Goal: Task Accomplishment & Management: Manage account settings

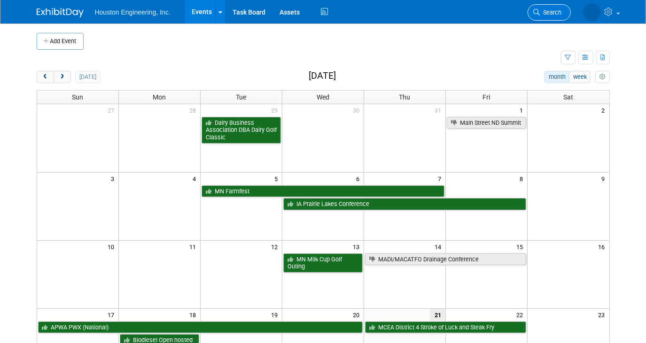
click at [551, 10] on span "Search" at bounding box center [551, 12] width 22 height 7
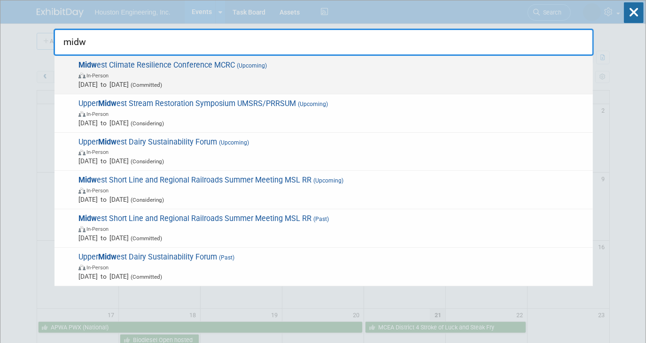
type input "midw"
click at [246, 77] on span "In-Person" at bounding box center [333, 74] width 510 height 9
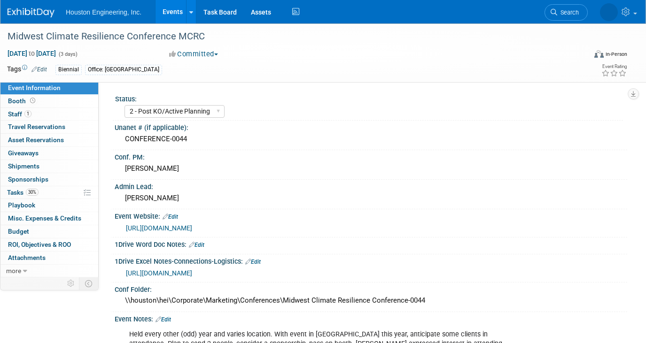
select select "2 - Post KO/Active Planning"
select select "Yes"
select select "Environmental"
click at [43, 193] on link "30% Tasks 30%" at bounding box center [49, 192] width 98 height 13
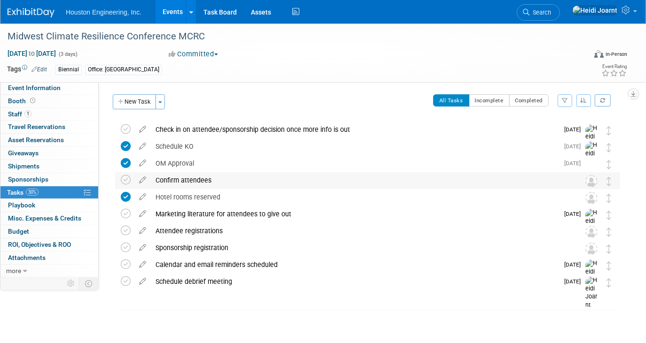
click at [190, 179] on div "Confirm attendees" at bounding box center [359, 180] width 416 height 16
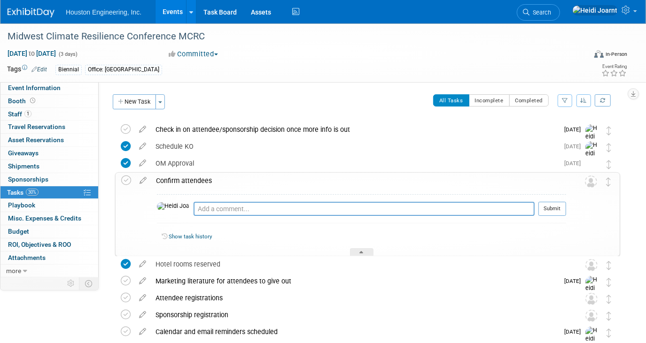
click at [190, 179] on div "Confirm attendees" at bounding box center [358, 181] width 415 height 16
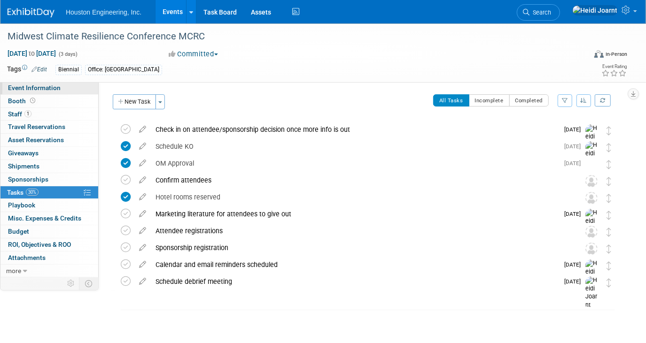
click at [71, 85] on link "Event Information" at bounding box center [49, 88] width 98 height 13
select select "2 - Post KO/Active Planning"
select select "Yes"
select select "Environmental"
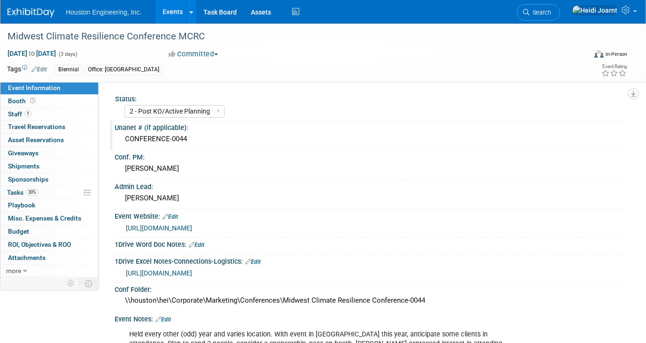
scroll to position [170, 0]
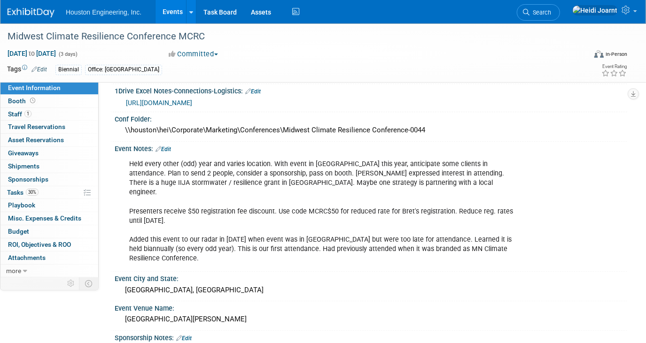
click at [178, 15] on link "Events" at bounding box center [172, 11] width 34 height 23
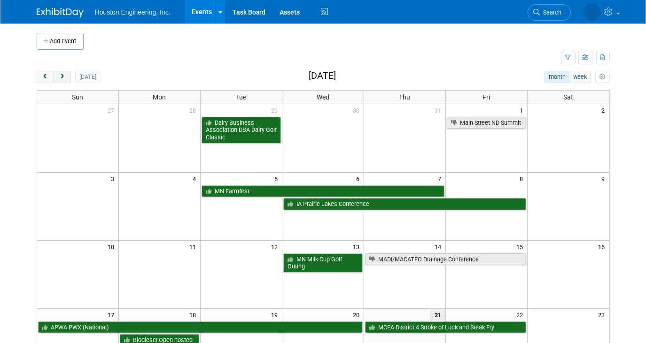
click at [61, 78] on span "next" at bounding box center [62, 77] width 7 height 6
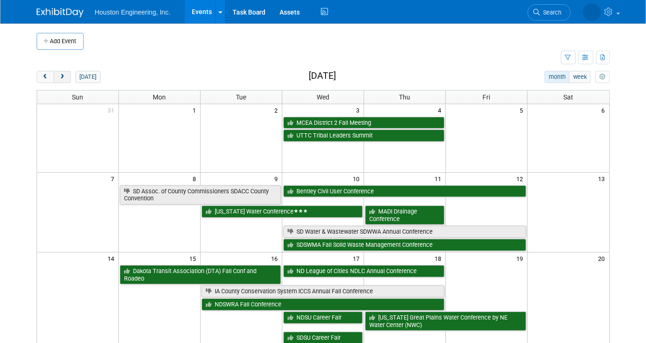
click at [61, 77] on span "next" at bounding box center [62, 77] width 7 height 6
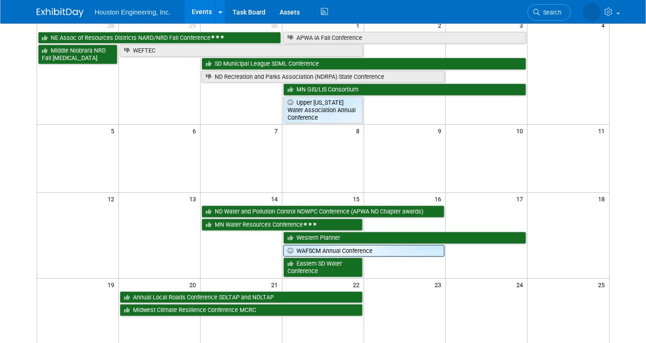
scroll to position [128, 0]
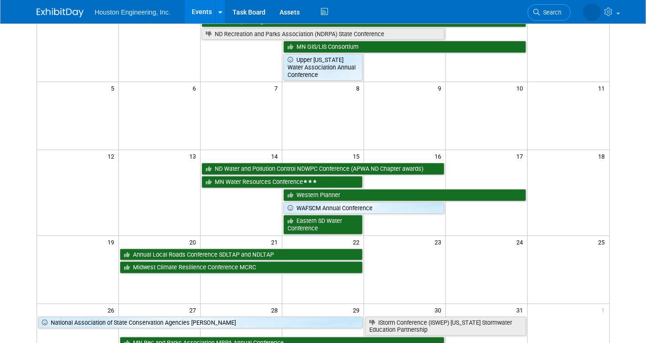
click at [208, 10] on link "Events" at bounding box center [202, 11] width 34 height 23
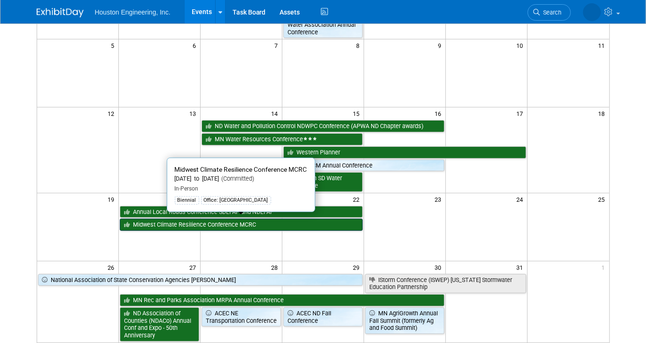
click at [229, 226] on link "Midwest Climate Resilience Conference MCRC" at bounding box center [241, 225] width 243 height 12
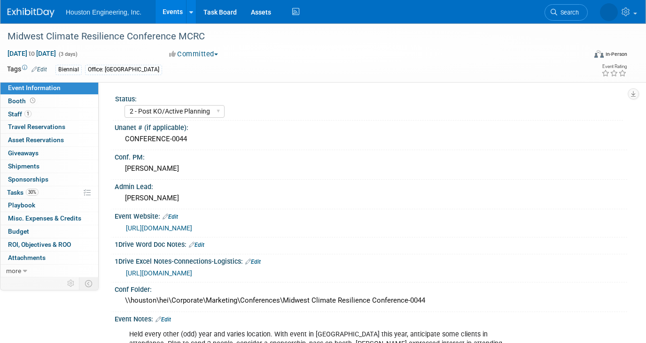
select select "2 - Post KO/Active Planning"
select select "Yes"
select select "Environmental"
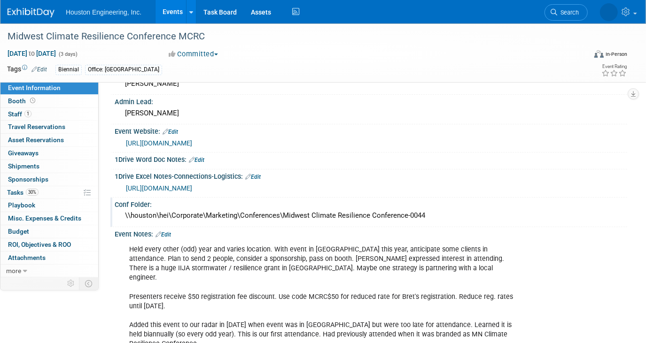
drag, startPoint x: 434, startPoint y: 211, endPoint x: 119, endPoint y: 217, distance: 314.3
click at [119, 217] on div "\\houston\hei\Corporate\Marketing\Conferences\Midwest Climate Resilience Confer…" at bounding box center [371, 216] width 512 height 15
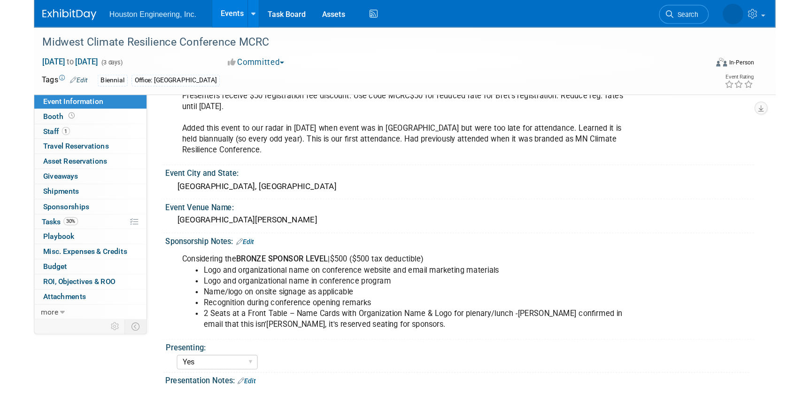
scroll to position [128, 0]
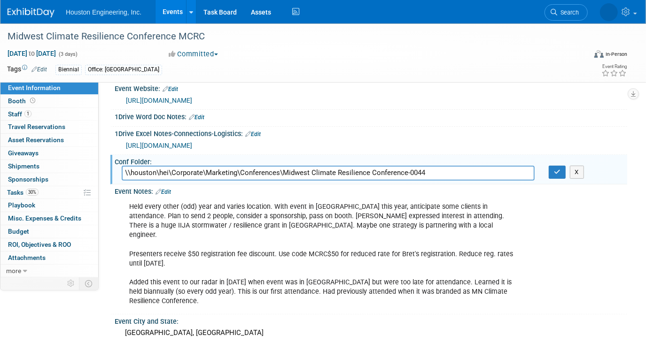
click at [264, 166] on input "\\houston\hei\Corporate\Marketing\Conferences\Midwest Climate Resilience Confer…" at bounding box center [328, 173] width 413 height 15
click at [556, 172] on button "button" at bounding box center [557, 172] width 17 height 13
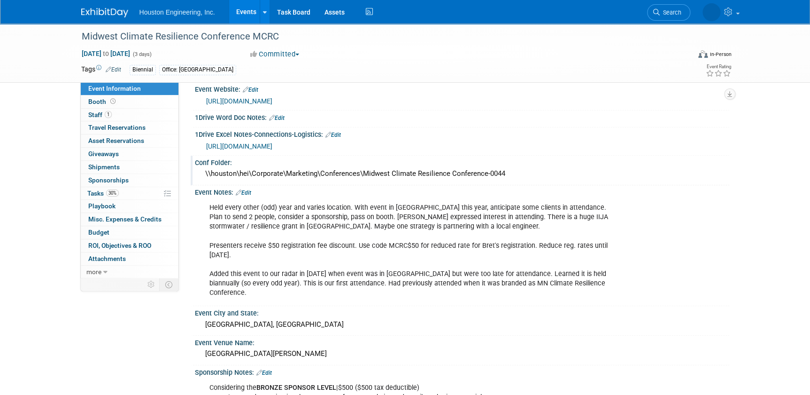
click at [248, 189] on link "Edit" at bounding box center [243, 192] width 15 height 7
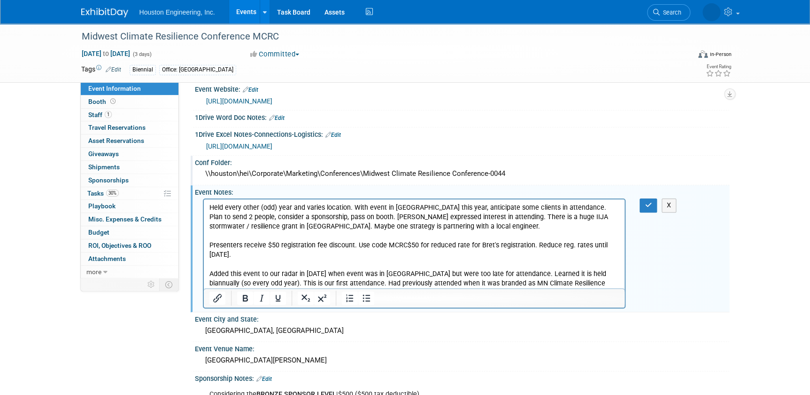
scroll to position [0, 0]
drag, startPoint x: 526, startPoint y: 246, endPoint x: 466, endPoint y: 248, distance: 60.1
click at [466, 248] on p "Held every other (odd) year and varies location. With event in WI this year, an…" at bounding box center [414, 250] width 410 height 94
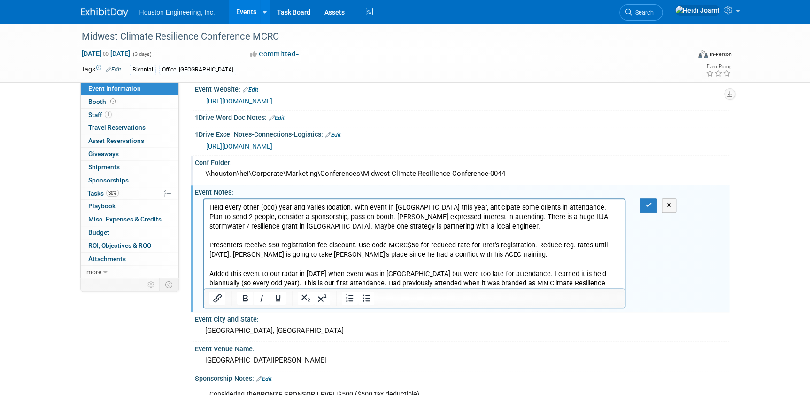
click at [451, 255] on p "Held every other (odd) year and varies location. With event in WI this year, an…" at bounding box center [414, 250] width 410 height 94
click at [485, 243] on p "Held every other (odd) year and varies location. With event in WI this year, an…" at bounding box center [414, 250] width 410 height 94
click at [297, 253] on p "Held every other (odd) year and varies location. With event in WI this year, an…" at bounding box center [414, 250] width 410 height 94
click at [318, 253] on p "Held every other (odd) year and varies location. With event in WI this year, an…" at bounding box center [414, 250] width 410 height 94
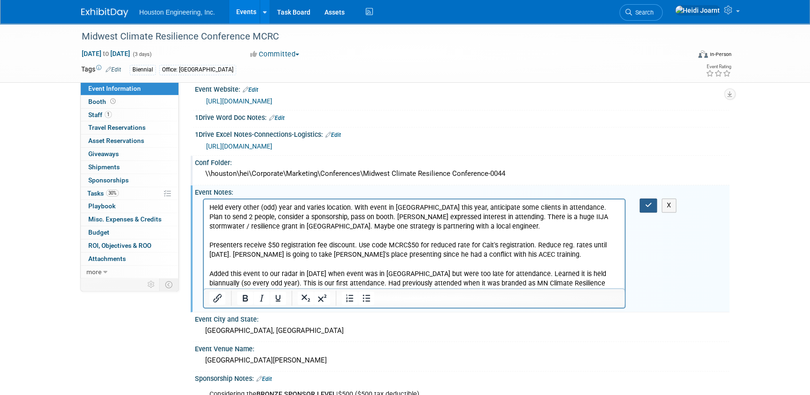
drag, startPoint x: 656, startPoint y: 204, endPoint x: 640, endPoint y: 202, distance: 16.0
click at [645, 204] on button "button" at bounding box center [648, 205] width 17 height 14
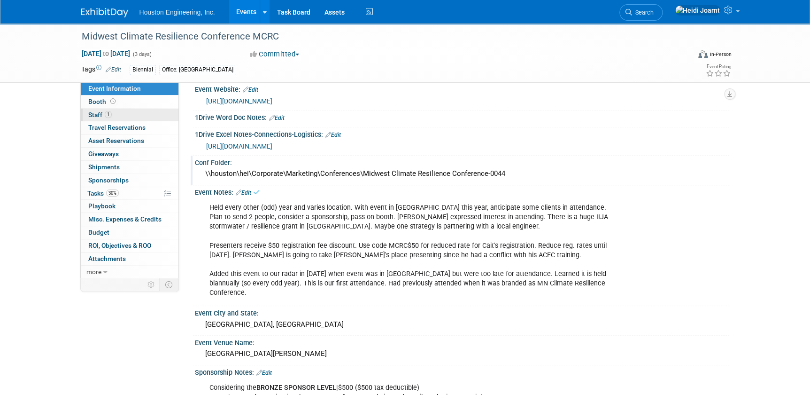
click at [112, 112] on link "1 Staff 1" at bounding box center [130, 114] width 98 height 13
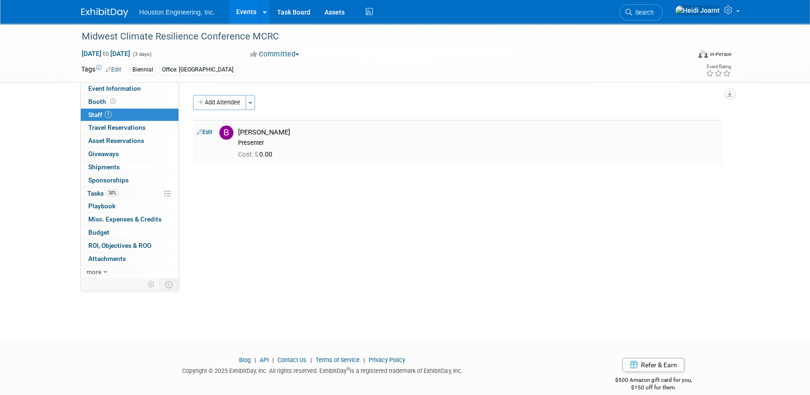
click at [209, 129] on link "Edit" at bounding box center [204, 132] width 15 height 7
select select "8acdc0e0-fa93-4fe1-b1ff-7c8b54c00a36"
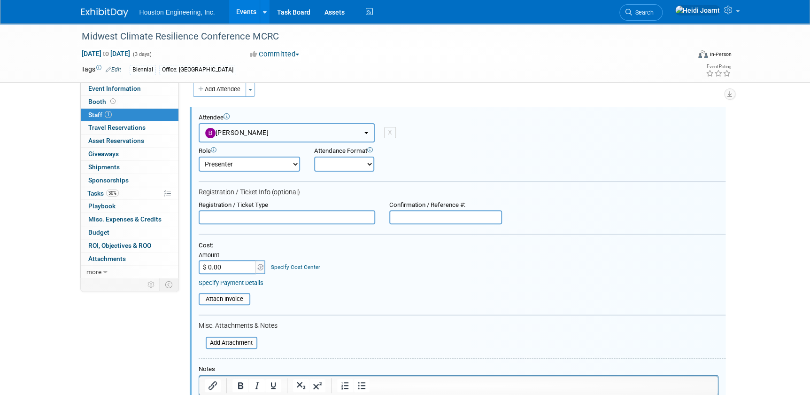
click at [306, 127] on button "Bret Zimmerman" at bounding box center [287, 132] width 176 height 19
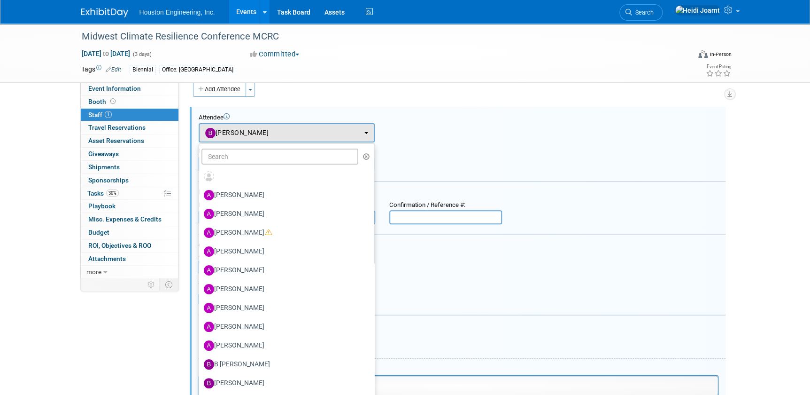
click at [441, 130] on div "Attendee <img src="https://www.exhibitday.com/Images/Unassigned-User-Icon.png" …" at bounding box center [462, 128] width 527 height 29
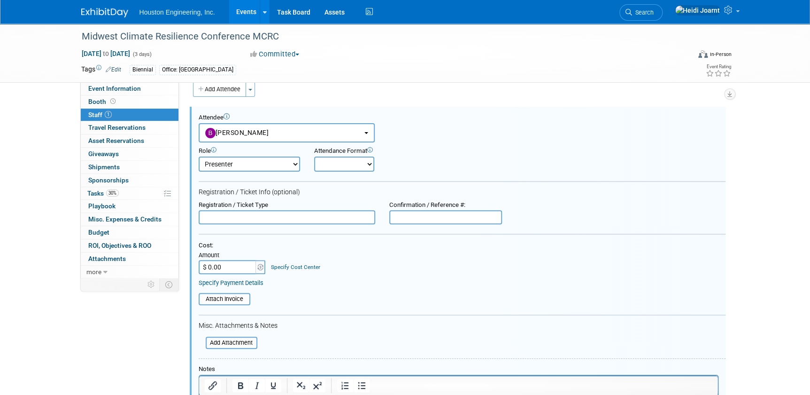
click at [232, 160] on select "Conf Attendee Conf PM Demonstrator Host Planner Presenter Sales Representative" at bounding box center [249, 163] width 101 height 15
select select "200"
click at [199, 156] on select "Conf Attendee Conf PM Demonstrator Host Planner Presenter Sales Representative" at bounding box center [249, 163] width 101 height 15
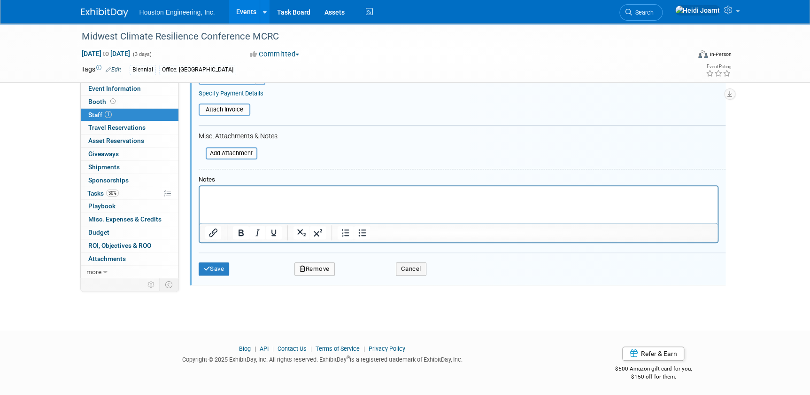
scroll to position [75, 0]
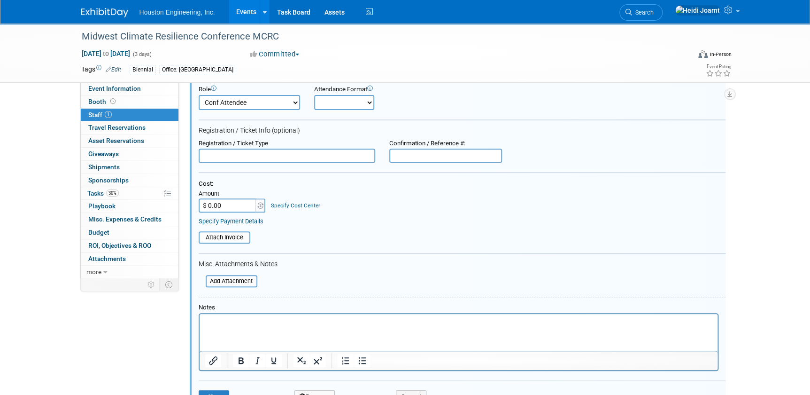
click at [255, 101] on select "Conf Attendee Conf PM Demonstrator Host Planner Presenter Sales Representative" at bounding box center [249, 102] width 101 height 15
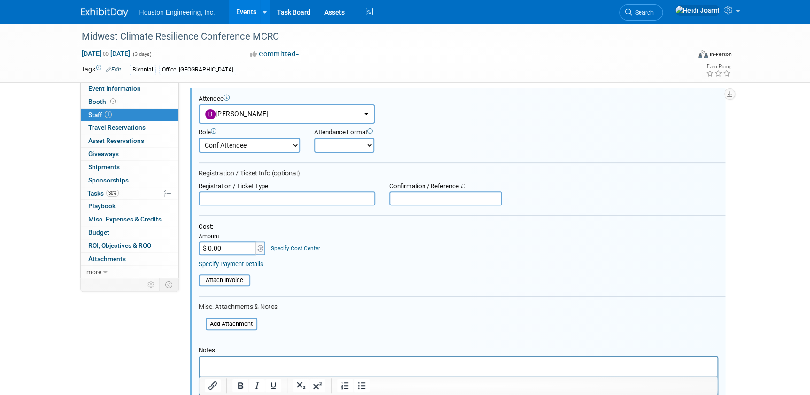
scroll to position [202, 0]
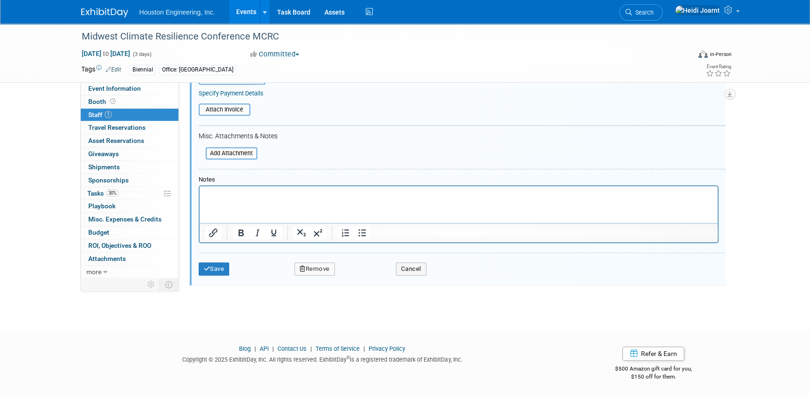
click at [307, 265] on button "Remove" at bounding box center [314, 268] width 40 height 13
click at [360, 275] on icon at bounding box center [359, 275] width 6 height 5
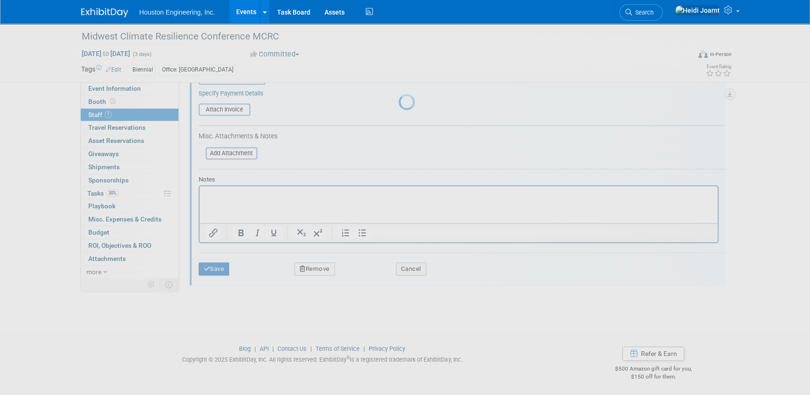
scroll to position [12, 0]
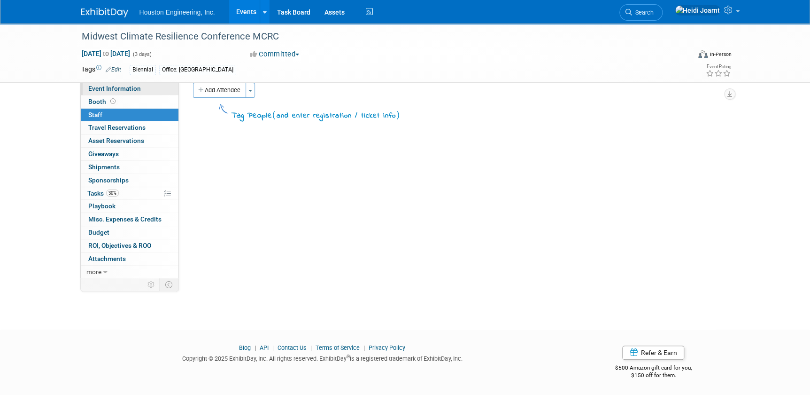
click at [147, 92] on link "Event Information" at bounding box center [130, 88] width 98 height 13
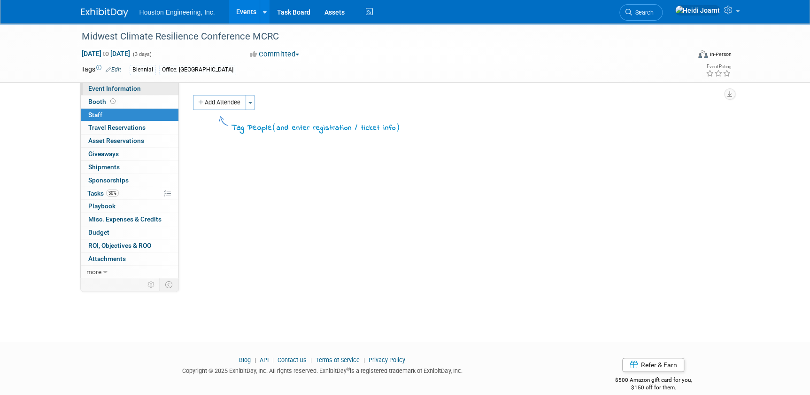
select select "2 - Post KO/Active Planning"
select select "Yes"
select select "Environmental"
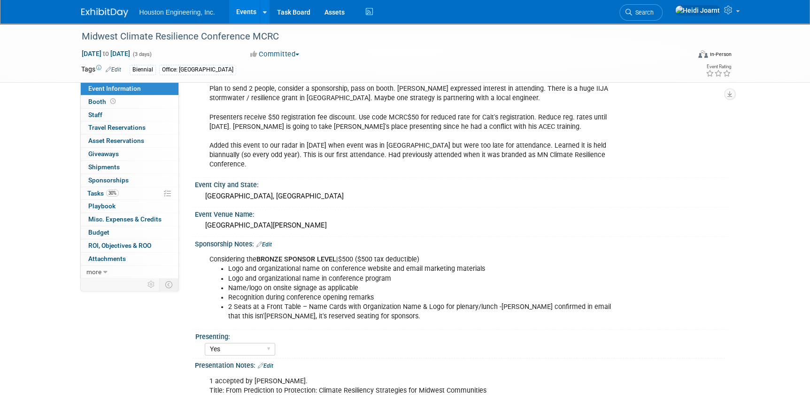
scroll to position [384, 0]
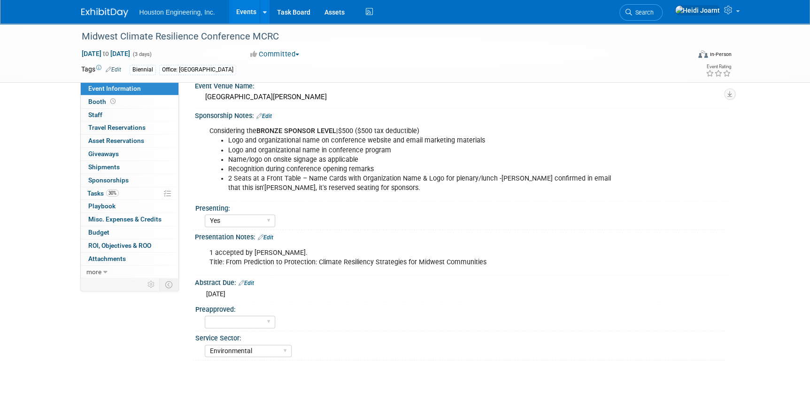
click at [270, 234] on link "Edit" at bounding box center [265, 237] width 15 height 7
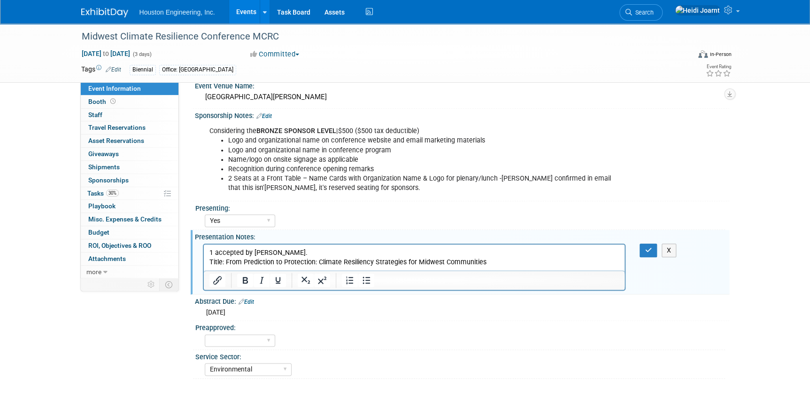
scroll to position [0, 0]
click at [311, 255] on p "1 accepted by Bret Zimmerman. Title: From Prediction to Protection: Climate Res…" at bounding box center [414, 257] width 410 height 19
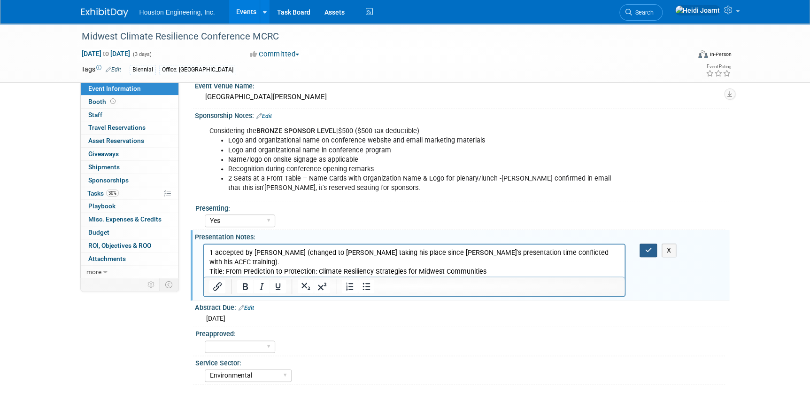
click at [642, 243] on button "button" at bounding box center [648, 250] width 17 height 14
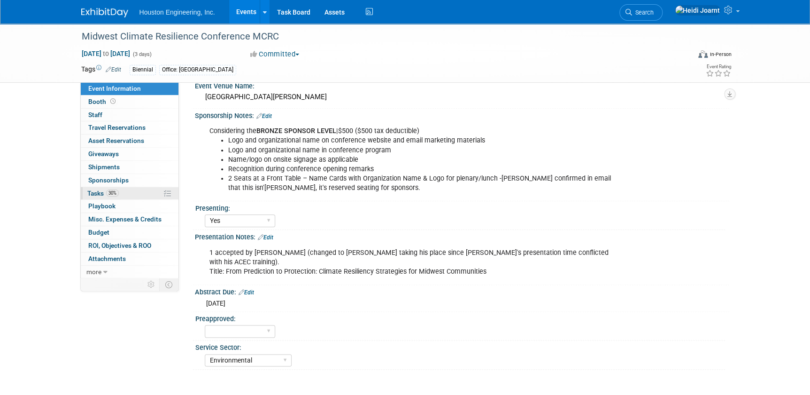
click at [122, 188] on link "30% Tasks 30%" at bounding box center [130, 193] width 98 height 13
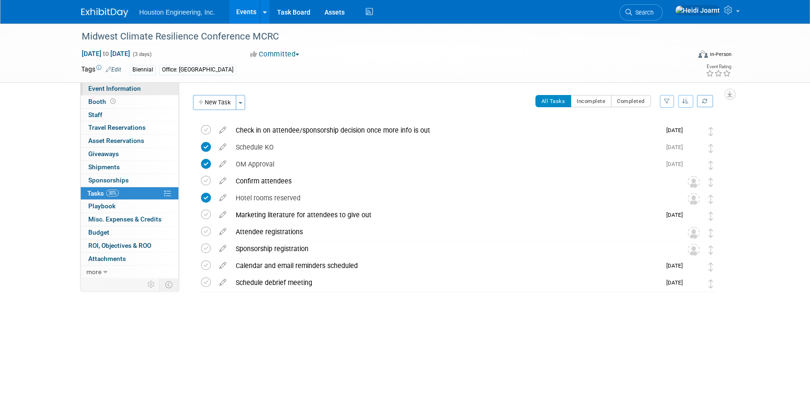
click at [122, 90] on span "Event Information" at bounding box center [114, 89] width 53 height 8
select select "2 - Post KO/Active Planning"
select select "Yes"
select select "Environmental"
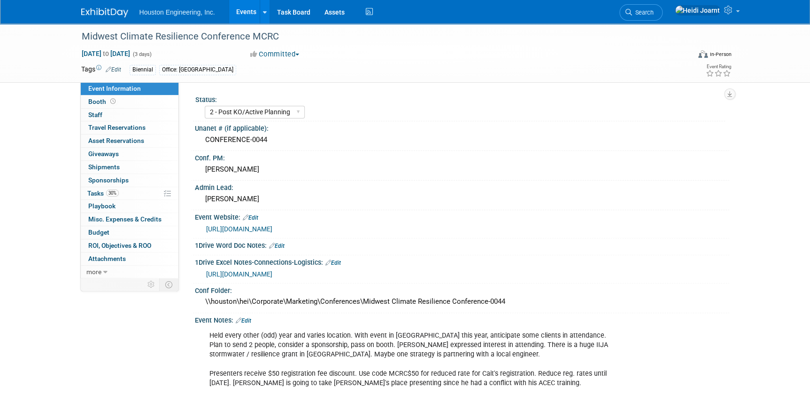
click at [267, 226] on link "https://mcrc.umn.edu/attend" at bounding box center [239, 229] width 66 height 8
click at [124, 190] on link "30% Tasks 30%" at bounding box center [130, 193] width 98 height 13
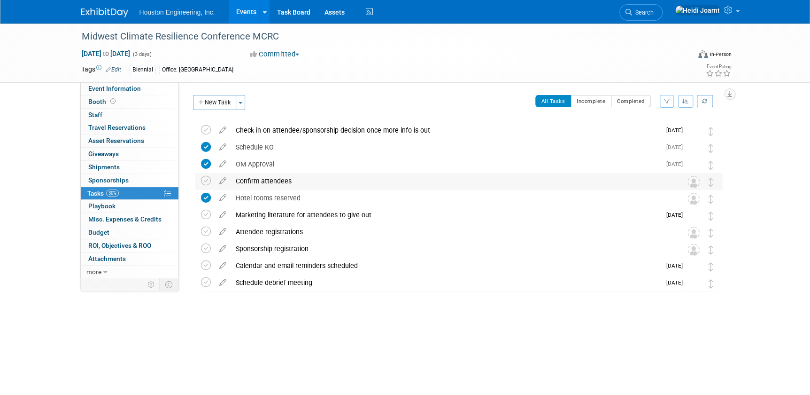
click at [265, 180] on div "Confirm attendees" at bounding box center [450, 181] width 438 height 16
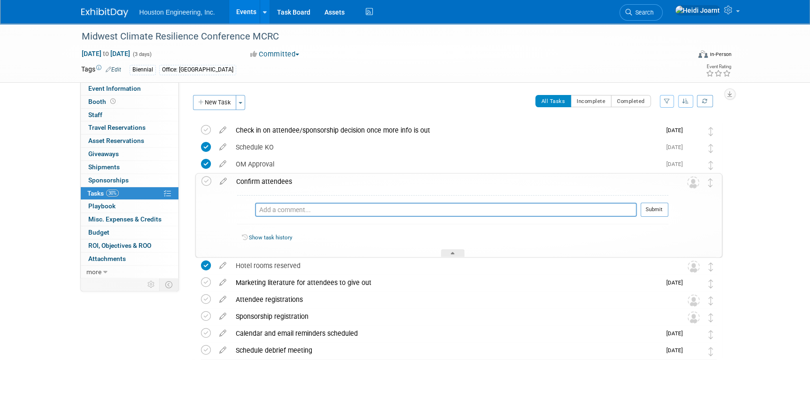
click at [268, 178] on div "Confirm attendees" at bounding box center [450, 181] width 437 height 16
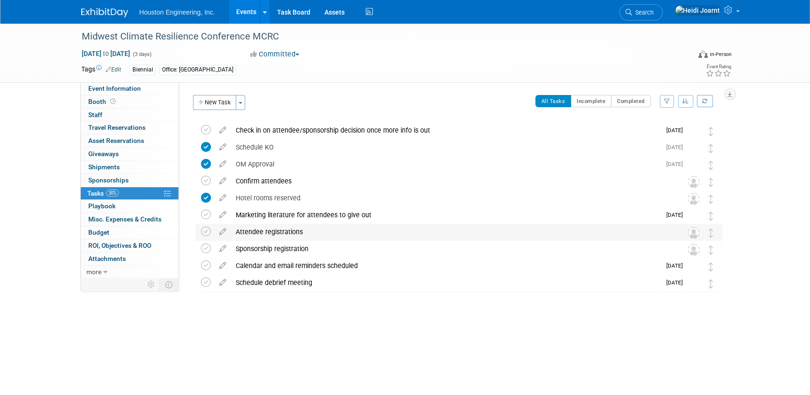
click at [255, 231] on div "Attendee registrations" at bounding box center [450, 232] width 438 height 16
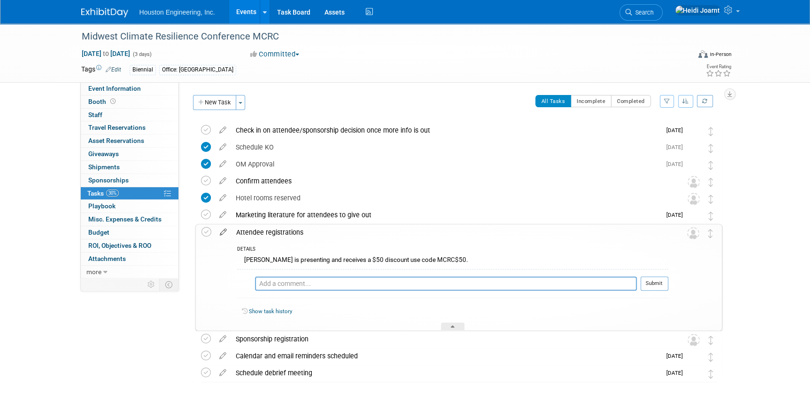
click at [220, 232] on icon at bounding box center [223, 230] width 16 height 12
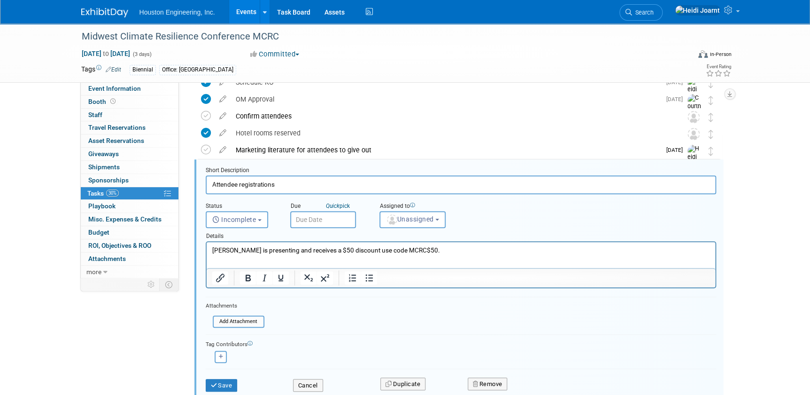
scroll to position [86, 0]
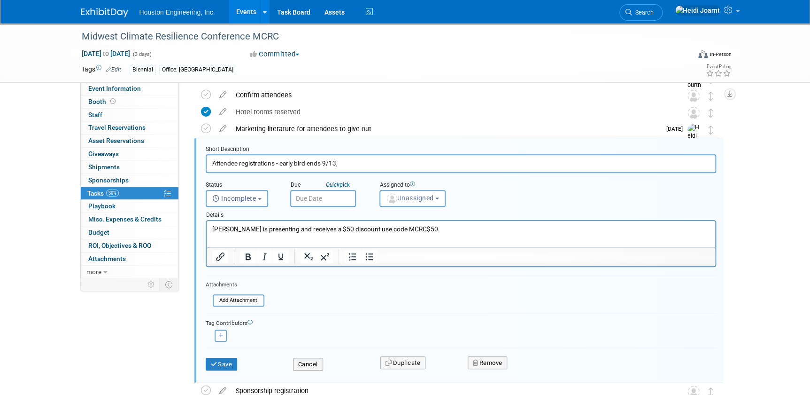
type input "Attendee registrations - early bird ends 9/13"
click at [417, 226] on p "Bret is presenting and receives a $50 discount use code MCRC$50." at bounding box center [461, 229] width 498 height 9
click at [219, 343] on button "Save" at bounding box center [222, 363] width 32 height 13
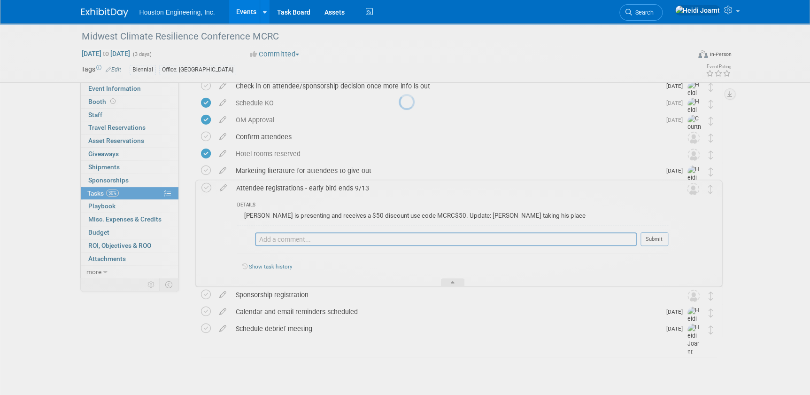
scroll to position [44, 0]
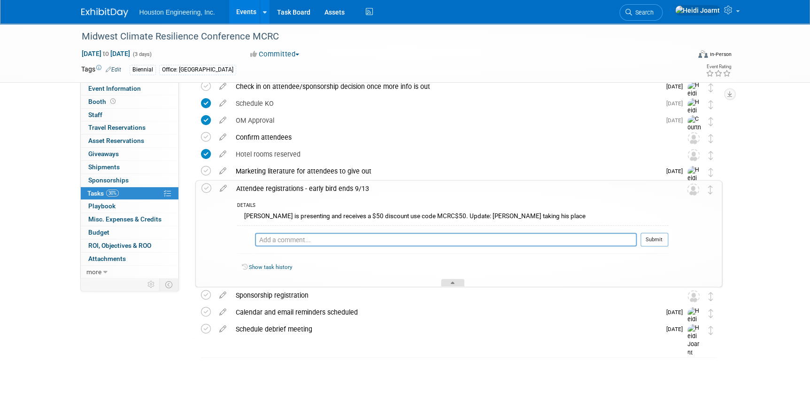
click at [455, 279] on div at bounding box center [452, 283] width 23 height 8
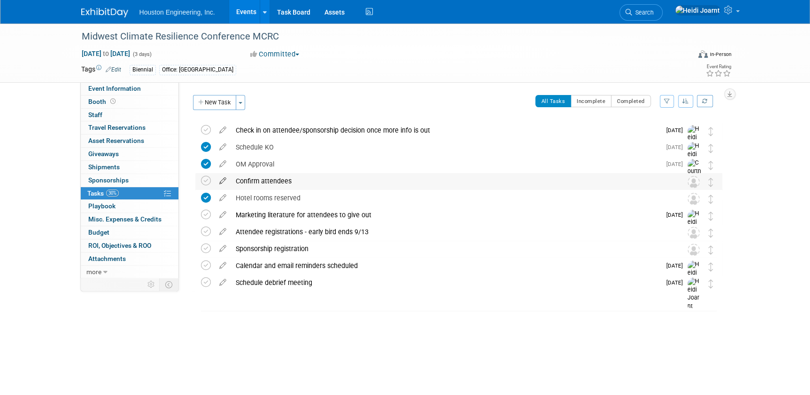
click at [225, 177] on icon at bounding box center [223, 179] width 16 height 12
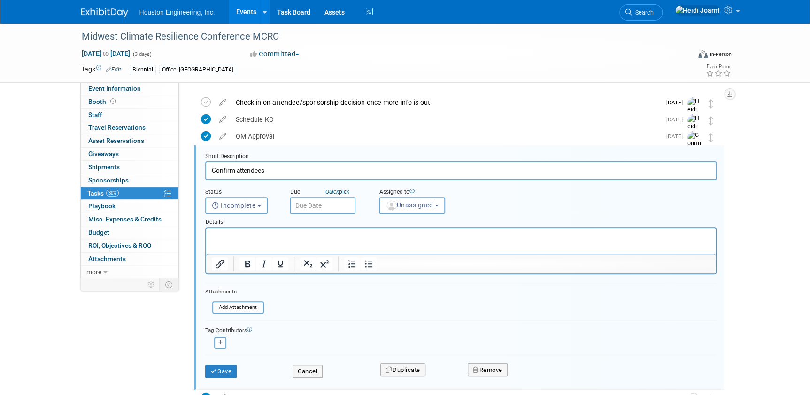
scroll to position [35, 0]
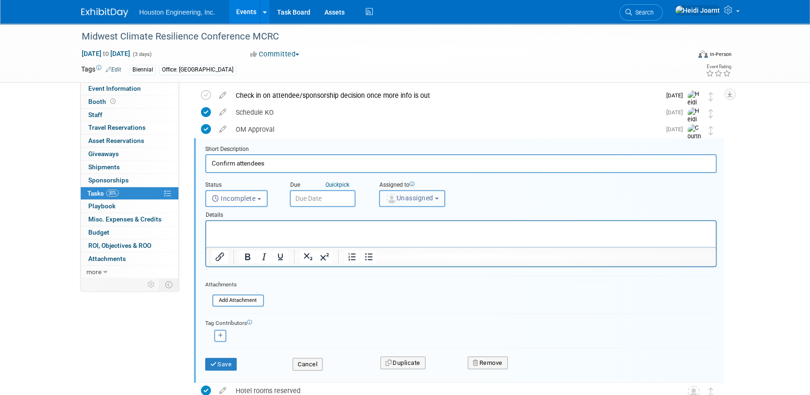
click at [418, 203] on button "Unassigned" at bounding box center [412, 198] width 67 height 17
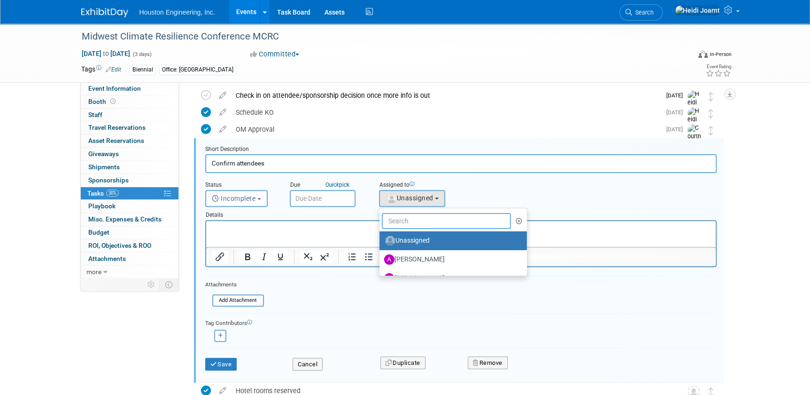
click at [412, 227] on input "text" at bounding box center [447, 221] width 130 height 16
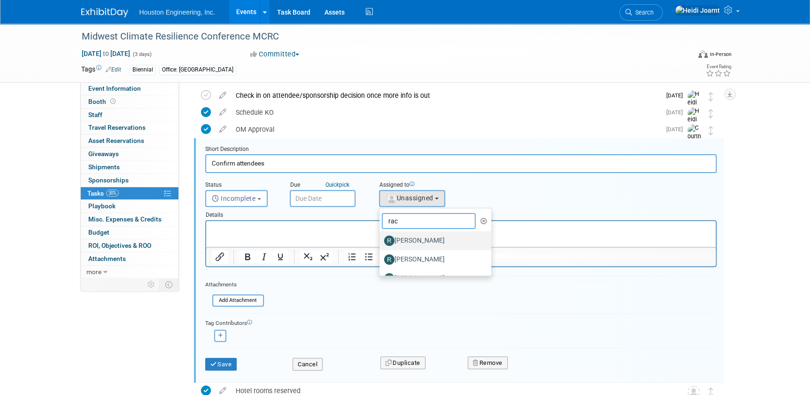
type input "rac"
drag, startPoint x: 413, startPoint y: 239, endPoint x: 178, endPoint y: 12, distance: 326.5
click at [413, 239] on label "[PERSON_NAME]" at bounding box center [433, 240] width 98 height 15
click at [381, 239] on input "[PERSON_NAME]" at bounding box center [378, 239] width 6 height 6
select select "24bcd9f5-a19f-417d-aa20-2a8f09715554"
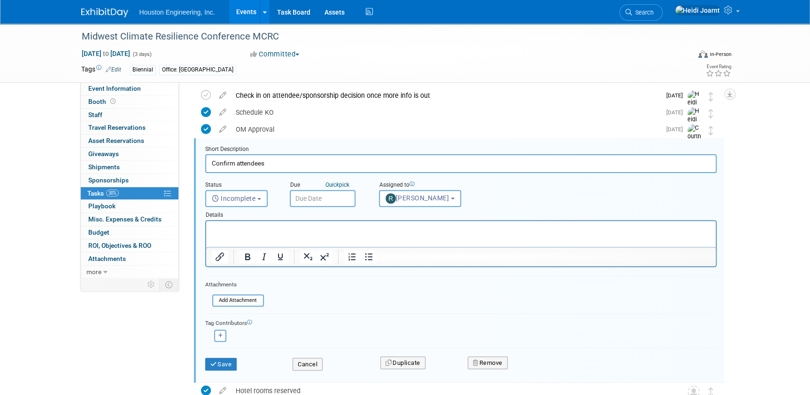
click at [382, 232] on p "Rich Text Area. Press ALT-0 for help." at bounding box center [460, 229] width 499 height 9
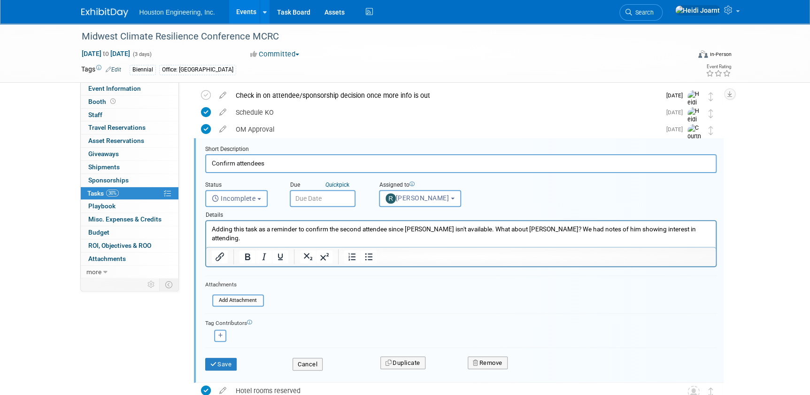
click at [322, 196] on input "text" at bounding box center [323, 198] width 66 height 17
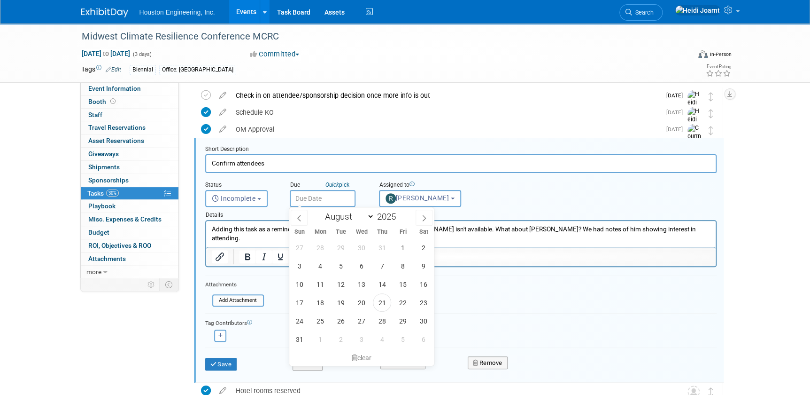
click at [396, 327] on div "27 28 29 30 31 1 2 3 4 5 6 7 8 9 10 11 12 13 14 15 16 17 18 19 20 21 22 23 24 2…" at bounding box center [361, 293] width 145 height 110
click at [408, 317] on span "29" at bounding box center [403, 320] width 18 height 18
type input "Aug 29, 2025"
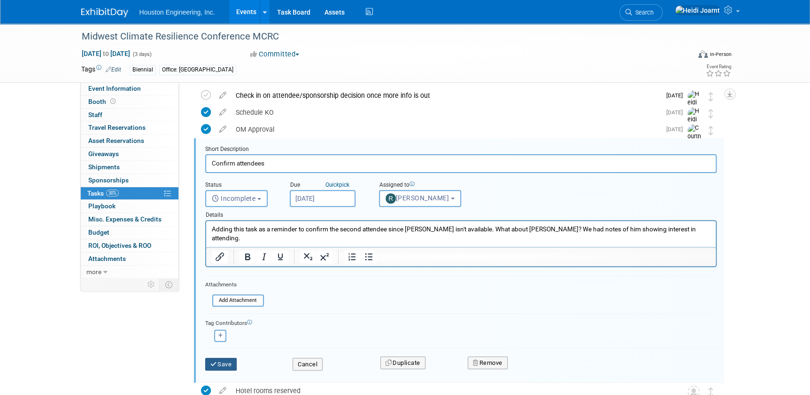
click at [220, 343] on button "Save" at bounding box center [221, 363] width 32 height 13
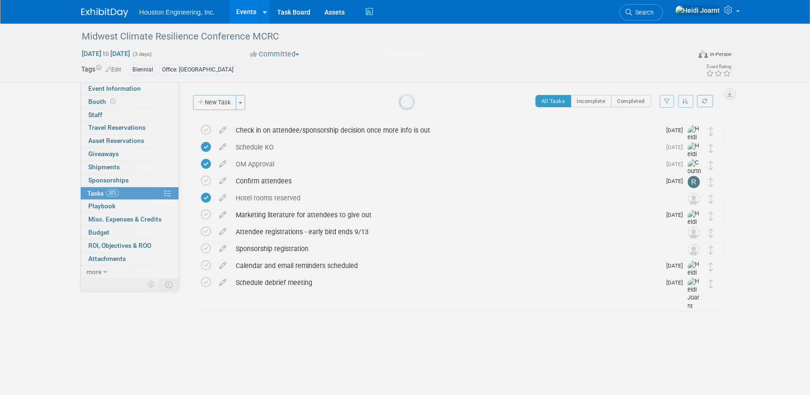
scroll to position [0, 0]
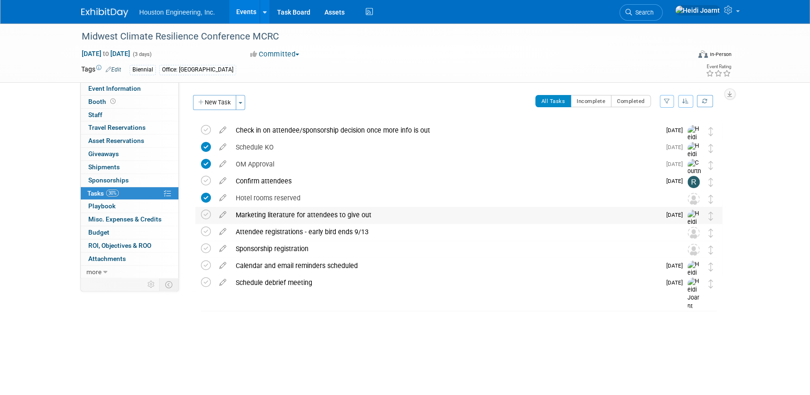
click at [245, 216] on div "Marketing literature for attendees to give out" at bounding box center [446, 215] width 430 height 16
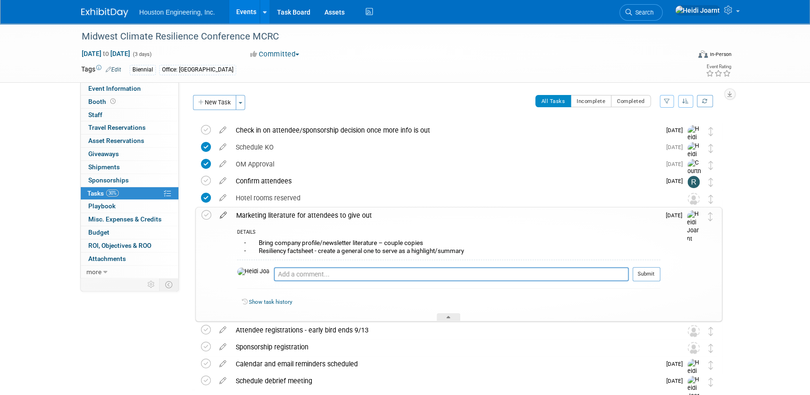
click at [224, 213] on icon at bounding box center [223, 213] width 16 height 12
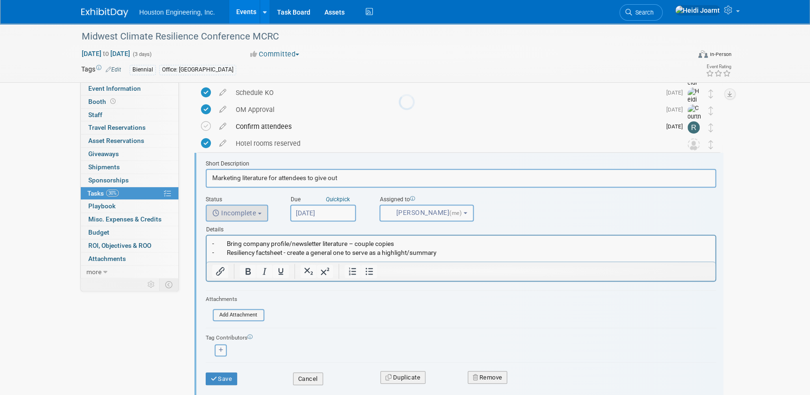
scroll to position [69, 0]
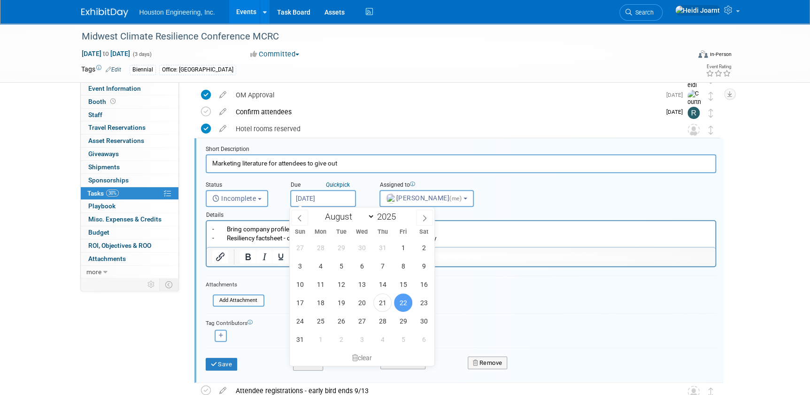
click at [332, 195] on input "[DATE]" at bounding box center [323, 198] width 66 height 17
click at [422, 217] on icon at bounding box center [424, 218] width 7 height 7
click at [426, 219] on icon at bounding box center [424, 218] width 7 height 7
select select "9"
click at [364, 244] on span "1" at bounding box center [362, 247] width 18 height 18
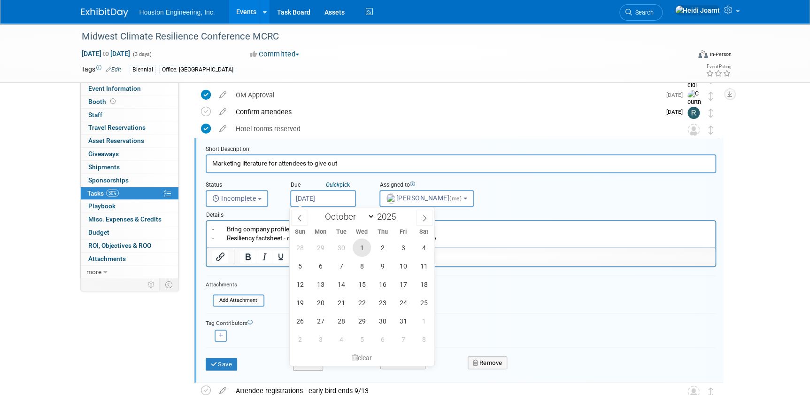
type input "Oct 1, 2025"
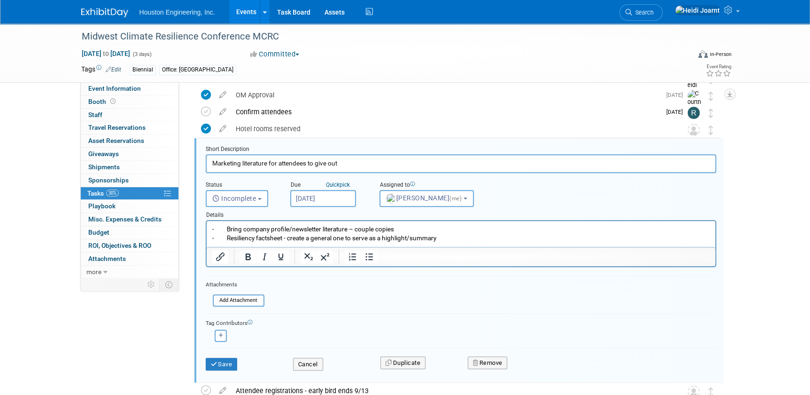
click at [320, 207] on div "Details" at bounding box center [461, 213] width 511 height 13
click at [320, 200] on input "Oct 1, 2025" at bounding box center [323, 198] width 66 height 17
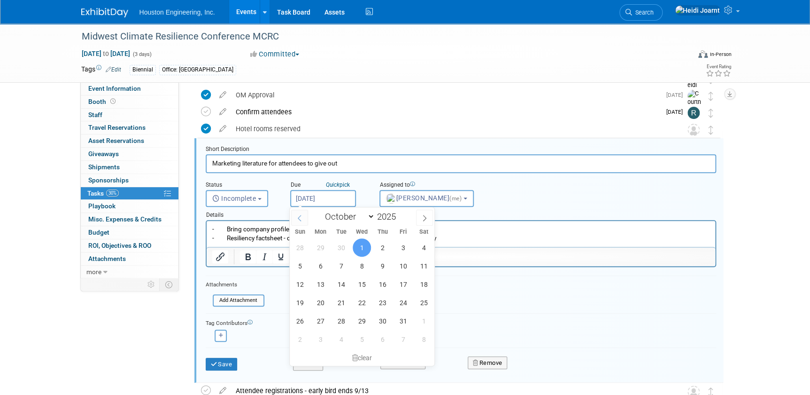
click at [301, 218] on icon at bounding box center [299, 218] width 7 height 7
select select "8"
click at [324, 322] on span "29" at bounding box center [320, 320] width 18 height 18
type input "Sep 29, 2025"
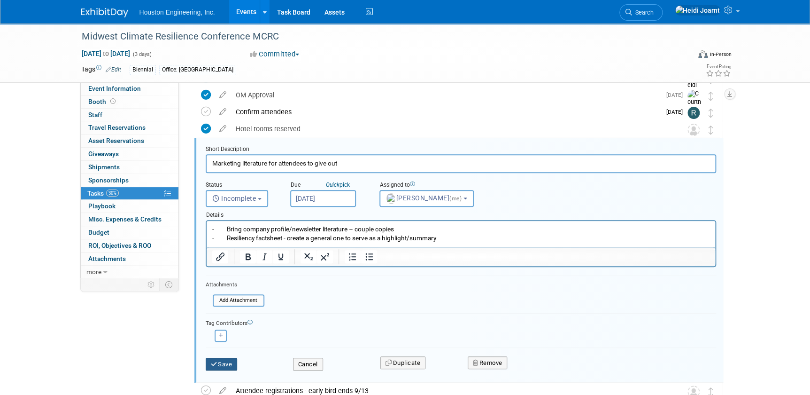
click at [225, 343] on button "Save" at bounding box center [222, 363] width 32 height 13
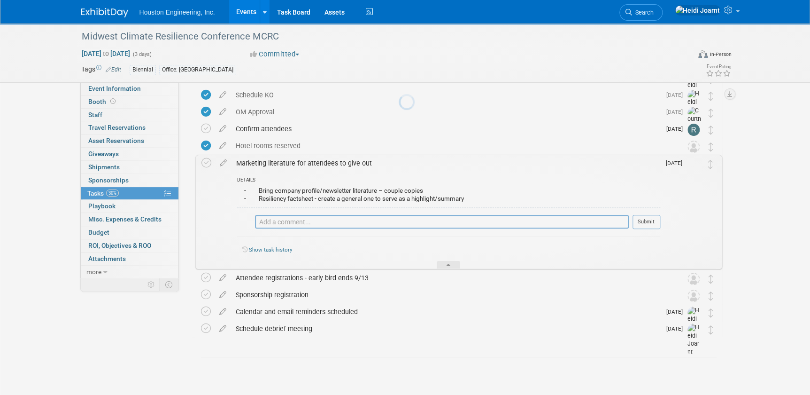
scroll to position [52, 0]
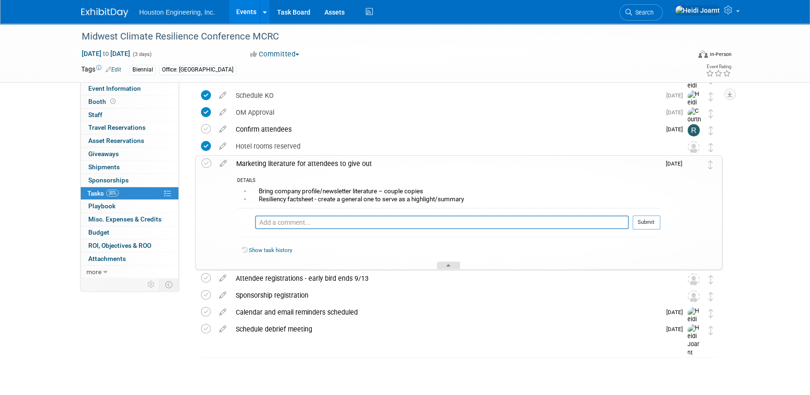
click at [454, 266] on div at bounding box center [448, 265] width 23 height 8
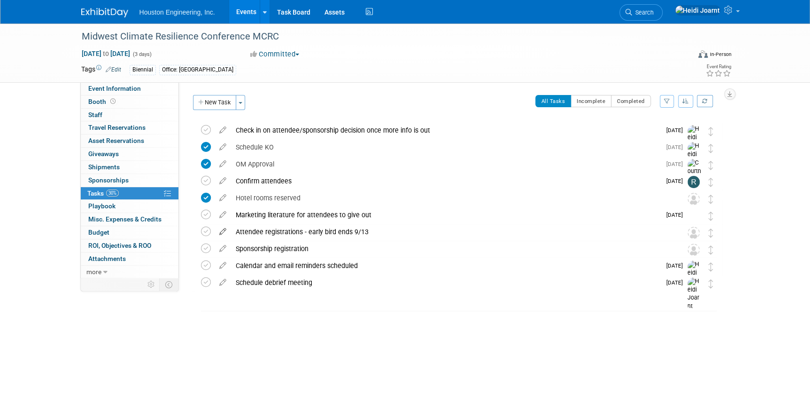
click at [218, 231] on icon at bounding box center [223, 230] width 16 height 12
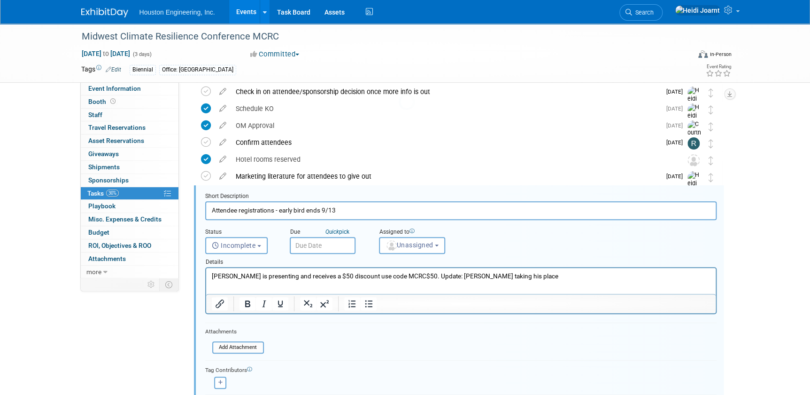
scroll to position [85, 0]
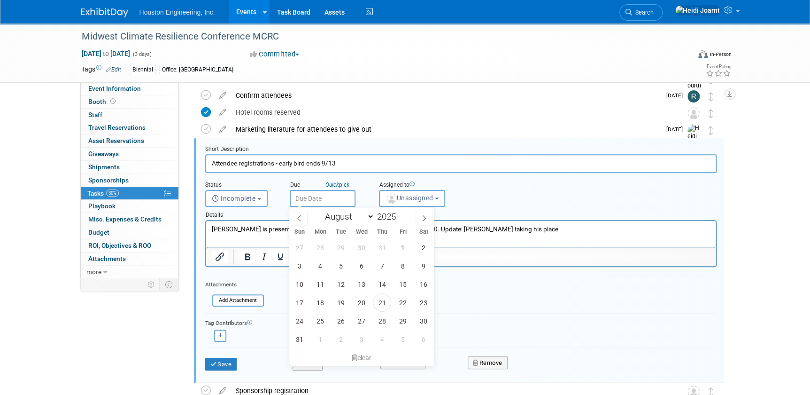
click at [314, 201] on input "text" at bounding box center [323, 198] width 66 height 17
click at [425, 216] on icon at bounding box center [424, 218] width 7 height 7
select select "8"
click at [403, 264] on span "12" at bounding box center [403, 265] width 18 height 18
type input "Sep 12, 2025"
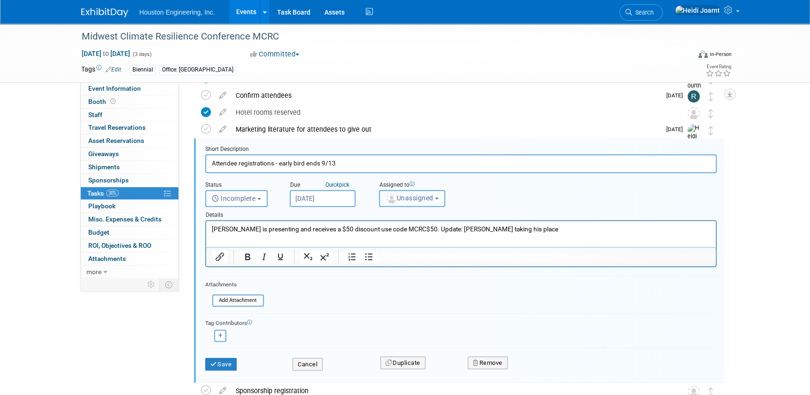
click at [396, 201] on button "Unassigned" at bounding box center [412, 198] width 67 height 17
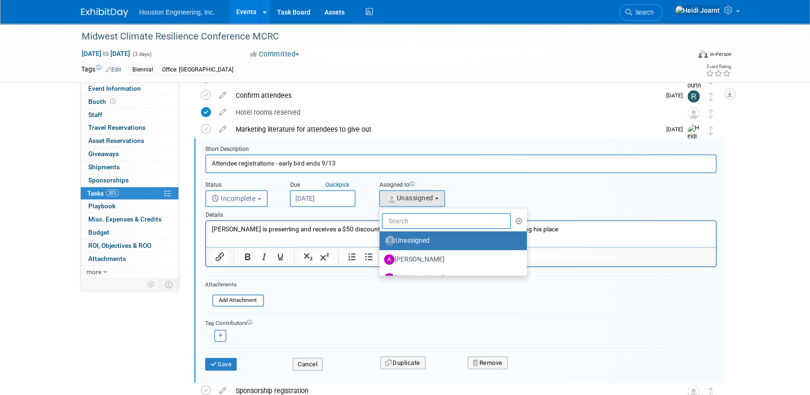
click at [408, 225] on input "text" at bounding box center [447, 221] width 130 height 16
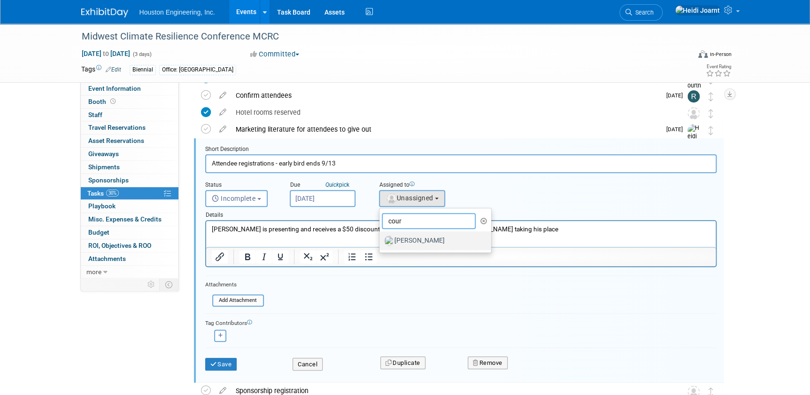
type input "cour"
click at [409, 238] on label "[PERSON_NAME]" at bounding box center [433, 240] width 98 height 15
click at [381, 238] on input "[PERSON_NAME]" at bounding box center [378, 239] width 6 height 6
select select "60f40a7f-77ae-4a37-bf03-cdfd13c17c6d"
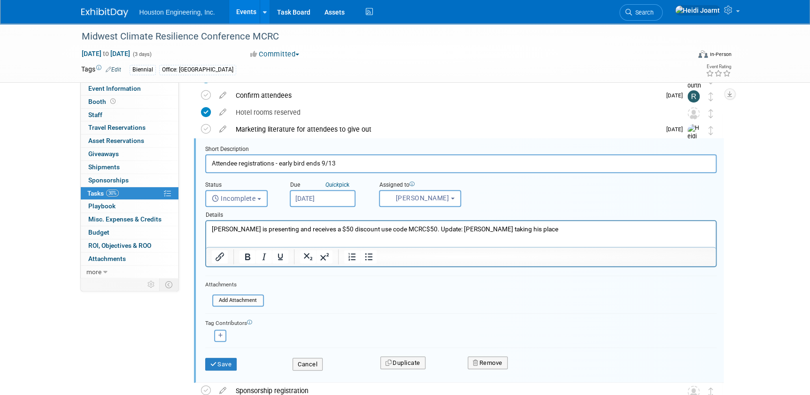
click at [525, 230] on p "Bret is presenting and receives a $50 discount use code MCRC$50. Update: Cait C…" at bounding box center [460, 229] width 499 height 9
click at [221, 343] on button "Save" at bounding box center [221, 363] width 32 height 13
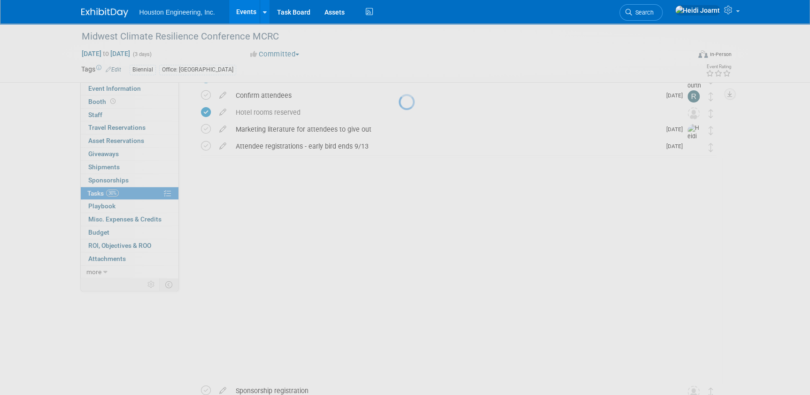
scroll to position [0, 0]
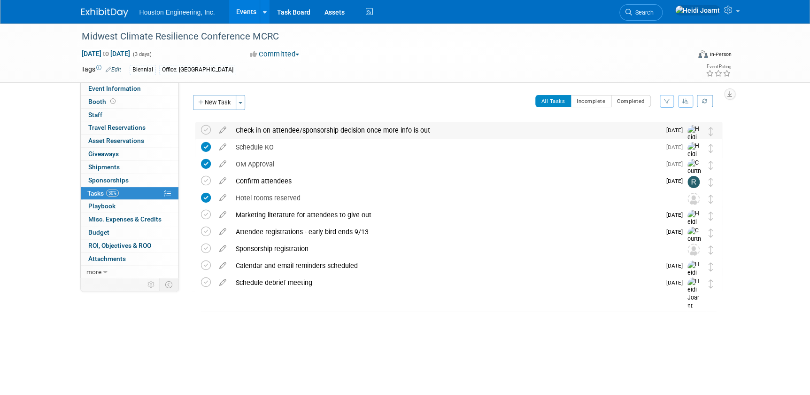
click at [310, 133] on div "Check in on attendee/sponsorship decision once more info is out" at bounding box center [446, 130] width 430 height 16
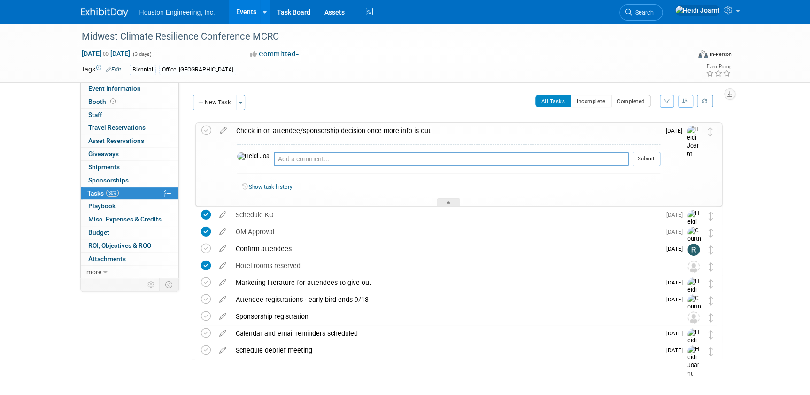
click at [310, 133] on div "Check in on attendee/sponsorship decision once more info is out" at bounding box center [446, 131] width 429 height 16
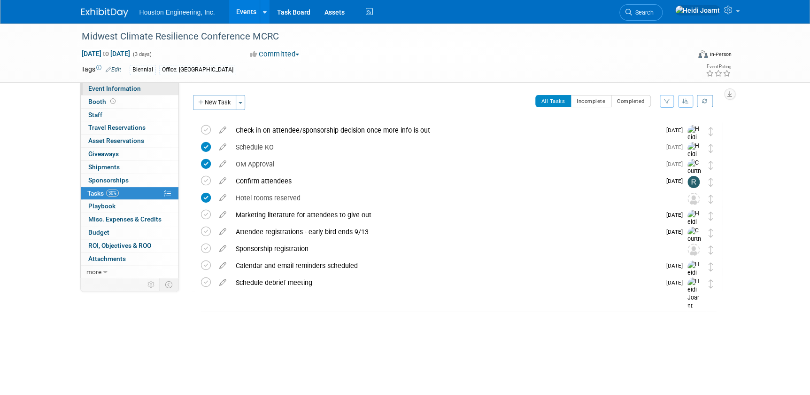
click at [147, 84] on link "Event Information" at bounding box center [130, 88] width 98 height 13
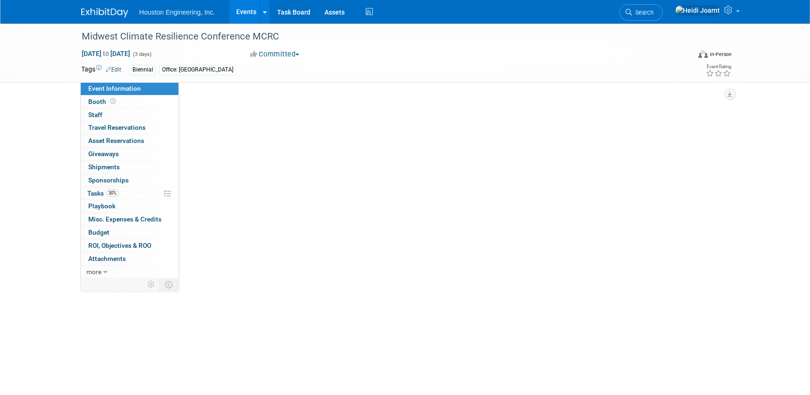
select select "2 - Post KO/Active Planning"
select select "Yes"
select select "Environmental"
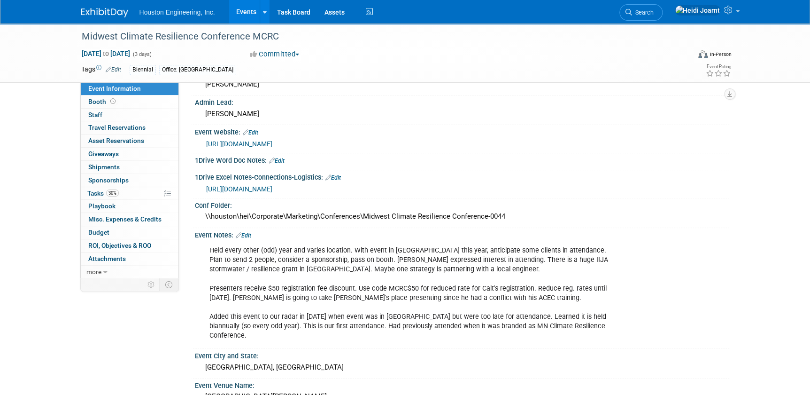
scroll to position [256, 0]
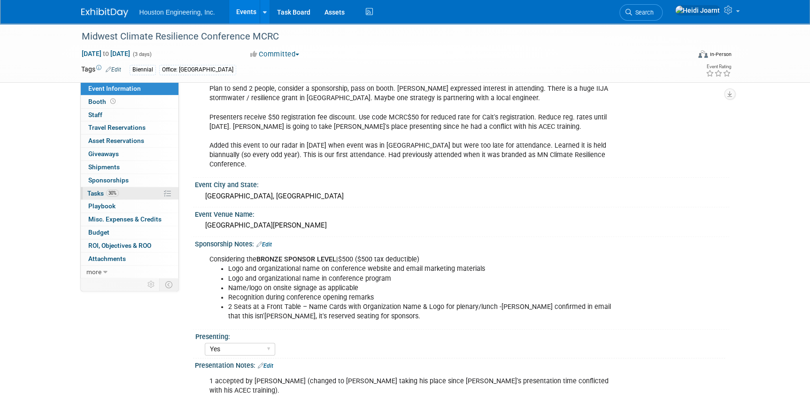
click at [120, 193] on link "30% Tasks 30%" at bounding box center [130, 193] width 98 height 13
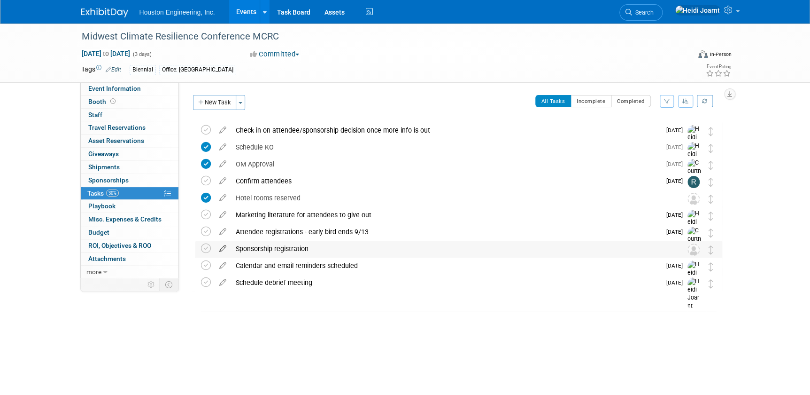
click at [220, 247] on icon at bounding box center [223, 246] width 16 height 12
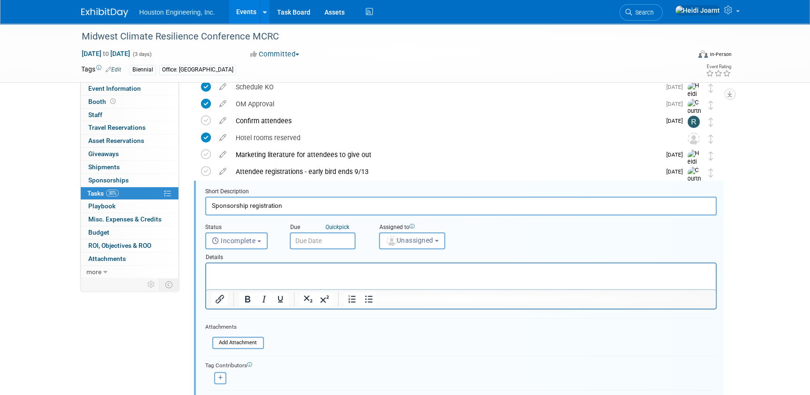
scroll to position [103, 0]
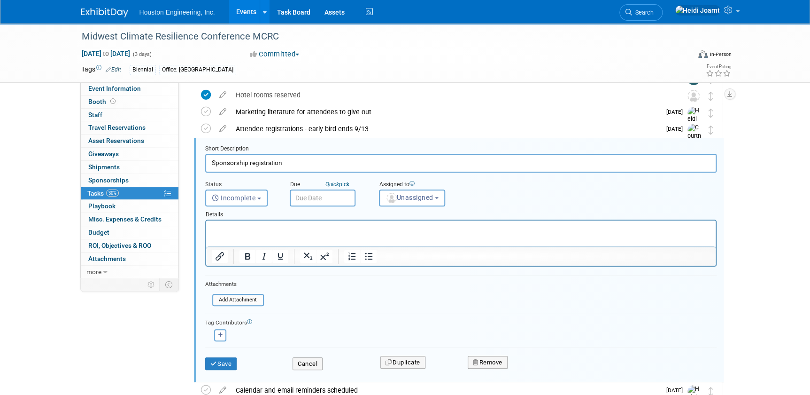
click at [302, 233] on html at bounding box center [461, 226] width 510 height 13
click at [219, 343] on button "Save" at bounding box center [221, 363] width 32 height 13
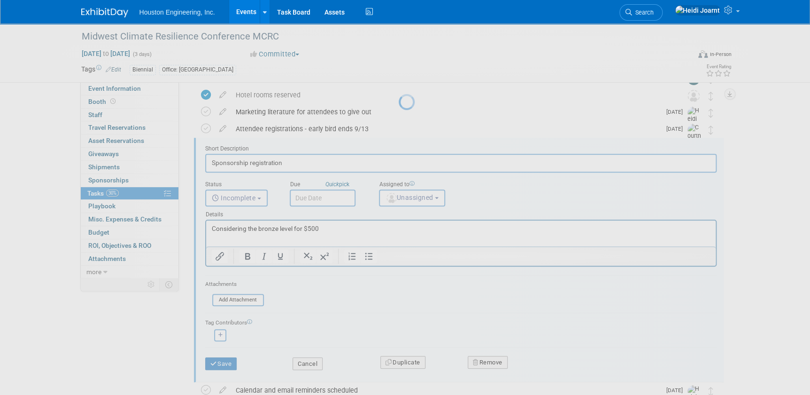
click at [399, 343] on div at bounding box center [405, 197] width 13 height 395
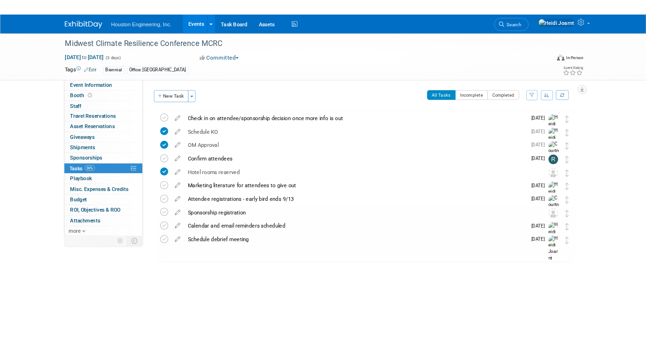
scroll to position [0, 0]
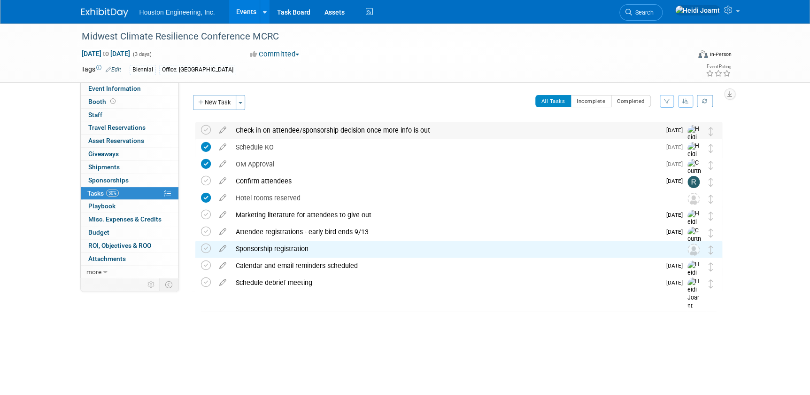
click at [339, 131] on div "Check in on attendee/sponsorship decision once more info is out" at bounding box center [446, 130] width 430 height 16
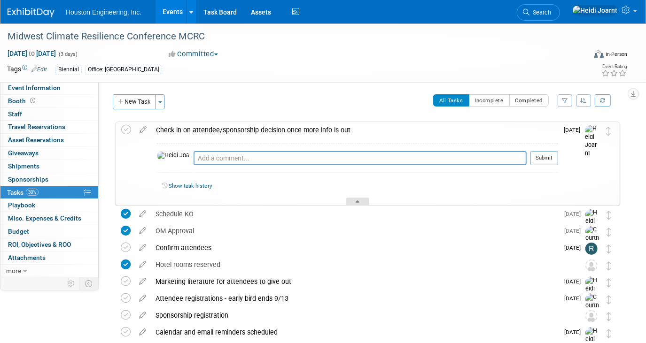
click at [350, 203] on div at bounding box center [357, 202] width 23 height 8
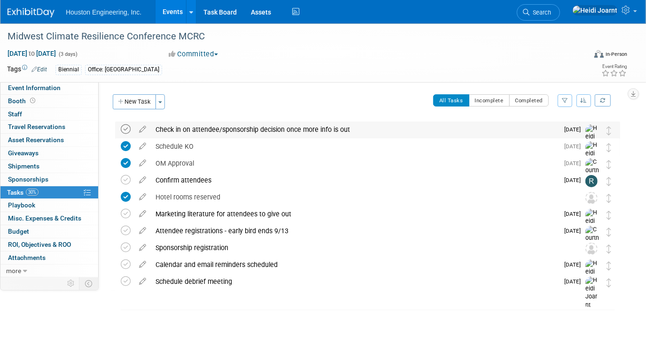
click at [125, 126] on icon at bounding box center [126, 129] width 10 height 10
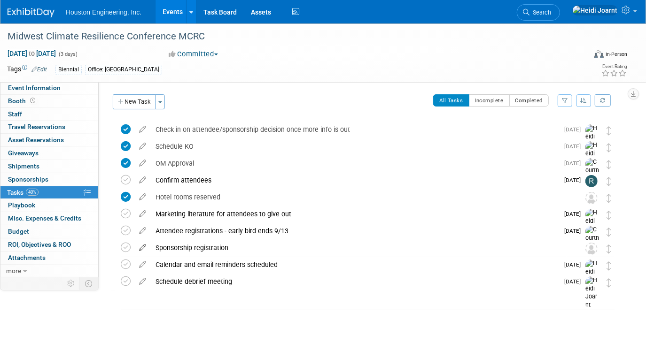
click at [141, 250] on icon at bounding box center [142, 246] width 16 height 12
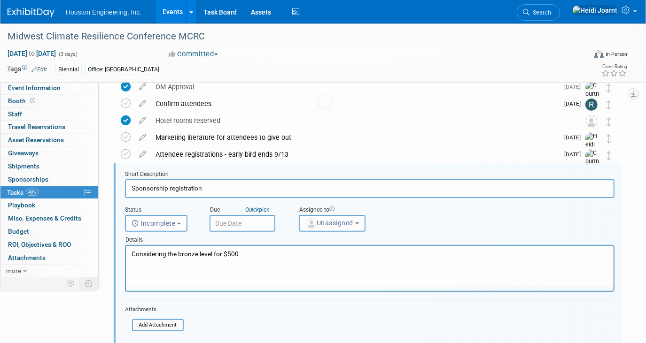
scroll to position [102, 0]
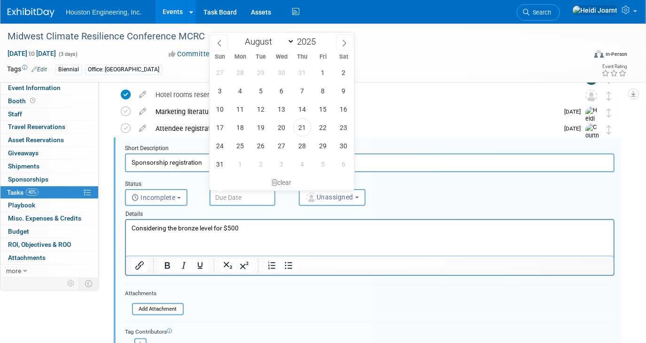
click at [239, 201] on input "text" at bounding box center [242, 197] width 66 height 17
click at [343, 44] on icon at bounding box center [344, 43] width 7 height 7
select select "8"
click at [324, 90] on span "12" at bounding box center [323, 91] width 18 height 18
type input "[DATE]"
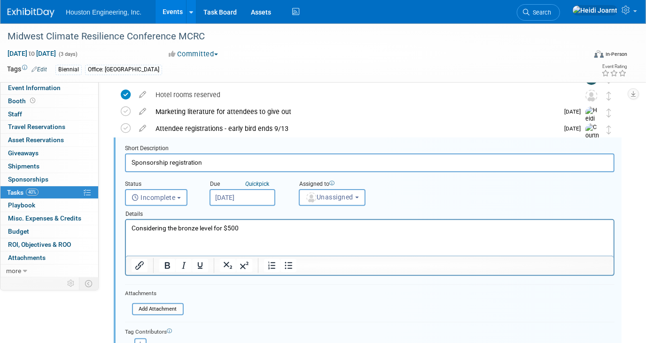
click at [266, 222] on html "Considering the bronze level for $500" at bounding box center [369, 226] width 488 height 13
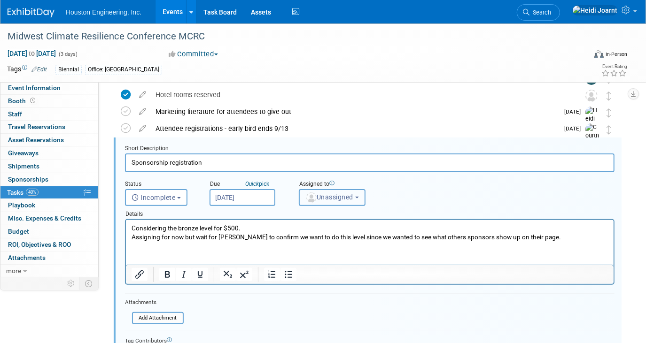
click at [351, 196] on span "Unassigned" at bounding box center [329, 198] width 48 height 8
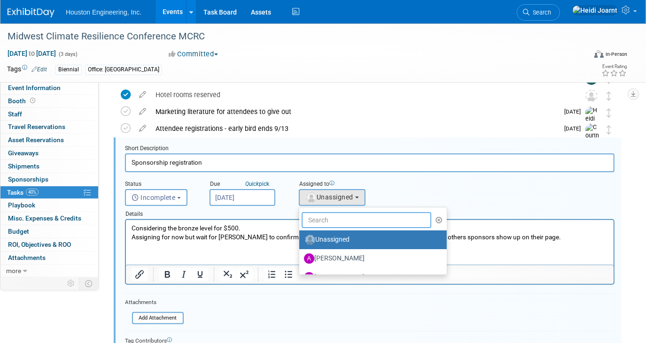
click at [328, 222] on input "text" at bounding box center [367, 220] width 130 height 16
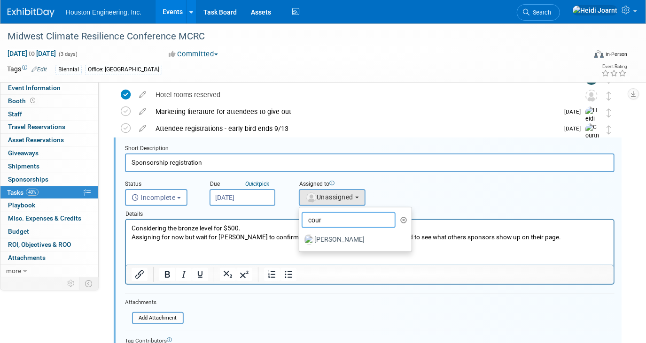
type input "cour"
click at [341, 235] on label "[PERSON_NAME]" at bounding box center [353, 239] width 98 height 15
click at [301, 236] on input "[PERSON_NAME]" at bounding box center [297, 239] width 6 height 6
select select "60f40a7f-77ae-4a37-bf03-cdfd13c17c6d"
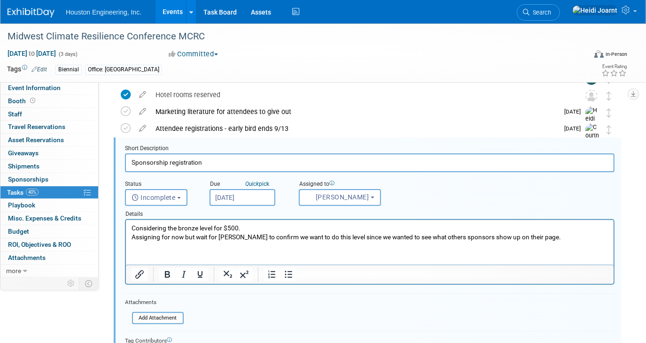
scroll to position [188, 0]
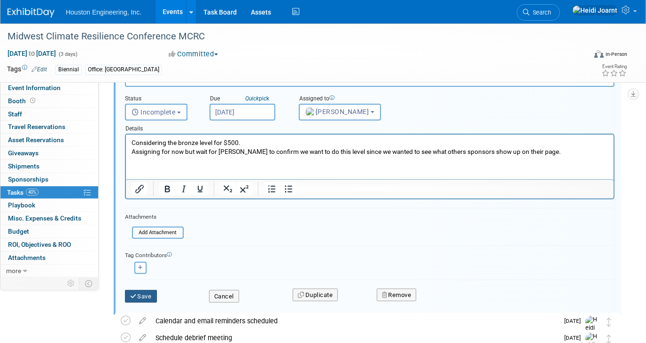
click at [154, 294] on button "Save" at bounding box center [141, 296] width 32 height 13
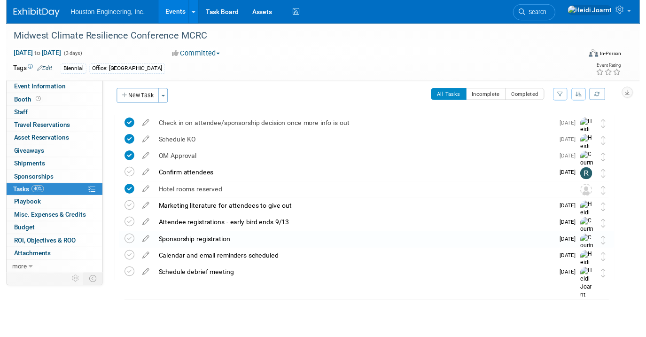
scroll to position [4, 0]
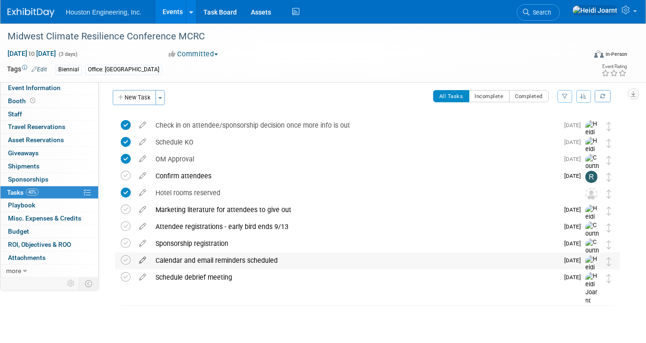
click at [139, 258] on icon at bounding box center [142, 259] width 16 height 12
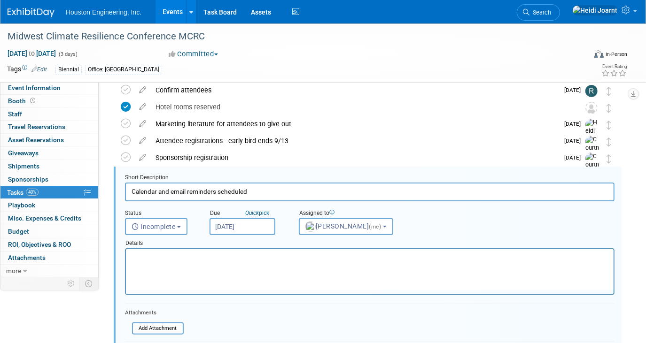
scroll to position [119, 0]
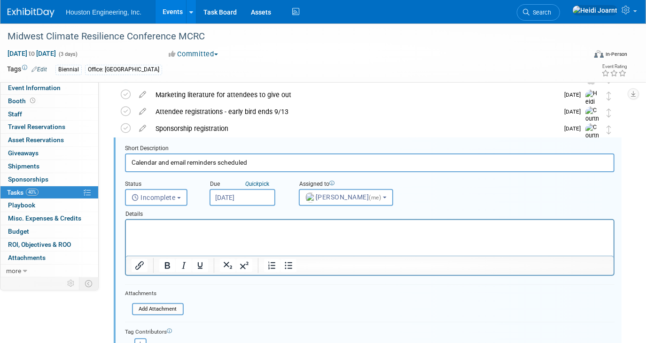
click at [256, 198] on input "Sep 1, 2025" at bounding box center [242, 197] width 66 height 17
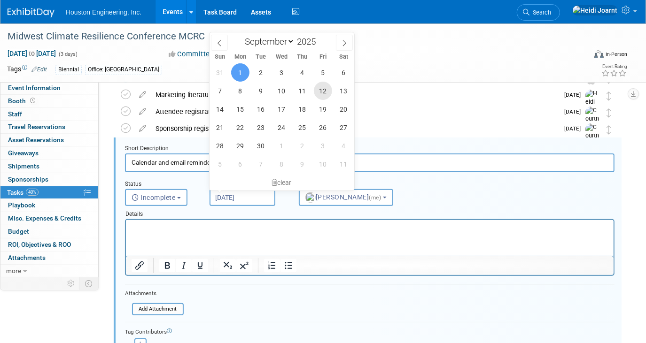
click at [324, 87] on span "12" at bounding box center [323, 91] width 18 height 18
type input "Sep 12, 2025"
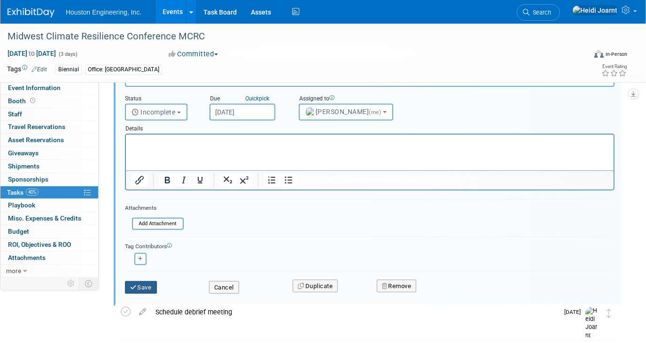
click at [144, 288] on button "Save" at bounding box center [141, 287] width 32 height 13
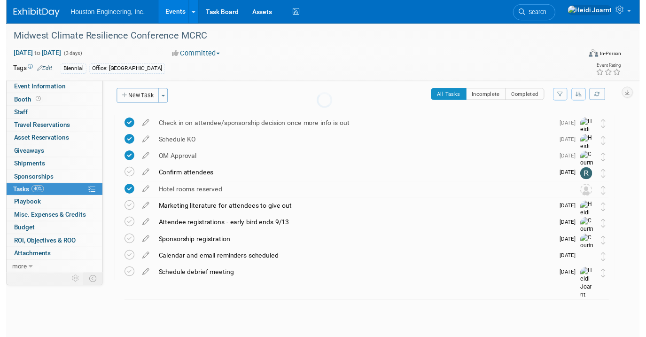
scroll to position [4, 0]
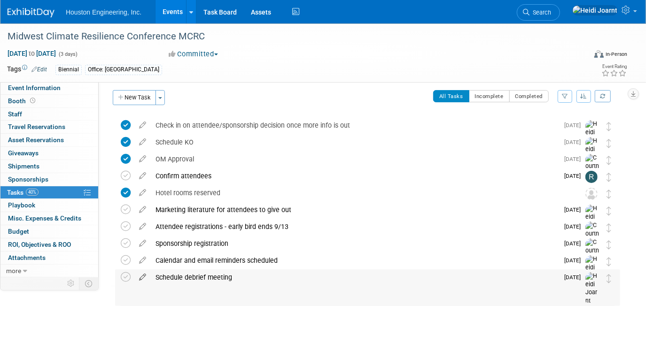
click at [145, 277] on icon at bounding box center [142, 276] width 16 height 12
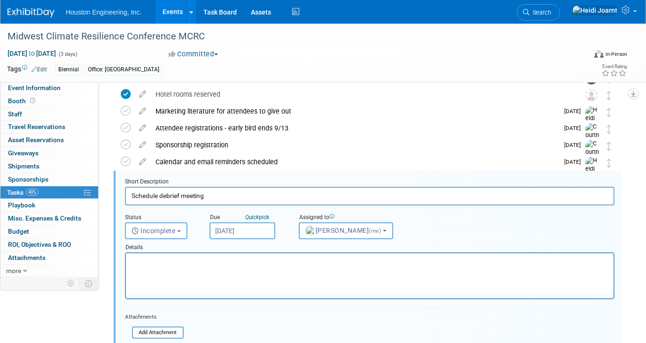
scroll to position [136, 0]
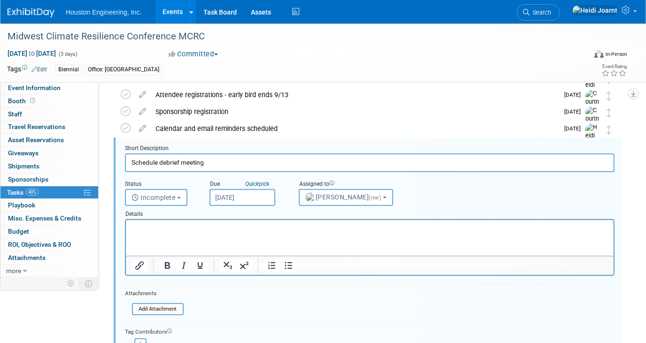
click at [239, 197] on input "Aug 29, 2025" at bounding box center [242, 197] width 66 height 17
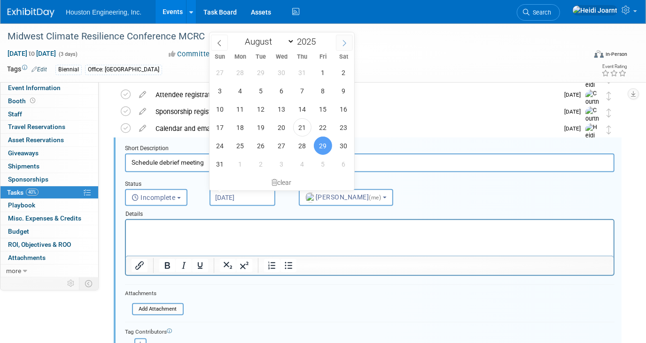
click at [346, 42] on icon at bounding box center [344, 43] width 7 height 7
click at [223, 43] on span at bounding box center [219, 43] width 17 height 16
click at [344, 44] on icon at bounding box center [344, 43] width 7 height 7
select select "8"
click at [327, 98] on span "12" at bounding box center [323, 91] width 18 height 18
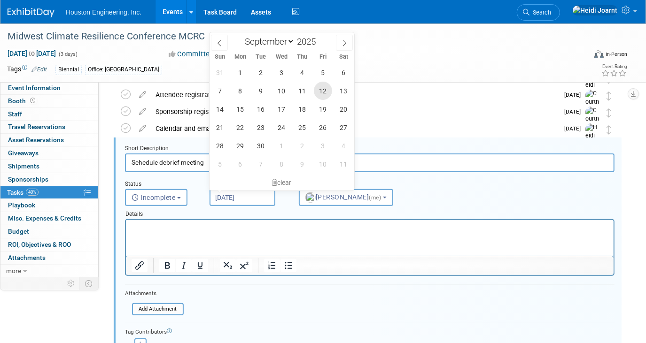
type input "Sep 12, 2025"
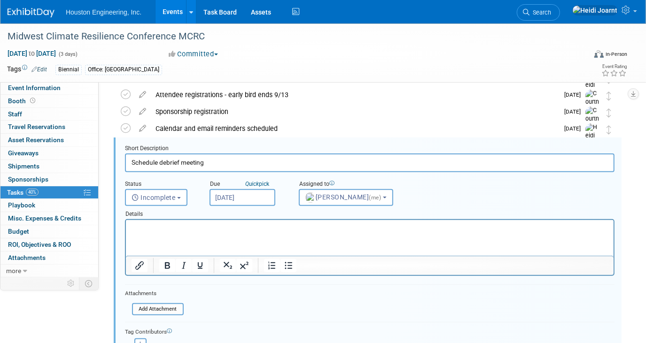
scroll to position [179, 0]
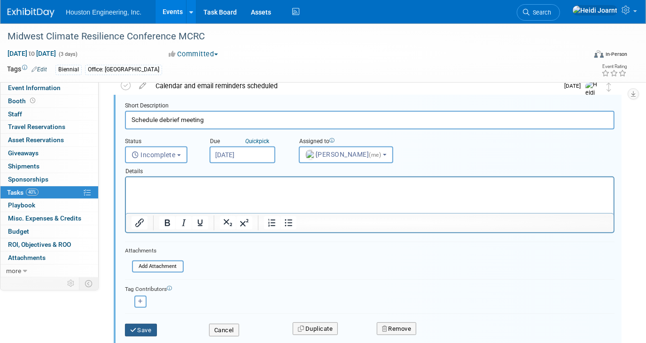
click at [147, 327] on button "Save" at bounding box center [141, 330] width 32 height 13
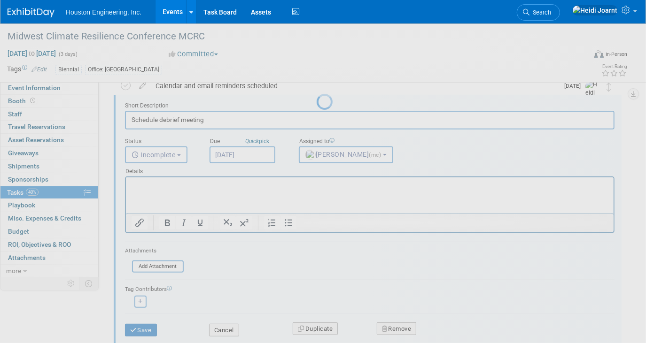
scroll to position [4, 0]
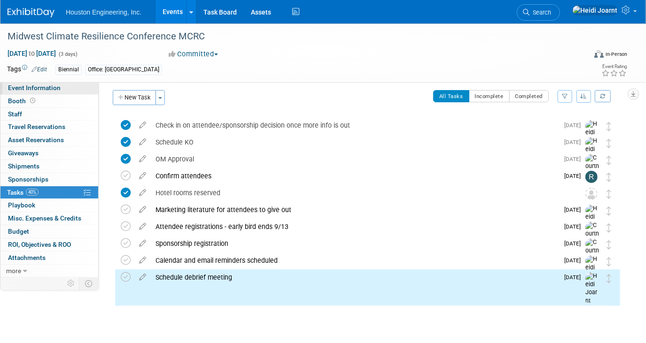
click at [41, 90] on span "Event Information" at bounding box center [34, 88] width 53 height 8
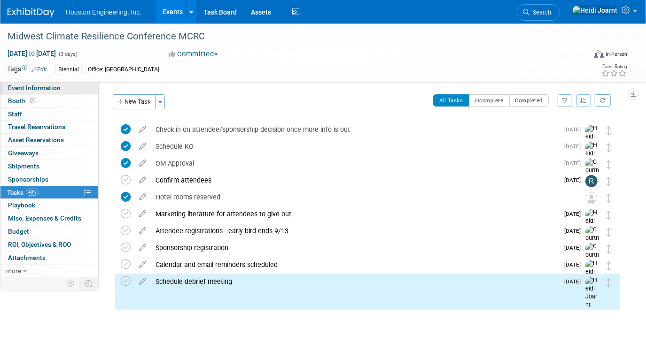
select select "2 - Post KO/Active Planning"
select select "Yes"
select select "Environmental"
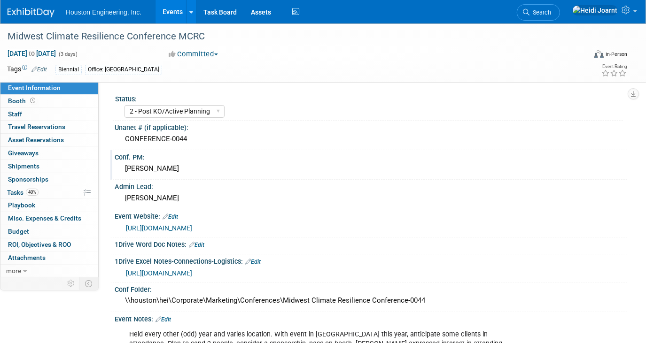
click at [179, 170] on div "Rachel Olm" at bounding box center [371, 169] width 498 height 15
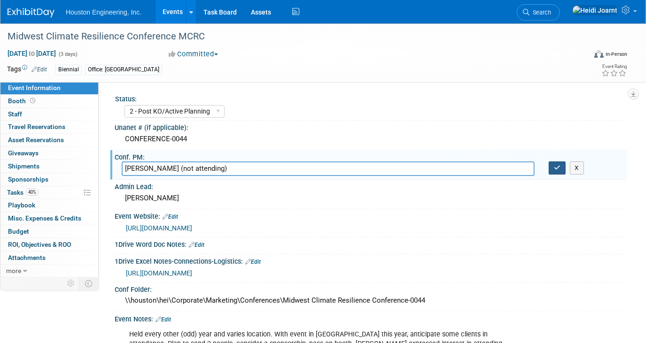
type input "Rachel Olm (not attending)"
click at [557, 165] on icon "button" at bounding box center [557, 168] width 7 height 6
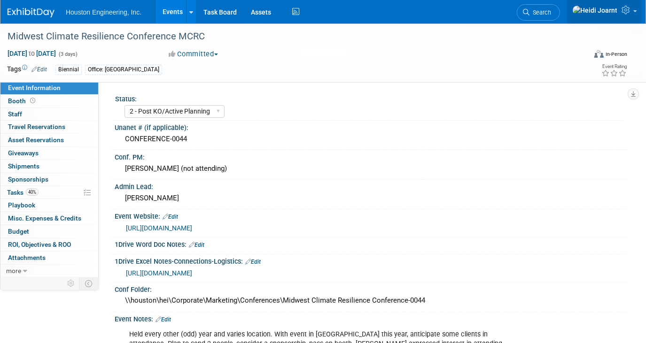
click at [625, 8] on icon at bounding box center [626, 10] width 11 height 8
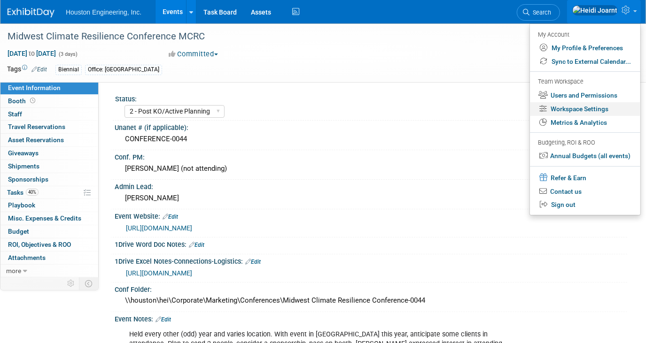
click at [580, 108] on link "Workspace Settings" at bounding box center [585, 109] width 110 height 14
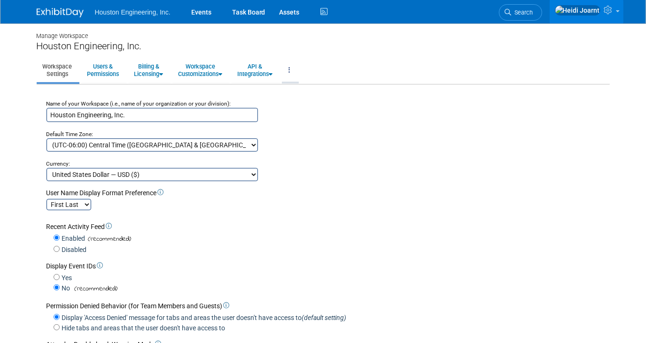
click at [291, 71] on icon at bounding box center [290, 70] width 2 height 7
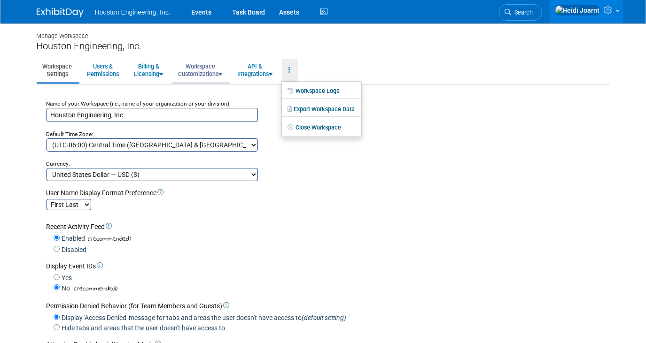
click at [215, 77] on link "Workspace Customizations" at bounding box center [200, 70] width 56 height 23
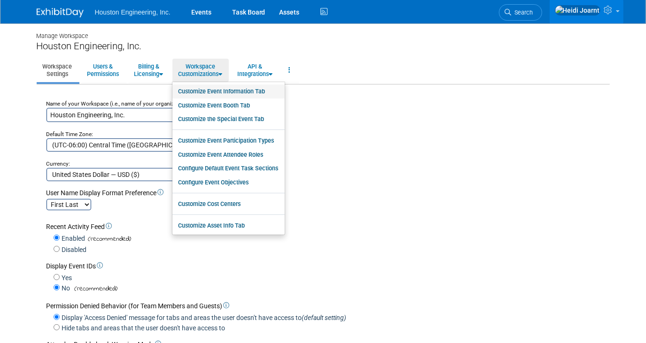
click at [217, 92] on link "Customize Event Information Tab" at bounding box center [228, 92] width 112 height 14
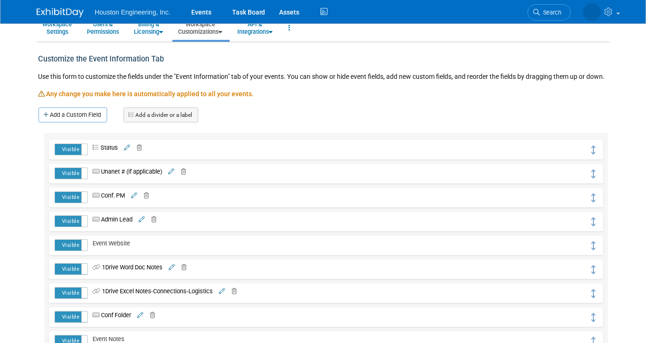
scroll to position [85, 0]
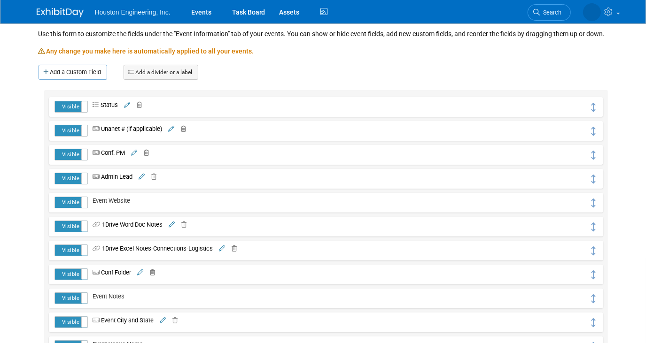
click at [78, 232] on label "Visible" at bounding box center [71, 226] width 33 height 11
click at [225, 252] on icon at bounding box center [222, 249] width 6 height 6
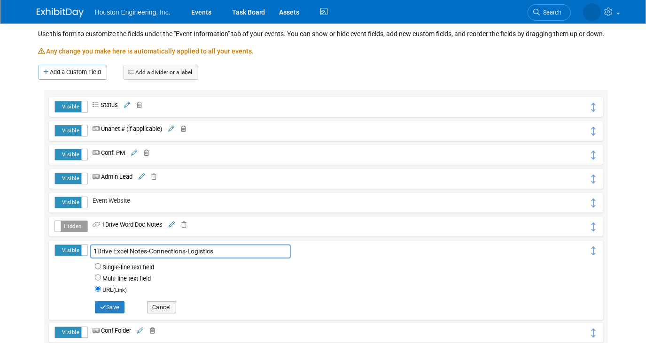
drag, startPoint x: 94, startPoint y: 257, endPoint x: 150, endPoint y: 255, distance: 55.9
click at [150, 255] on input "1Drive Excel Notes-Connections-Logistics" at bounding box center [190, 252] width 201 height 14
type input "O"
type input "1Drive Notes"
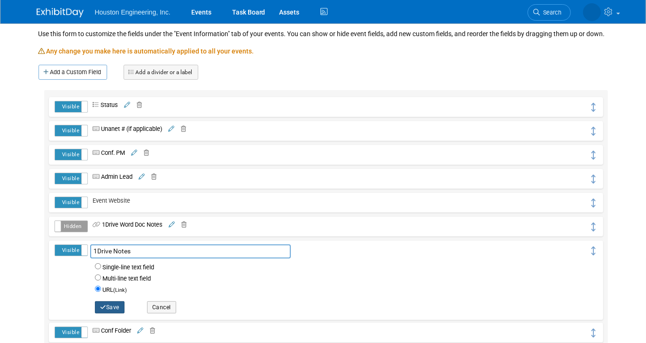
click at [110, 313] on button "Save" at bounding box center [110, 308] width 30 height 12
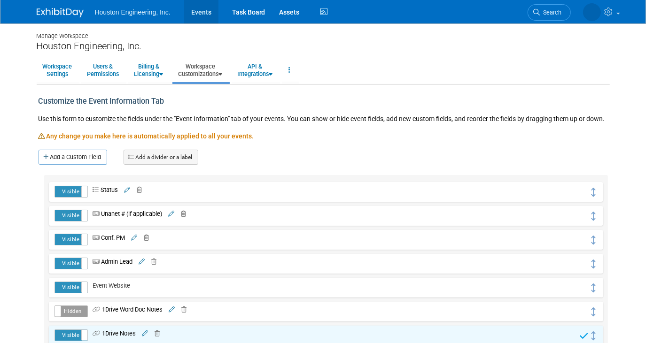
click at [209, 14] on link "Events" at bounding box center [201, 11] width 34 height 23
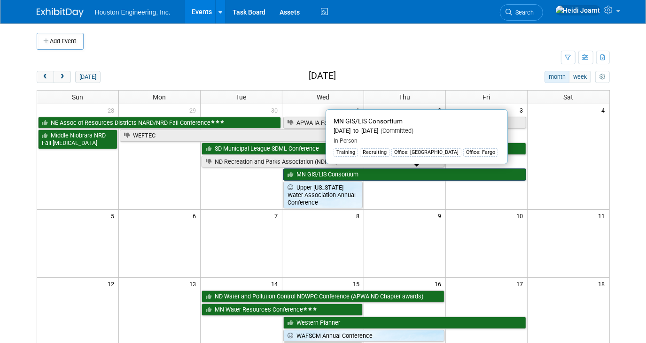
click at [357, 174] on link "MN GIS/LIS Consortium" at bounding box center [404, 175] width 243 height 12
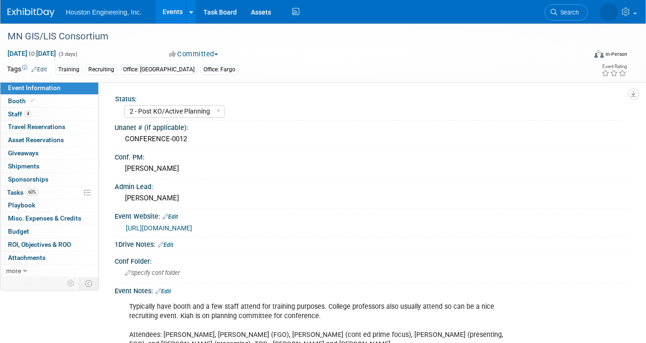
select select "2 - Post KO/Active Planning"
select select "Yes"
select select "Geo. Technology"
click at [170, 242] on link "Edit" at bounding box center [165, 245] width 15 height 7
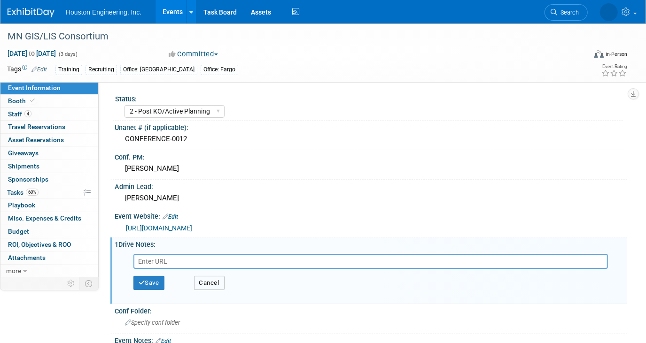
click at [220, 284] on button "Cancel" at bounding box center [209, 283] width 31 height 14
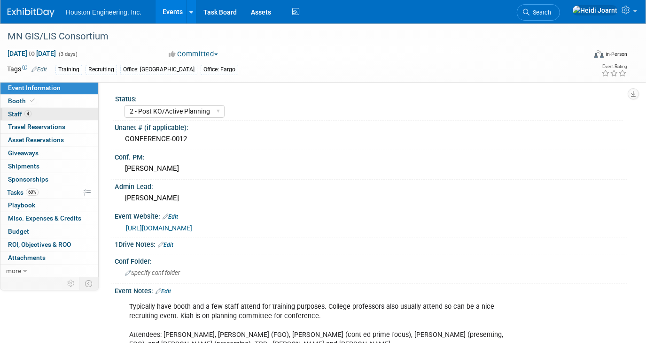
click at [47, 113] on link "4 Staff 4" at bounding box center [49, 114] width 98 height 13
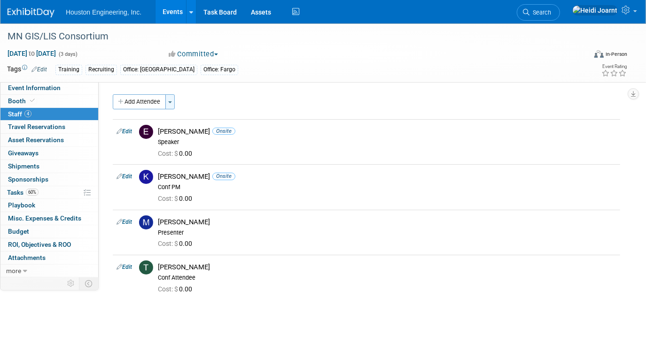
click at [172, 102] on span "button" at bounding box center [170, 102] width 4 height 2
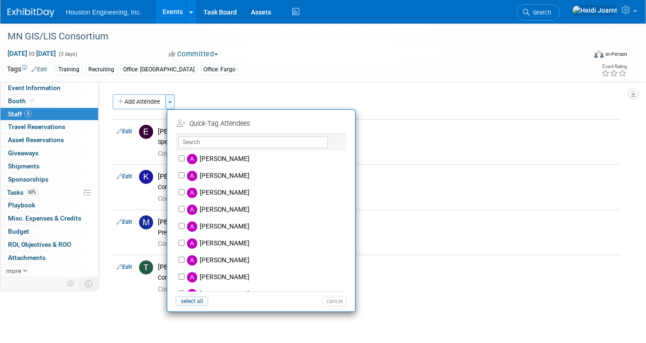
click at [172, 102] on span "button" at bounding box center [170, 102] width 4 height 2
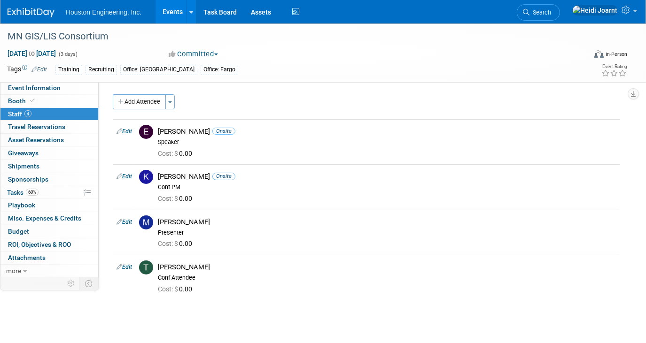
click at [154, 104] on button "Add Attendee" at bounding box center [139, 101] width 53 height 15
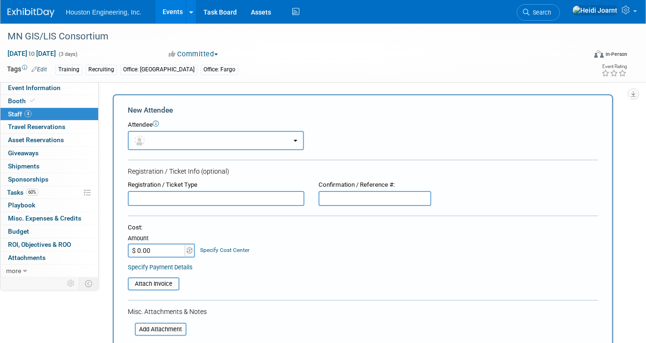
click at [184, 139] on button "button" at bounding box center [216, 140] width 176 height 19
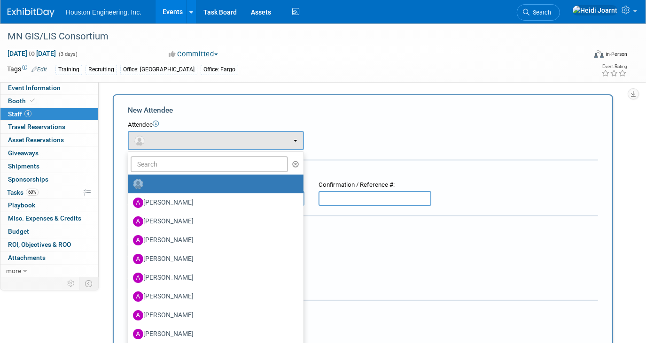
click at [229, 110] on div "New Attendee" at bounding box center [363, 110] width 470 height 10
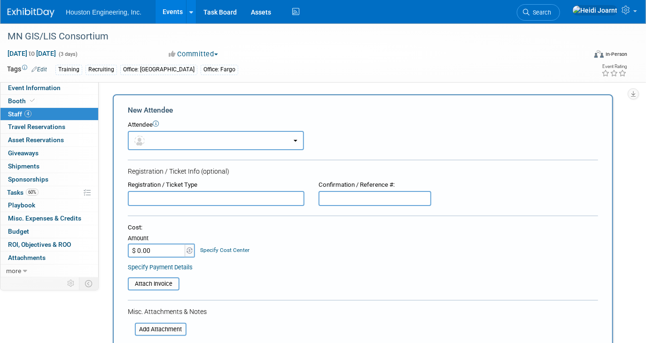
click at [198, 143] on button "button" at bounding box center [216, 140] width 176 height 19
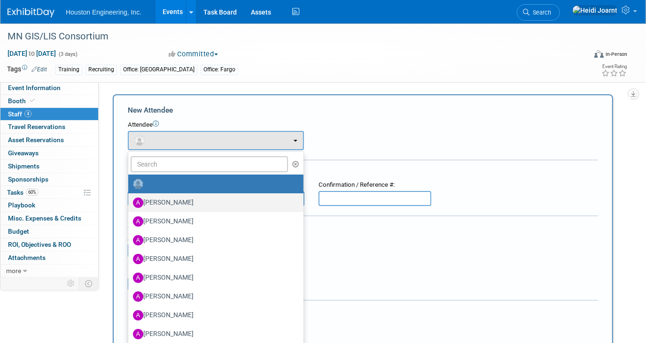
click at [183, 200] on label "Aaron Frankl" at bounding box center [213, 202] width 161 height 15
click at [130, 200] on input "Aaron Frankl" at bounding box center [127, 202] width 6 height 6
select select "6f402f7b-21ac-4785-9786-bc1e7ab8fc18"
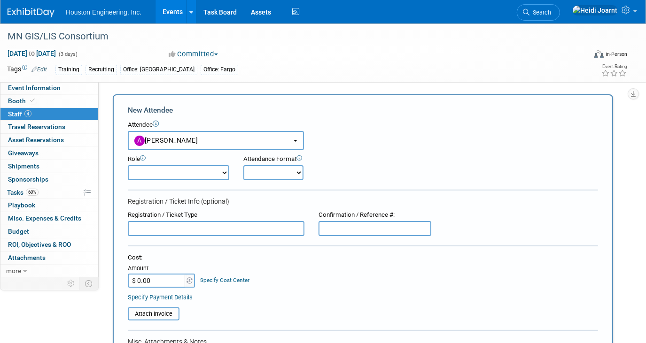
click at [175, 171] on select "Conf Attendee Conf PM Demonstrator Host Planner Presenter Sales Representative" at bounding box center [178, 172] width 101 height 15
click at [282, 191] on form "New Attendee Attendee <img src="https://www.exhibitday.com/Images/Unassigned-Us…" at bounding box center [363, 292] width 470 height 375
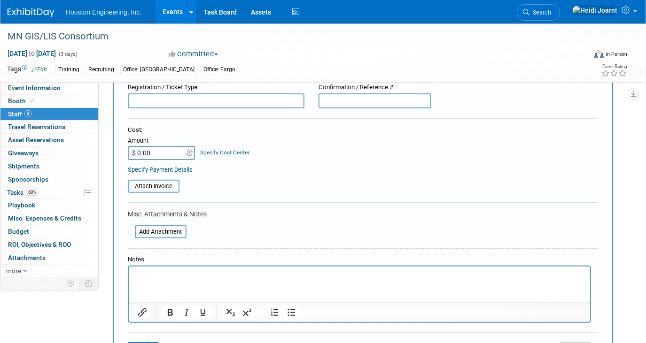
scroll to position [170, 0]
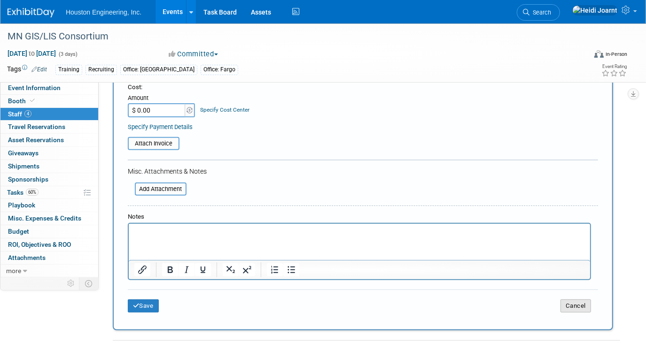
click at [576, 302] on button "Cancel" at bounding box center [575, 306] width 31 height 13
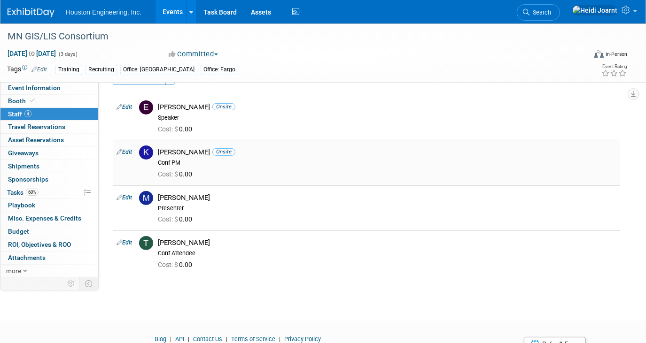
scroll to position [0, 0]
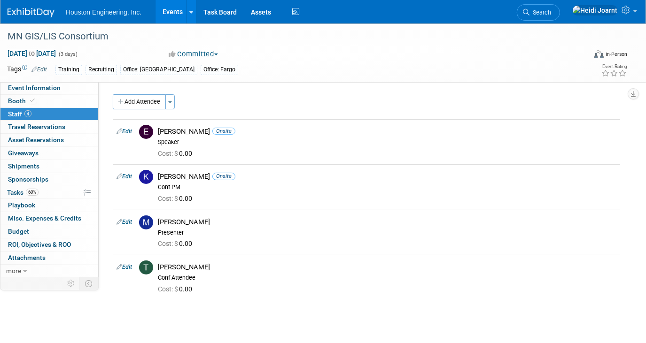
click at [174, 11] on link "Events" at bounding box center [172, 11] width 34 height 23
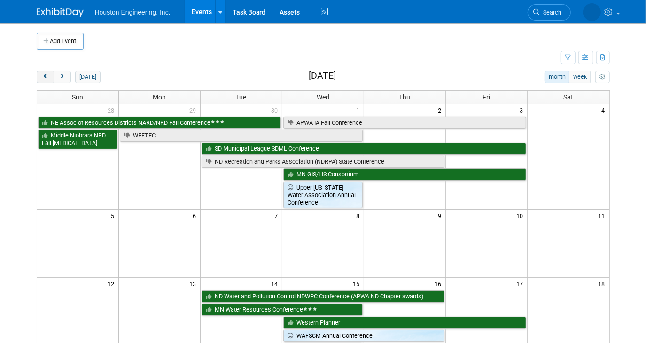
click at [37, 74] on button "prev" at bounding box center [45, 77] width 17 height 12
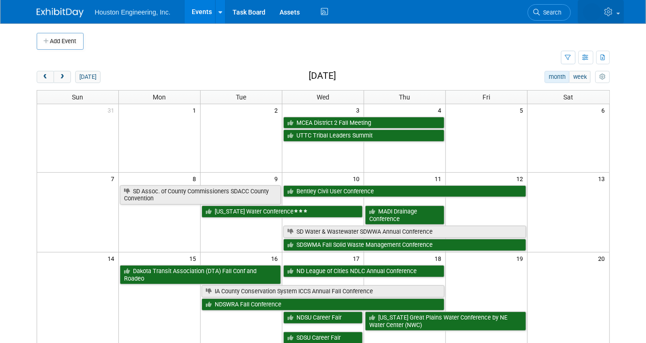
click at [615, 8] on icon at bounding box center [609, 12] width 11 height 8
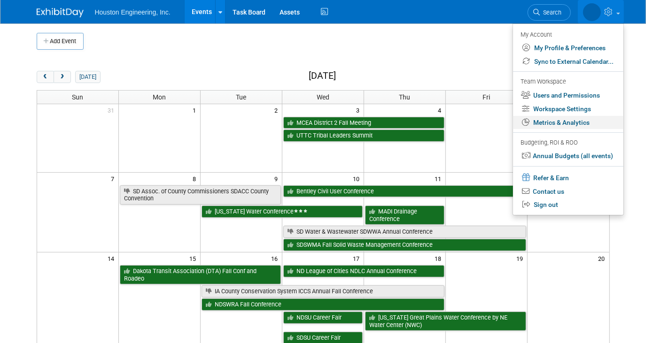
click at [561, 119] on link "Metrics & Analytics" at bounding box center [568, 123] width 110 height 14
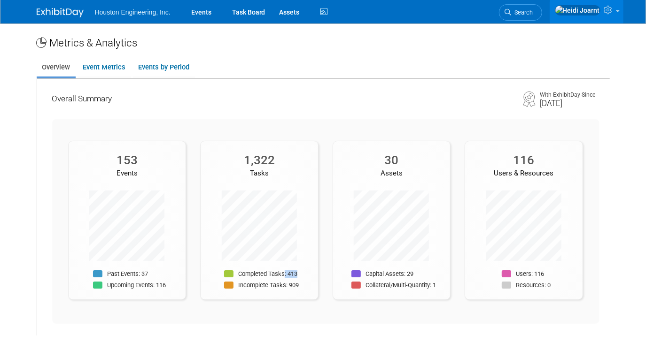
drag, startPoint x: 286, startPoint y: 274, endPoint x: 305, endPoint y: 274, distance: 19.3
click at [305, 274] on div "Completed Tasks: 413 Incomplete Tasks: 909" at bounding box center [259, 281] width 117 height 23
drag, startPoint x: 305, startPoint y: 274, endPoint x: 435, endPoint y: 293, distance: 131.4
click at [435, 293] on div "30 Assets Capital Assets: 29 Collateral/Multi-Quantity: 1" at bounding box center [392, 220] width 118 height 159
drag, startPoint x: 149, startPoint y: 275, endPoint x: 113, endPoint y: 278, distance: 36.7
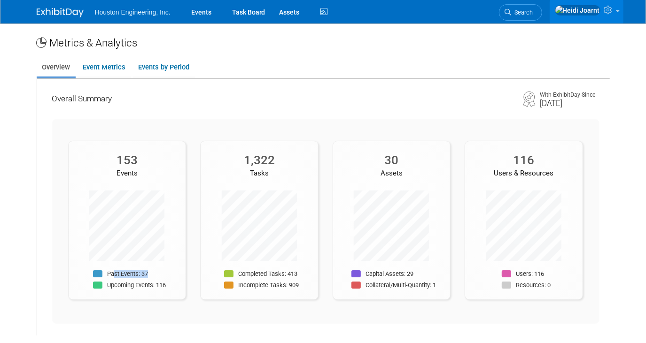
click at [113, 278] on li "Past Events: 37" at bounding box center [129, 276] width 73 height 12
drag, startPoint x: 113, startPoint y: 278, endPoint x: 151, endPoint y: 288, distance: 39.9
click at [151, 288] on p "Upcoming Events: 116" at bounding box center [136, 286] width 59 height 8
drag, startPoint x: 518, startPoint y: 273, endPoint x: 548, endPoint y: 273, distance: 30.5
click at [548, 273] on li "Users: 116" at bounding box center [526, 276] width 49 height 12
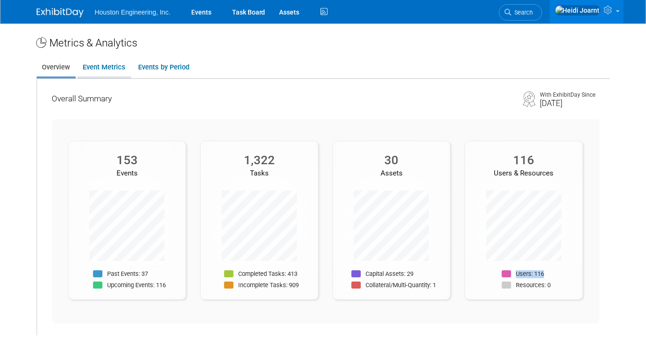
click at [104, 65] on link "Event Metrics" at bounding box center [104, 67] width 54 height 18
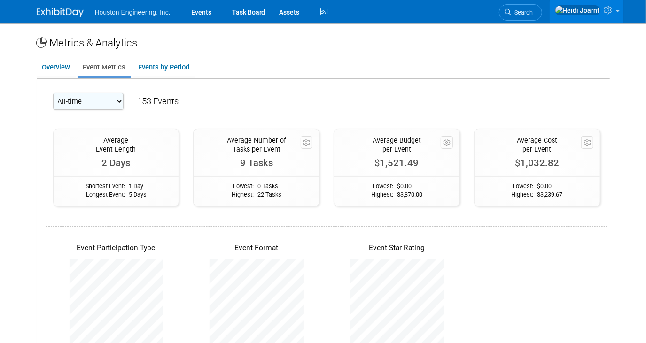
click at [110, 99] on select "All-time 2026 2025" at bounding box center [88, 101] width 70 height 17
select select "2025"
click at [53, 93] on select "All-time 2026 2025" at bounding box center [88, 101] width 70 height 17
click at [203, 13] on link "Events" at bounding box center [201, 11] width 34 height 23
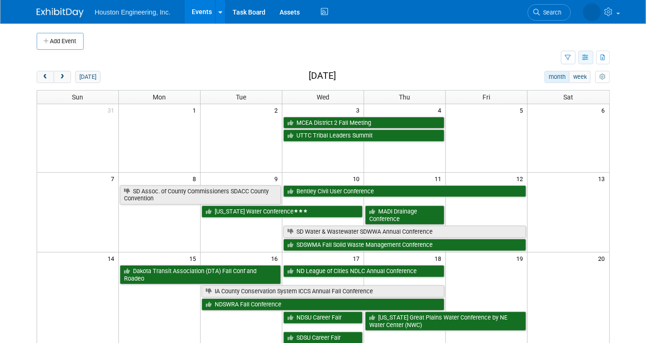
click at [588, 56] on icon "button" at bounding box center [585, 58] width 7 height 6
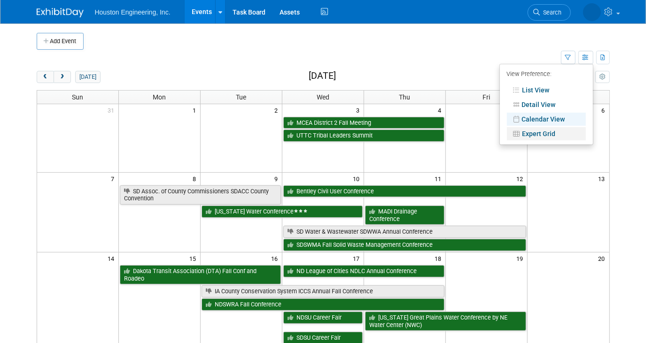
click at [545, 135] on link "Expert Grid" at bounding box center [546, 133] width 79 height 13
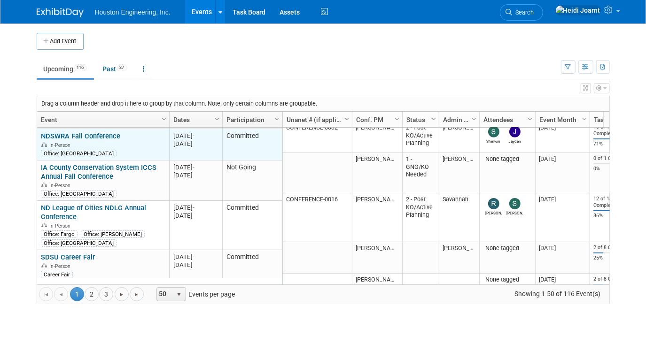
scroll to position [461, 0]
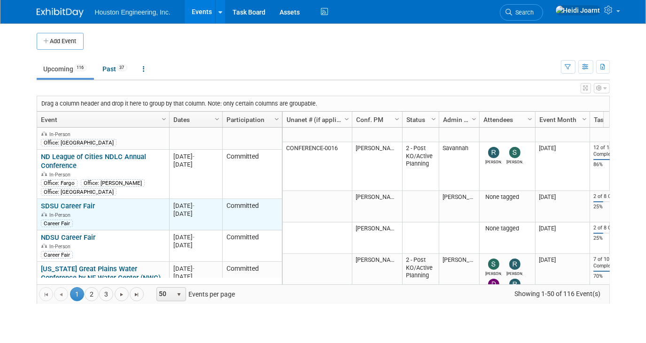
click at [81, 202] on link "SDSU Career Fair" at bounding box center [68, 206] width 54 height 8
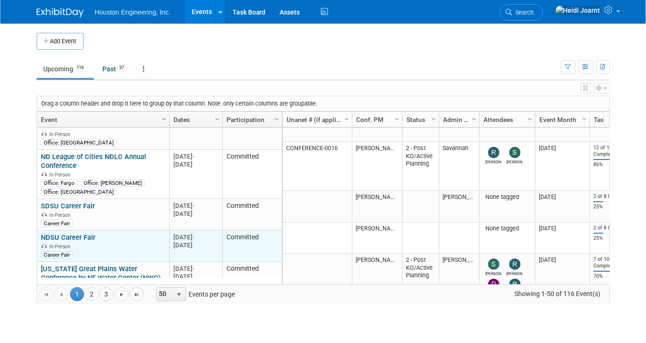
click at [70, 233] on link "NDSU Career Fair" at bounding box center [68, 237] width 54 height 8
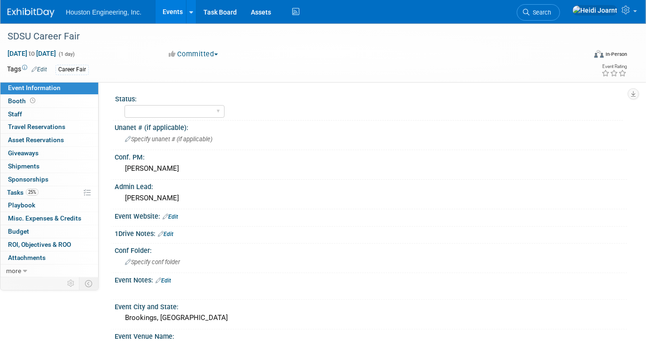
click at [39, 70] on link "Edit" at bounding box center [38, 69] width 15 height 7
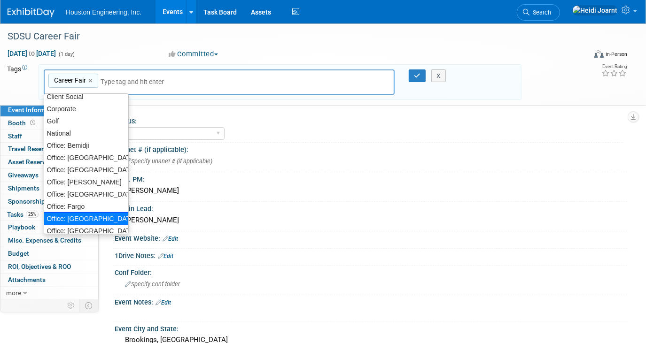
scroll to position [85, 0]
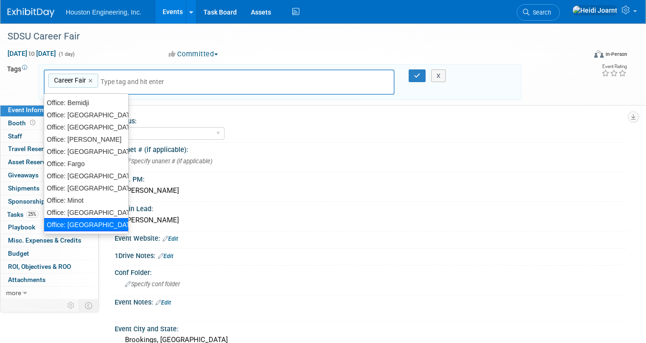
click at [87, 226] on div "Office: [GEOGRAPHIC_DATA]" at bounding box center [86, 224] width 85 height 13
type input "Career Fair, Office: [GEOGRAPHIC_DATA]"
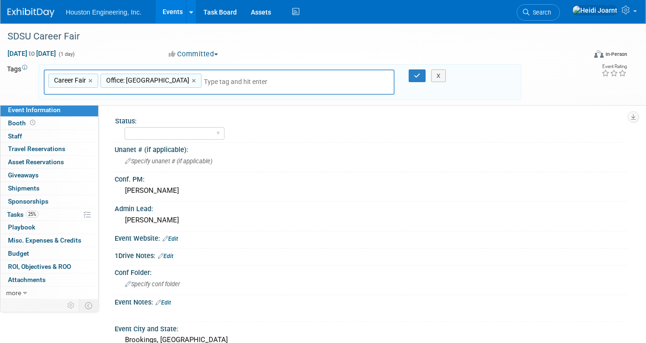
click at [421, 74] on div "X" at bounding box center [441, 76] width 40 height 13
click at [418, 76] on icon "button" at bounding box center [417, 76] width 7 height 6
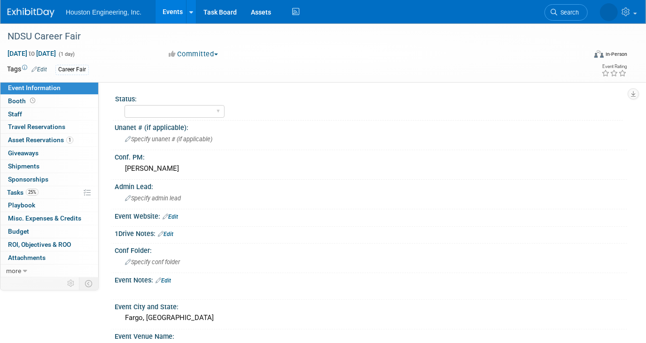
click at [44, 67] on link "Edit" at bounding box center [38, 69] width 15 height 7
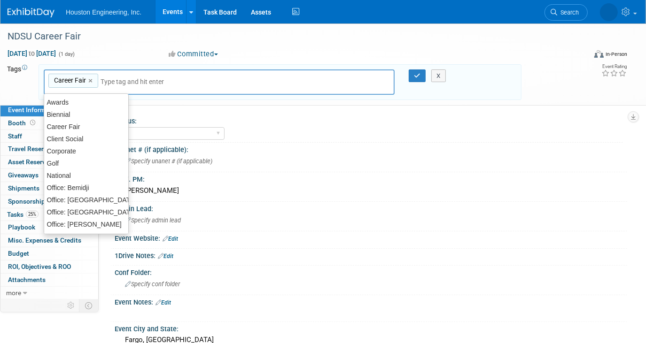
scroll to position [42, 0]
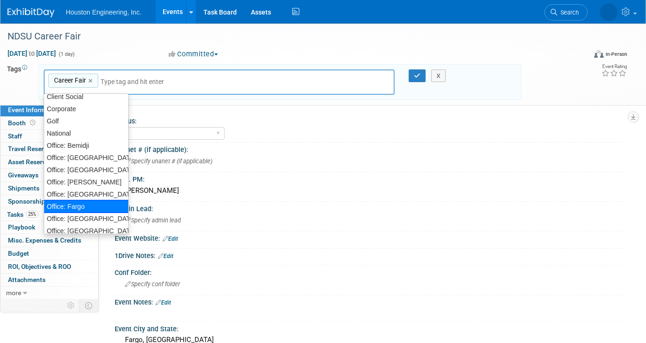
drag, startPoint x: 90, startPoint y: 203, endPoint x: 98, endPoint y: 194, distance: 12.0
click at [90, 203] on div "Office: Fargo" at bounding box center [86, 206] width 85 height 13
type input "Career Fair, Office: Fargo"
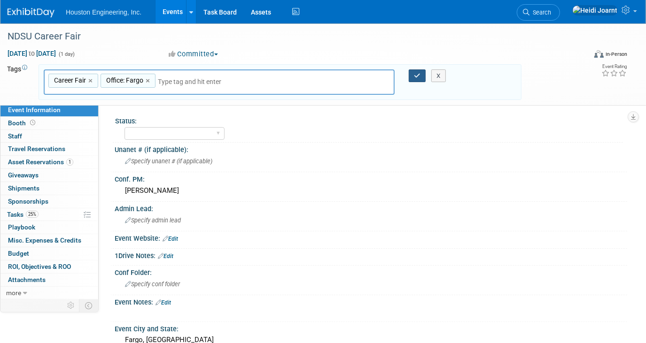
click at [414, 78] on button "button" at bounding box center [417, 76] width 17 height 13
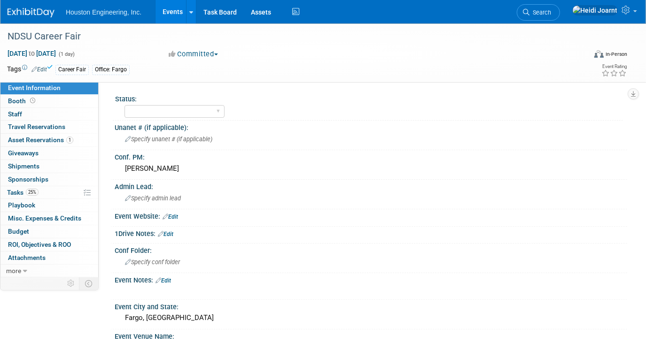
click at [166, 13] on link "Events" at bounding box center [172, 11] width 34 height 23
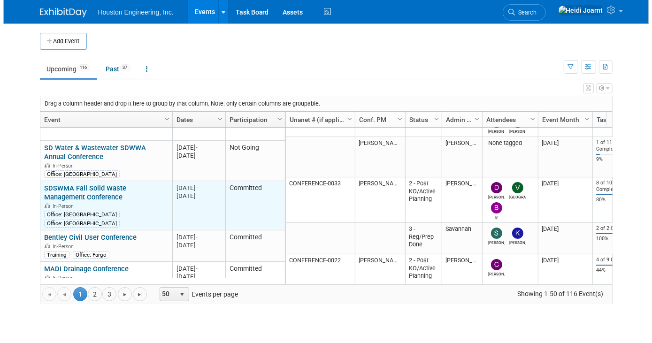
scroll to position [256, 0]
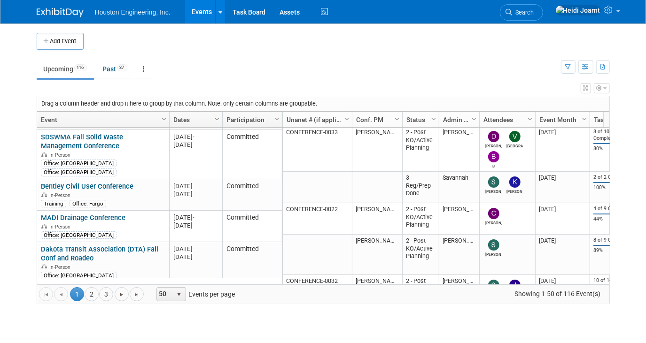
drag, startPoint x: 585, startPoint y: 88, endPoint x: 569, endPoint y: 116, distance: 32.6
click at [585, 88] on icon "button" at bounding box center [585, 88] width 5 height 6
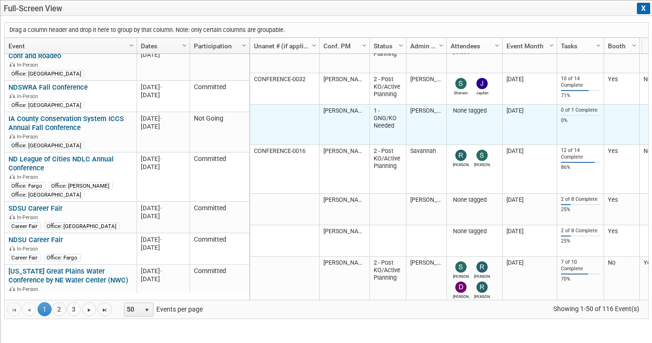
scroll to position [0, 0]
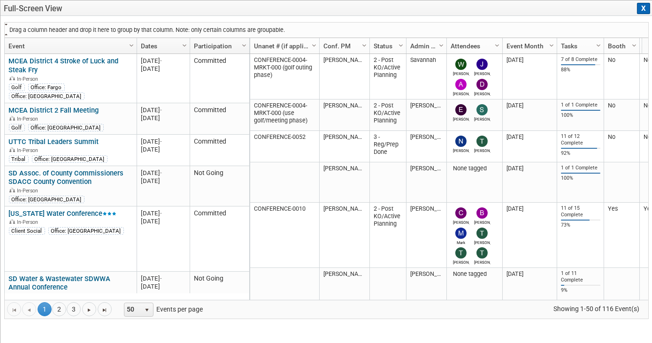
drag, startPoint x: 528, startPoint y: 46, endPoint x: 149, endPoint y: 28, distance: 379.4
click at [149, 28] on div "Drag a column header and drop it here to group by that column. Note: only certa…" at bounding box center [326, 170] width 645 height 297
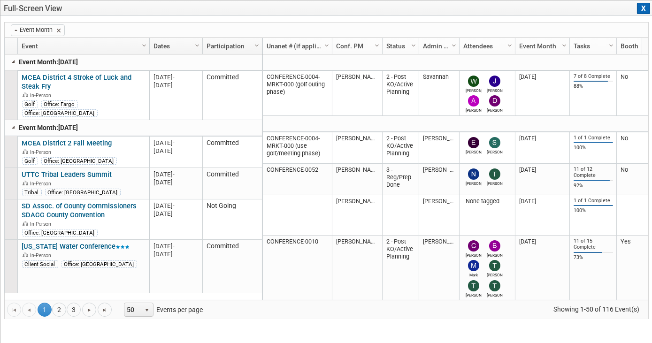
click at [14, 62] on link at bounding box center [14, 62] width 8 height 8
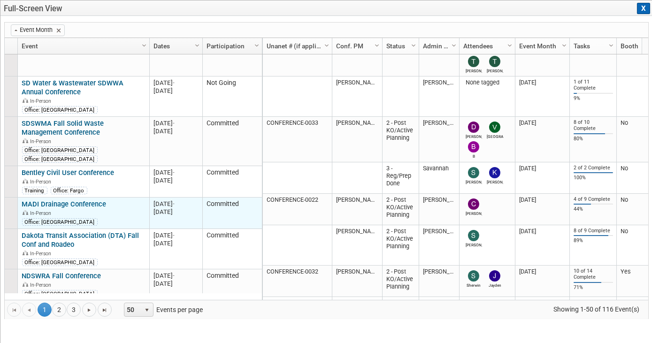
click at [93, 200] on link "MADI Drainage Conference" at bounding box center [64, 204] width 85 height 8
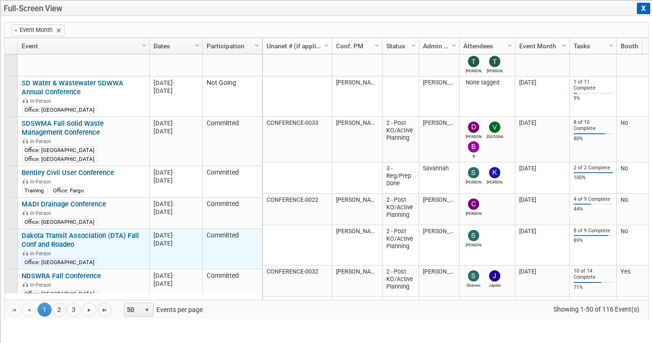
click at [85, 232] on link "Dakota Transit Association (DTA) Fall Conf and Roadeo" at bounding box center [80, 240] width 117 height 17
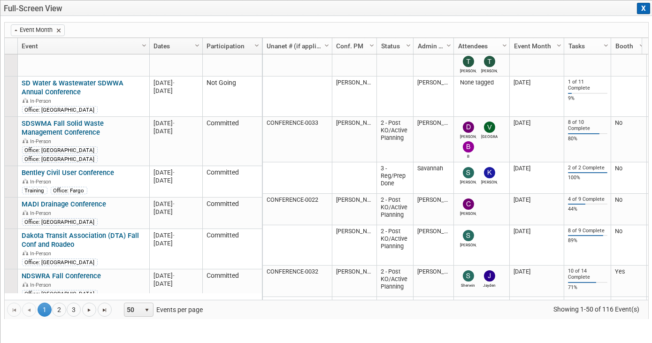
drag, startPoint x: 381, startPoint y: 46, endPoint x: 374, endPoint y: 46, distance: 7.5
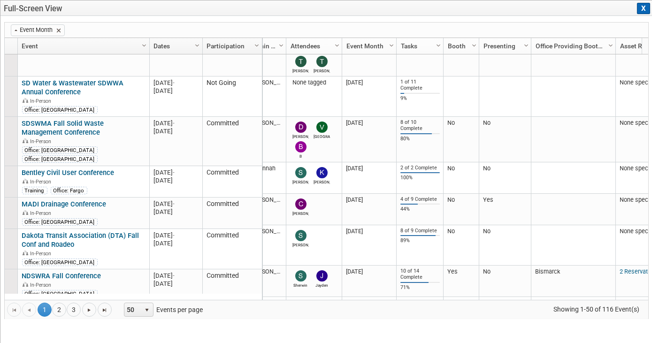
scroll to position [0, 182]
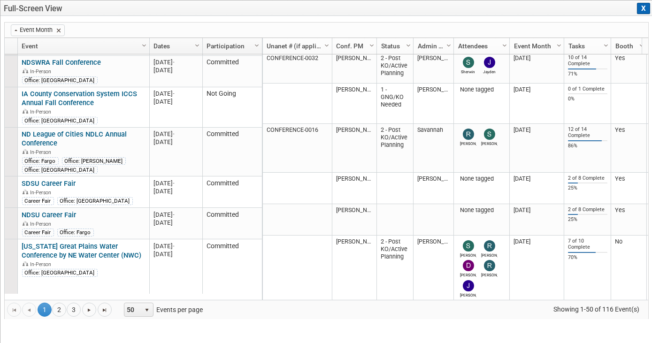
click at [641, 8] on button "X" at bounding box center [643, 8] width 13 height 11
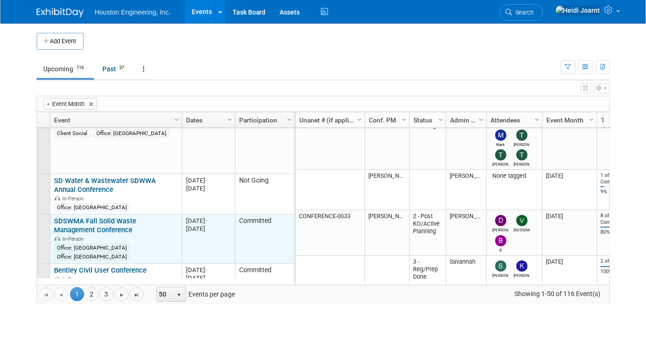
scroll to position [256, 0]
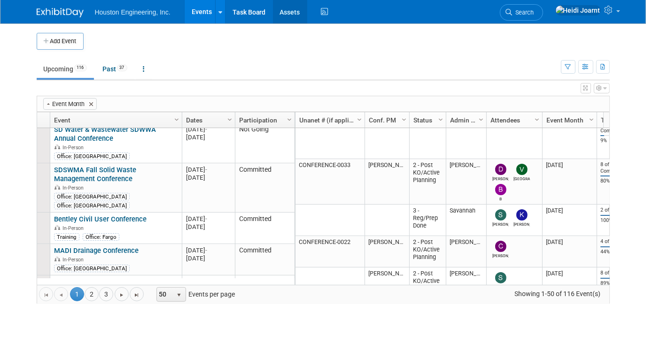
click at [290, 15] on link "Assets" at bounding box center [290, 11] width 34 height 23
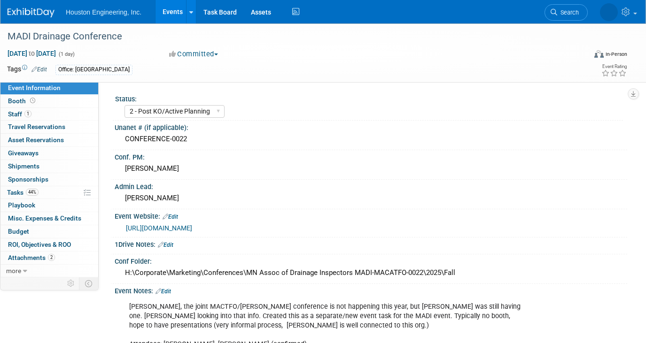
select select "2 - Post KO/Active Planning"
select select "Yes"
select select "Water Resources"
click at [47, 114] on link "1 Staff 1" at bounding box center [49, 114] width 98 height 13
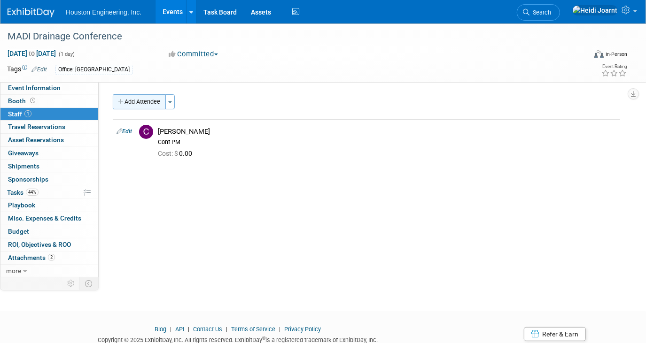
click at [155, 101] on button "Add Attendee" at bounding box center [139, 101] width 53 height 15
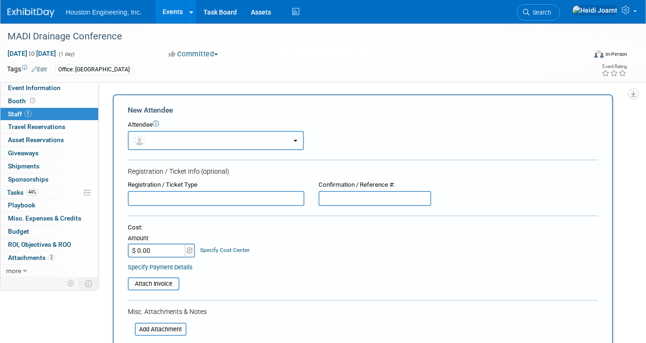
click at [150, 138] on button "button" at bounding box center [216, 140] width 176 height 19
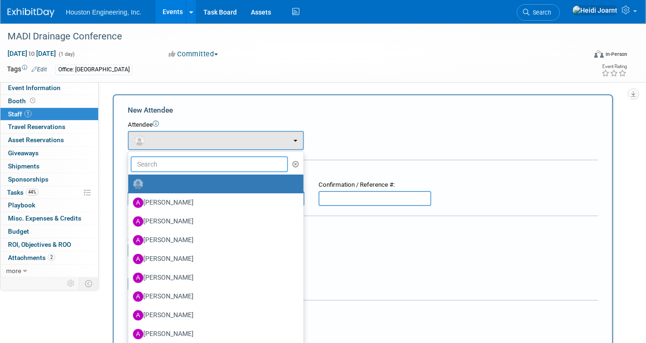
click at [163, 167] on input "text" at bounding box center [209, 164] width 157 height 16
type input "ada"
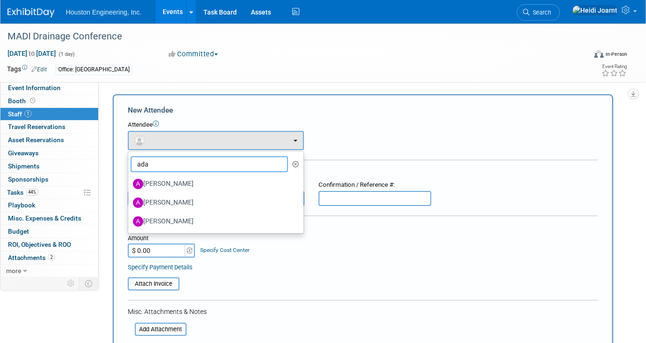
drag, startPoint x: 167, startPoint y: 163, endPoint x: 128, endPoint y: 161, distance: 38.5
click at [128, 161] on li "ada" at bounding box center [215, 164] width 175 height 16
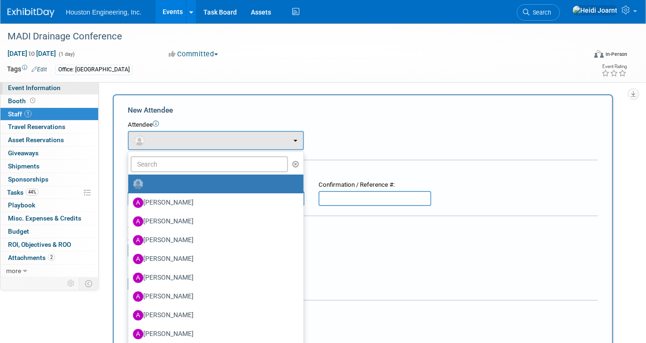
click at [62, 87] on link "Event Information" at bounding box center [49, 88] width 98 height 13
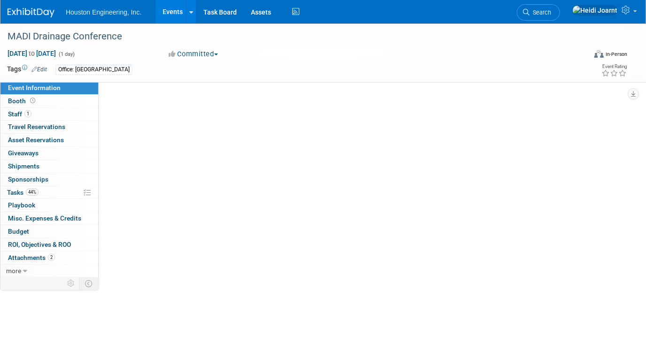
select select "2 - Post KO/Active Planning"
select select "Yes"
select select "Water Resources"
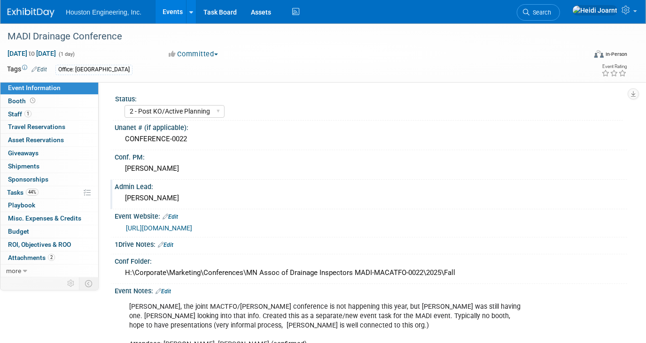
scroll to position [42, 0]
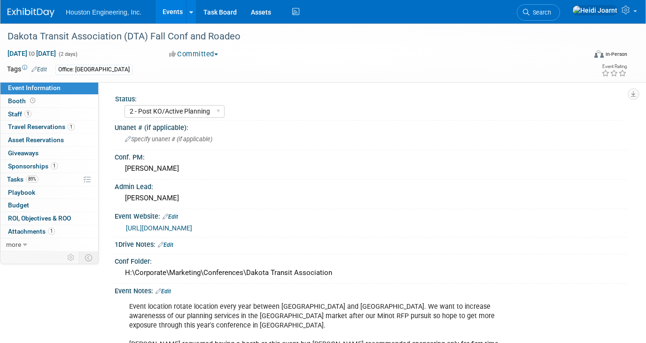
select select "2 - Post KO/Active Planning"
select select "No"
select select "Transportation"
click at [211, 113] on select "1 - GNG/KO Needed 2 - Post KO/Active Planning 3 - Reg/Prep Done" at bounding box center [174, 111] width 100 height 13
select select "3 - Reg/Prep Done"
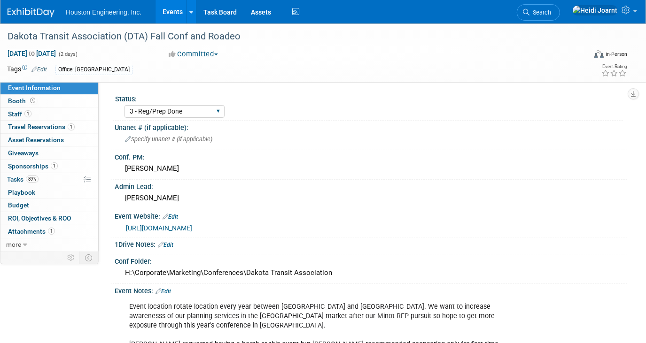
click at [124, 105] on select "1 - GNG/KO Needed 2 - Post KO/Active Planning 3 - Reg/Prep Done" at bounding box center [174, 111] width 100 height 13
click at [49, 113] on link "1 Staff 1" at bounding box center [49, 114] width 98 height 13
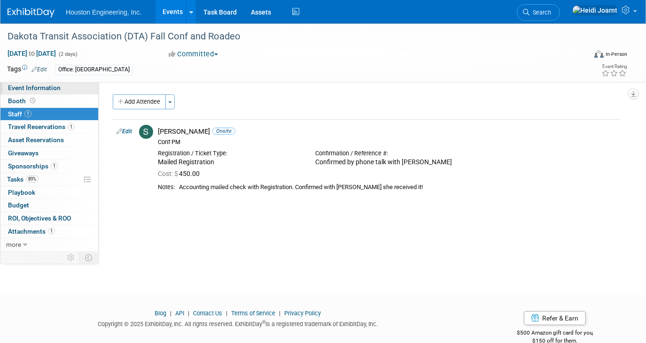
click at [51, 89] on span "Event Information" at bounding box center [34, 88] width 53 height 8
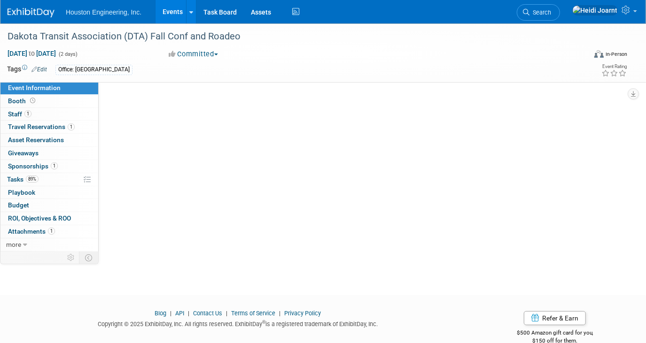
select select "3 - Reg/Prep Done"
select select "No"
select select "Transportation"
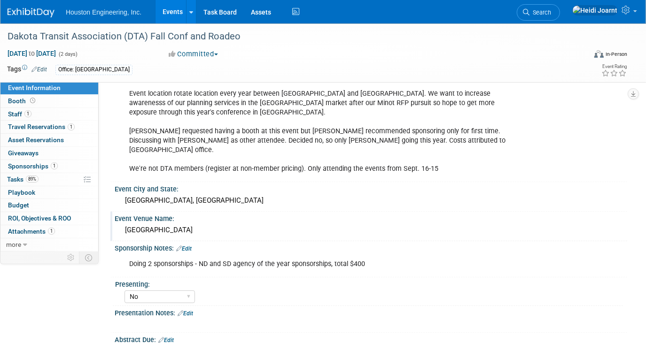
scroll to position [299, 0]
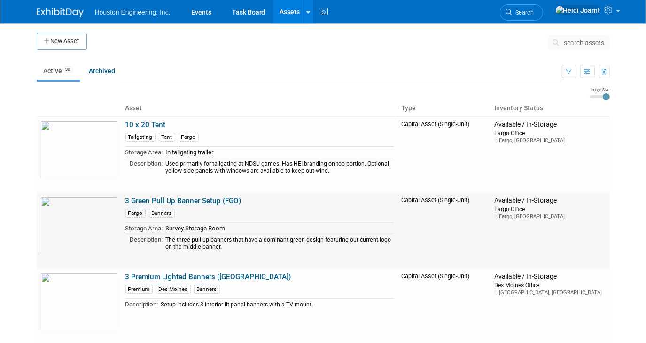
click at [202, 199] on link "3 Green Pull Up Banner Setup (FGO)" at bounding box center [183, 201] width 116 height 8
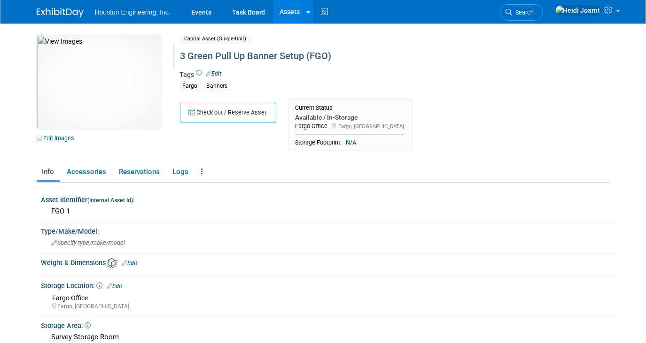
click at [342, 49] on div "3 Green Pull Up Banner Setup (FGO)" at bounding box center [367, 56] width 380 height 17
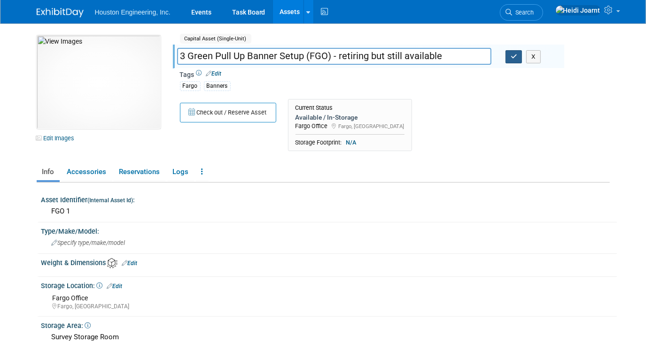
type input "3 Green Pull Up Banner Setup (FGO) - retiring but still available"
click at [515, 59] on button "button" at bounding box center [513, 56] width 17 height 13
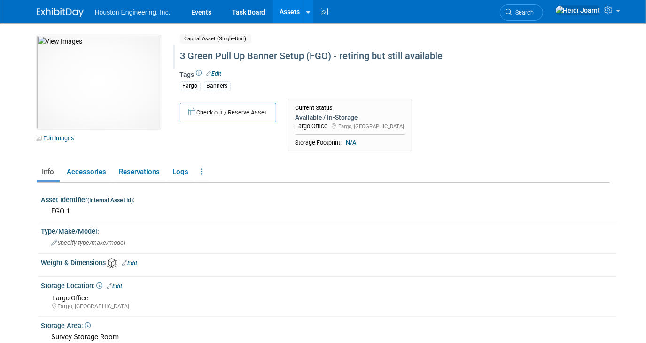
click at [363, 55] on div "3 Green Pull Up Banner Setup (FGO) - retiring but still available" at bounding box center [367, 56] width 380 height 17
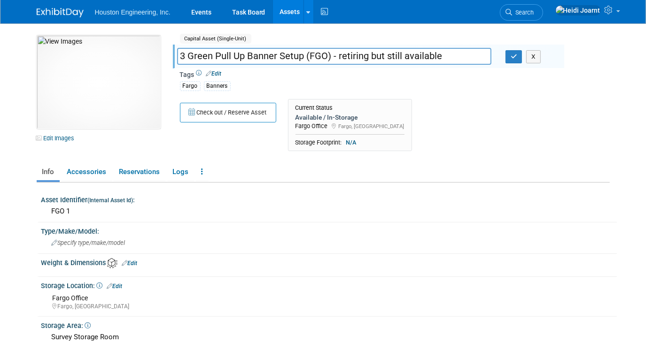
drag, startPoint x: 369, startPoint y: 54, endPoint x: 447, endPoint y: 49, distance: 78.1
click at [447, 49] on input "3 Green Pull Up Banner Setup (FGO) - retiring but still available" at bounding box center [334, 56] width 314 height 16
type input "3 Green Pull Up Banner Setup (FGO) - retiring soon"
click at [511, 62] on button "button" at bounding box center [513, 56] width 17 height 13
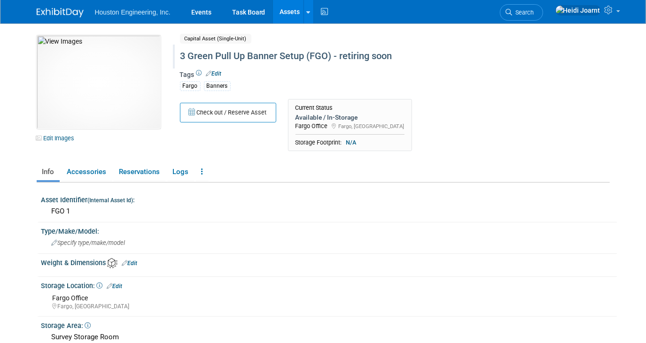
click at [297, 13] on link "Assets" at bounding box center [290, 11] width 34 height 23
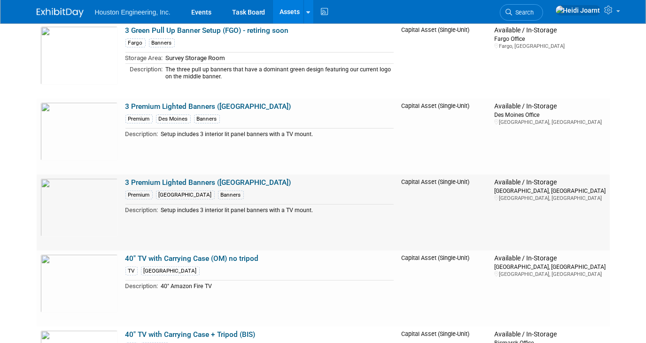
scroll to position [213, 0]
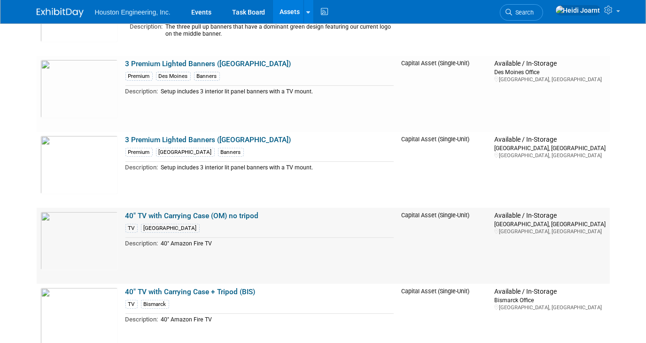
click at [190, 213] on link "40" TV with Carrying Case (OM) no tripod" at bounding box center [191, 216] width 133 height 8
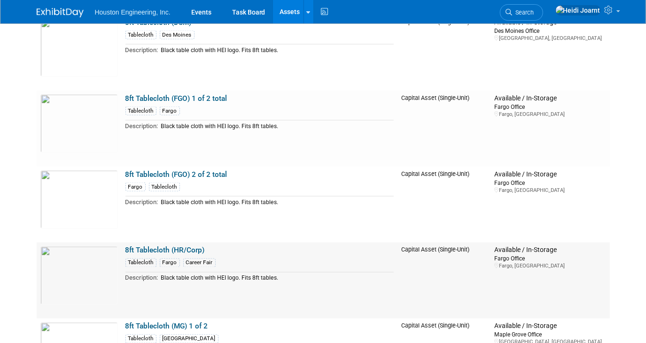
scroll to position [982, 0]
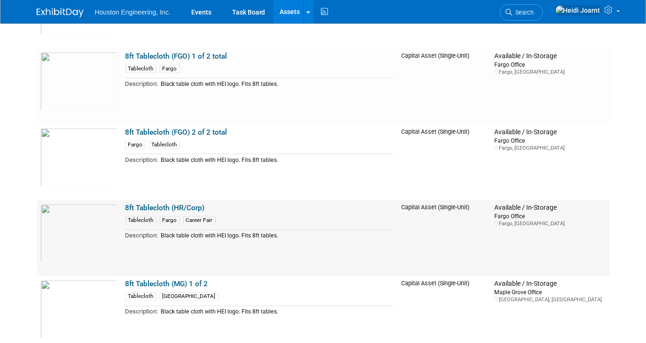
click at [170, 208] on link "8ft Tablecloth (HR/Corp)" at bounding box center [164, 208] width 79 height 8
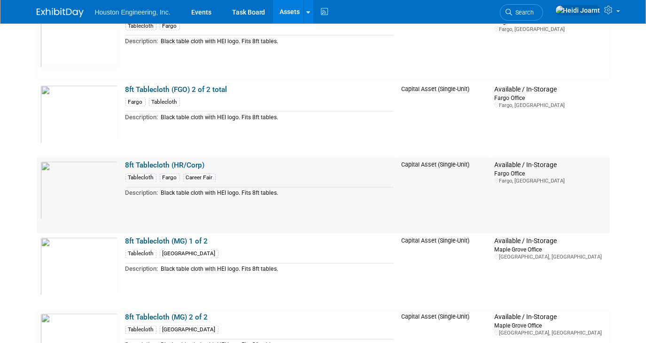
click at [182, 163] on link "8ft Tablecloth (HR/Corp)" at bounding box center [164, 166] width 79 height 8
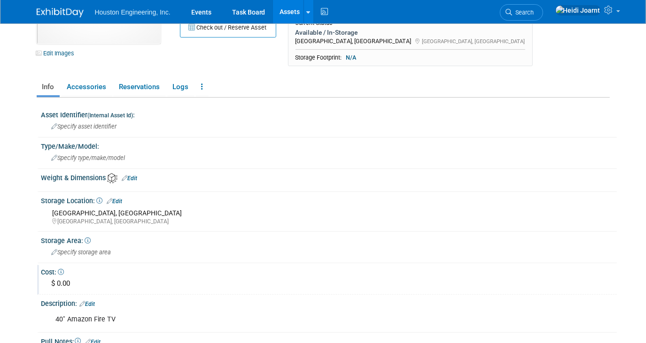
scroll to position [170, 0]
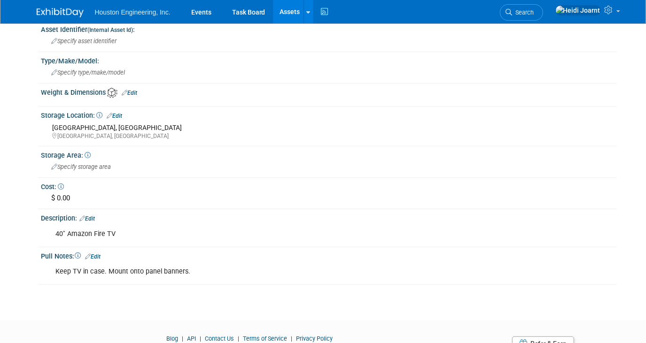
click at [96, 254] on link "Edit" at bounding box center [92, 257] width 15 height 7
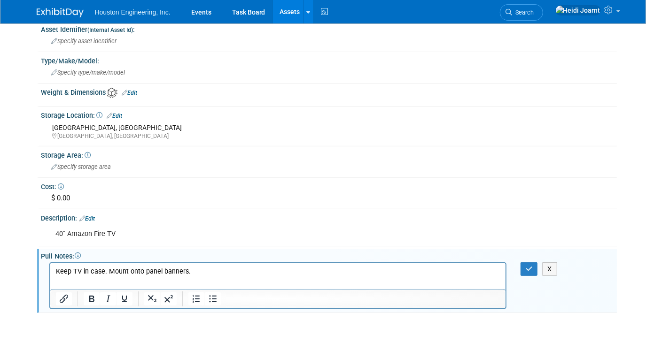
scroll to position [0, 0]
click at [188, 270] on p "Keep TV in case. Mount onto panel banners." at bounding box center [277, 271] width 444 height 9
click at [527, 266] on icon "button" at bounding box center [529, 269] width 7 height 7
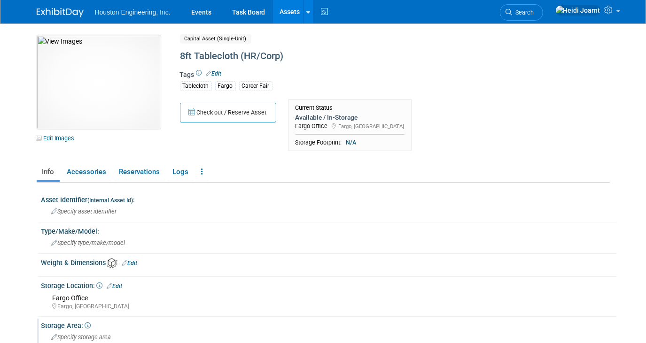
scroll to position [128, 0]
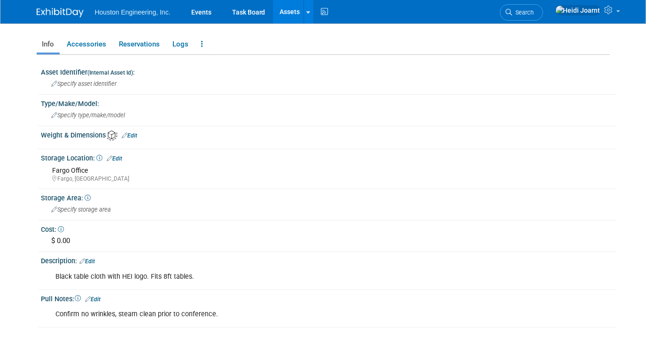
click at [94, 254] on div "Description: Edit" at bounding box center [328, 260] width 575 height 12
click at [95, 258] on link "Edit" at bounding box center [87, 261] width 15 height 7
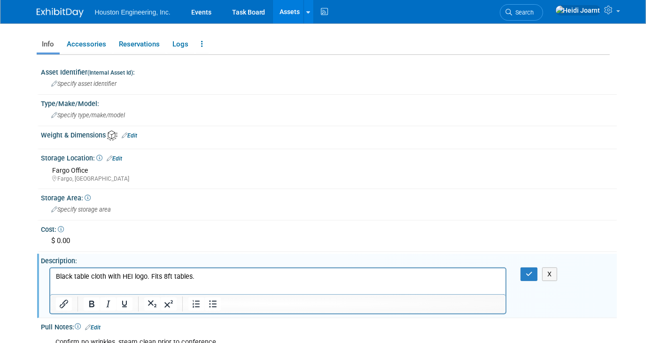
scroll to position [0, 0]
click at [215, 278] on p "Black table cloth with HEI logo. Fits 8ft tables." at bounding box center [277, 276] width 444 height 9
click at [526, 271] on icon "button" at bounding box center [529, 274] width 7 height 7
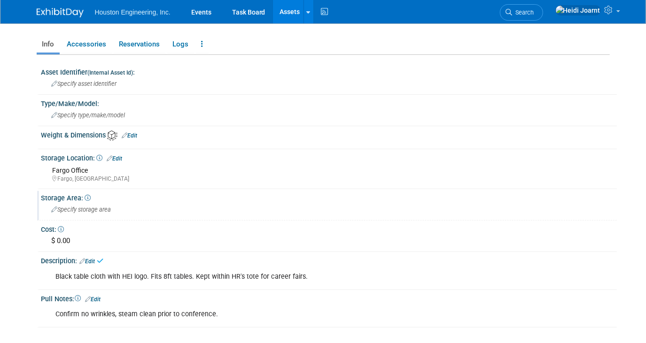
click at [75, 208] on span "Specify storage area" at bounding box center [82, 209] width 60 height 7
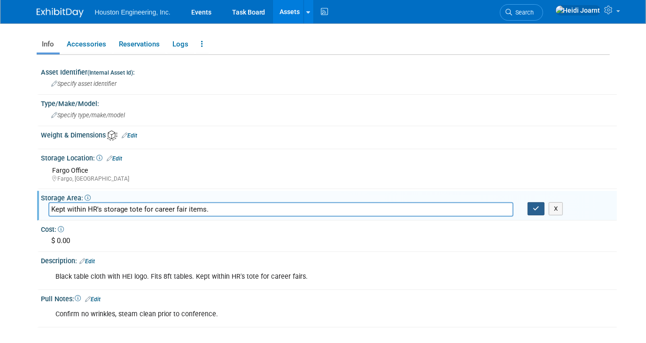
type input "Kept within HR's storage tote for career fair items."
click at [536, 209] on button "button" at bounding box center [535, 208] width 17 height 13
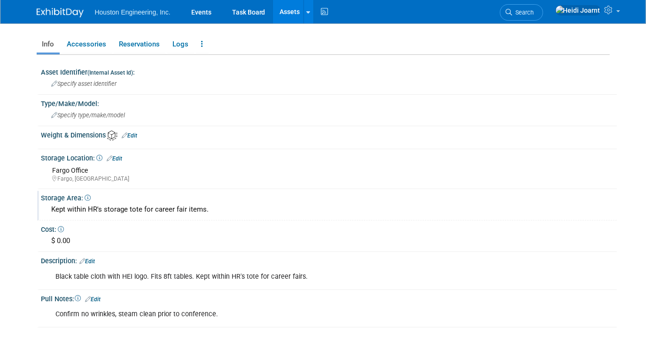
click at [118, 155] on link "Edit" at bounding box center [114, 158] width 15 height 7
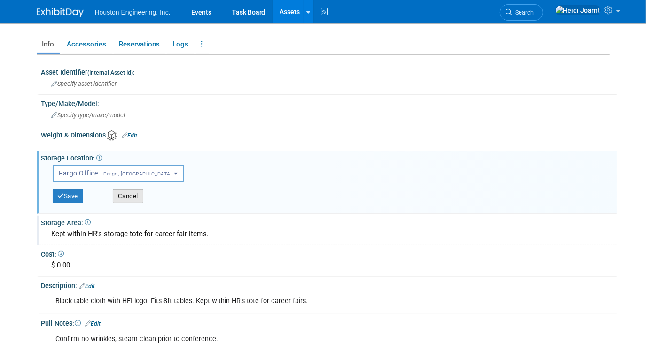
click at [137, 190] on button "Cancel" at bounding box center [128, 196] width 31 height 14
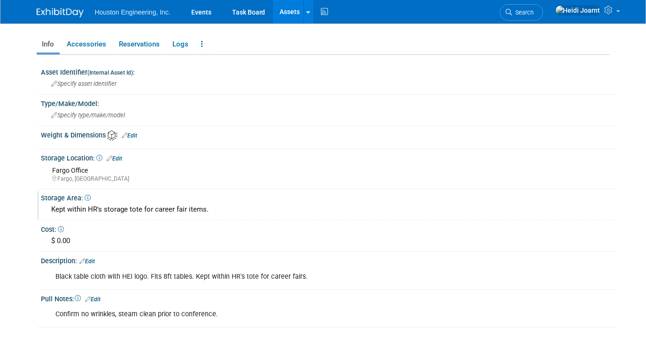
click at [178, 181] on div "Fargo Office Fargo, ND" at bounding box center [331, 175] width 557 height 21
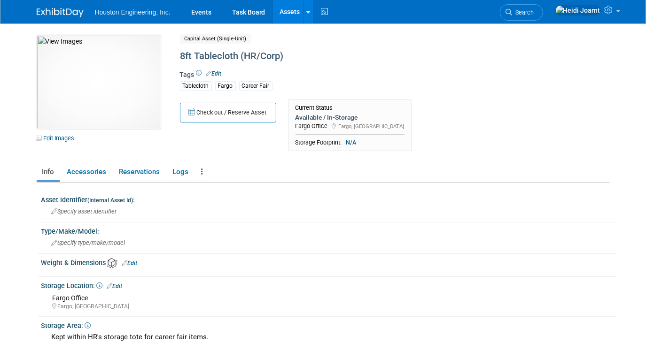
click at [297, 10] on link "Assets" at bounding box center [290, 11] width 34 height 23
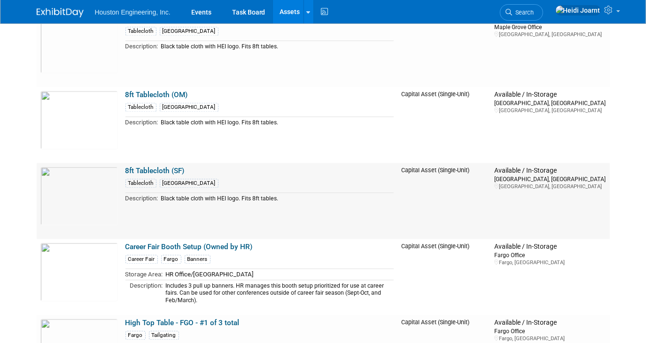
scroll to position [1366, 0]
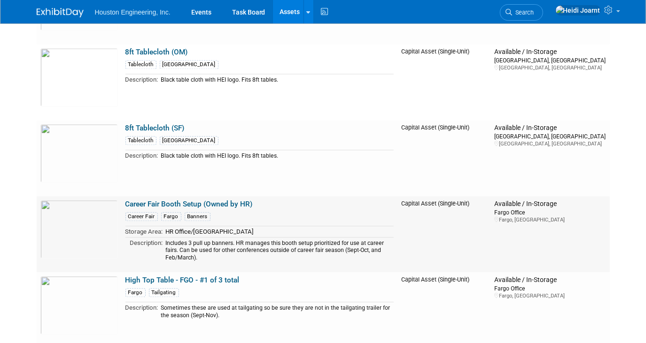
click at [141, 200] on link "Career Fair Booth Setup (Owned by HR)" at bounding box center [188, 204] width 127 height 8
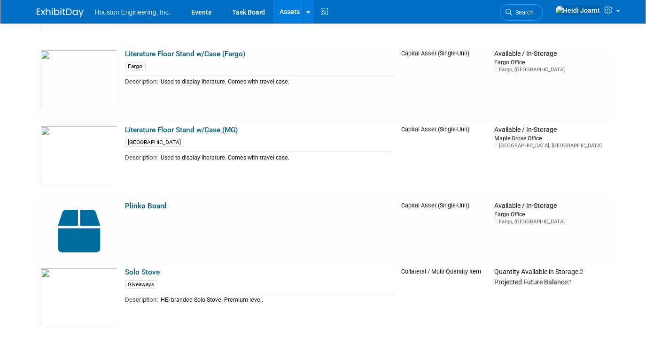
scroll to position [2135, 0]
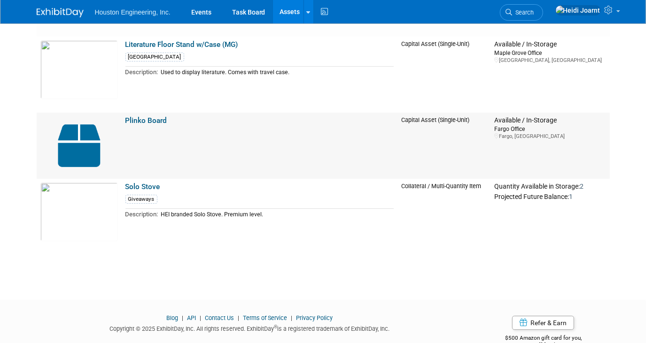
click at [146, 116] on link "Plinko Board" at bounding box center [146, 120] width 42 height 8
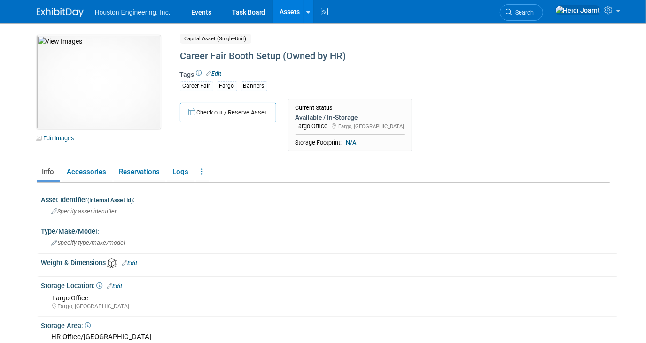
click at [215, 71] on link "Edit" at bounding box center [213, 73] width 15 height 7
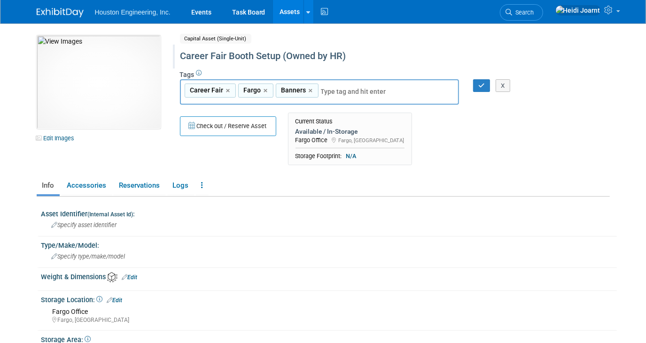
click at [365, 47] on div at bounding box center [370, 48] width 387 height 7
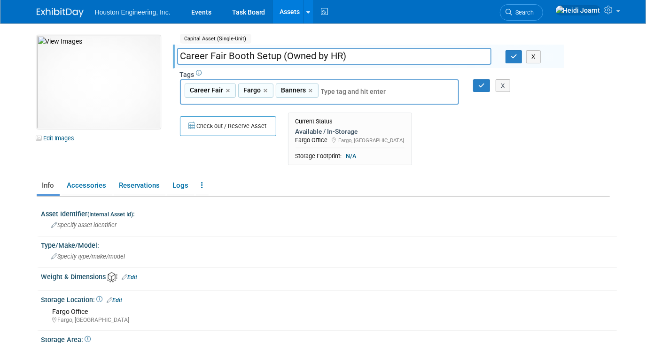
click at [507, 63] on div "Career Fair Booth Setup (Owned by HR) X" at bounding box center [367, 57] width 394 height 14
click at [511, 57] on icon "button" at bounding box center [514, 57] width 7 height 6
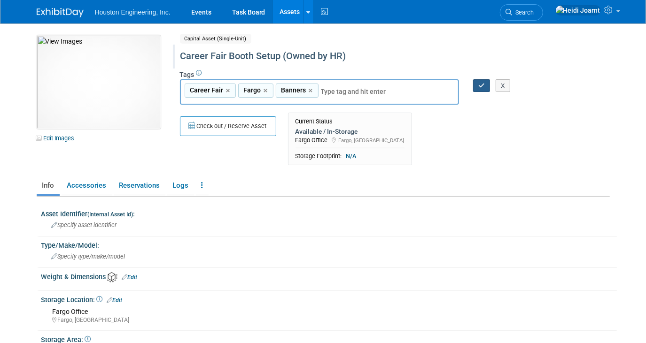
click at [485, 85] on button "button" at bounding box center [481, 85] width 17 height 13
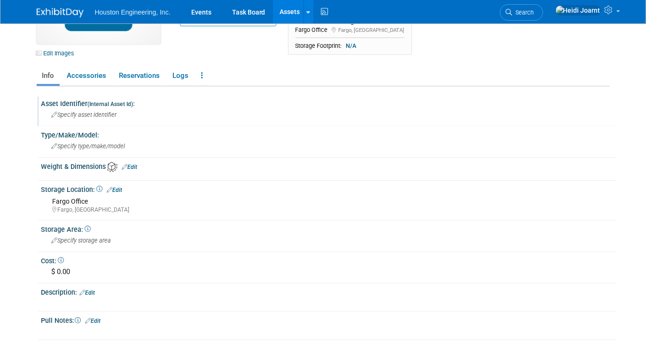
scroll to position [170, 0]
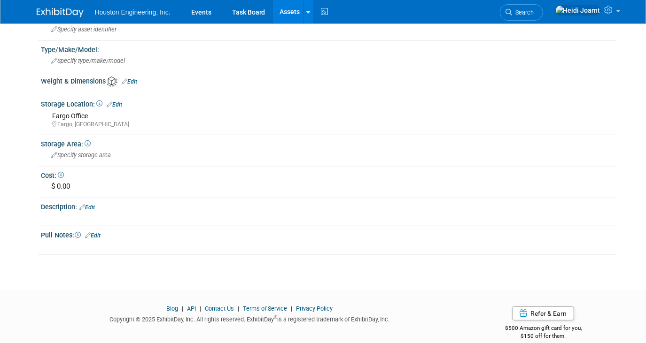
click at [95, 233] on link "Edit" at bounding box center [92, 235] width 15 height 7
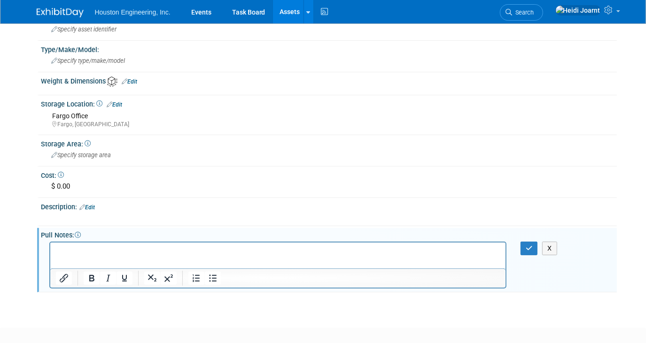
scroll to position [0, 0]
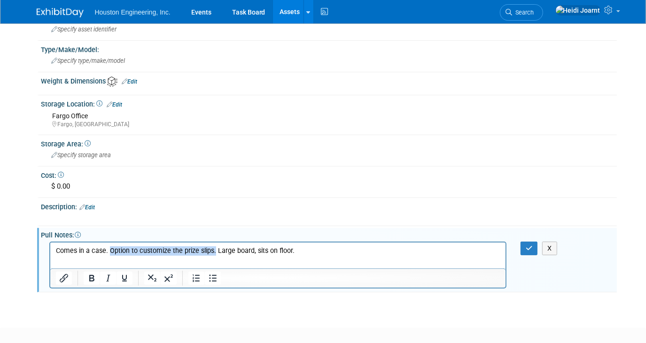
drag, startPoint x: 213, startPoint y: 251, endPoint x: 108, endPoint y: 237, distance: 106.2
click at [108, 242] on html "Comes in a case. Option to customize the prize slips. Large board, sits on floo…" at bounding box center [277, 248] width 455 height 13
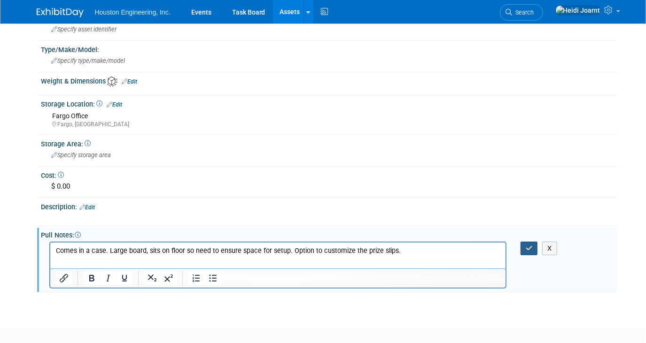
click at [531, 245] on icon "button" at bounding box center [529, 248] width 7 height 7
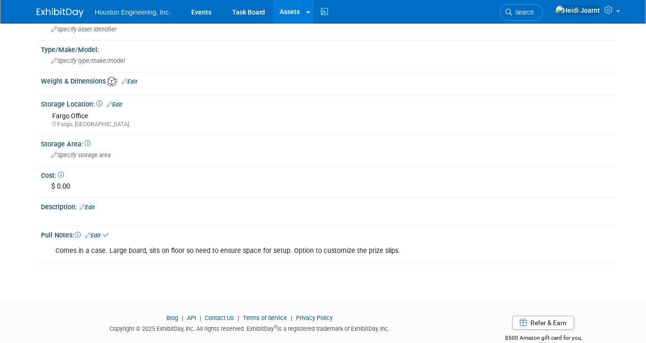
click at [80, 244] on div "Comes in a case. Large board, sits on floor so need to ensure space for setup. …" at bounding box center [277, 251] width 457 height 19
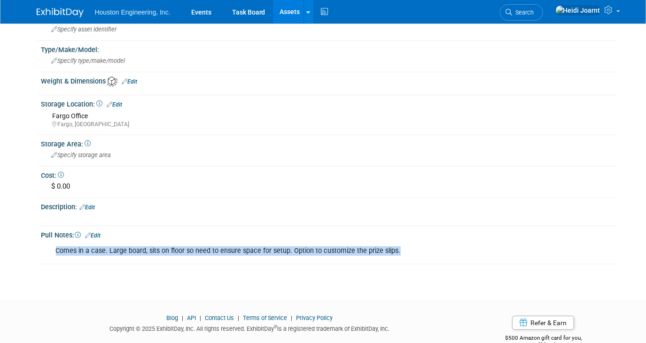
drag, startPoint x: 54, startPoint y: 244, endPoint x: 406, endPoint y: 244, distance: 351.8
click at [406, 244] on div "Comes in a case. Large board, sits on floor so need to ensure space for setup. …" at bounding box center [277, 251] width 457 height 19
click at [97, 233] on link "Edit" at bounding box center [92, 235] width 15 height 7
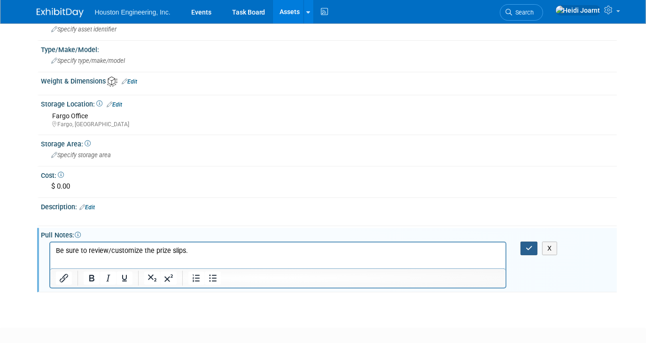
click at [535, 244] on button "button" at bounding box center [528, 249] width 17 height 14
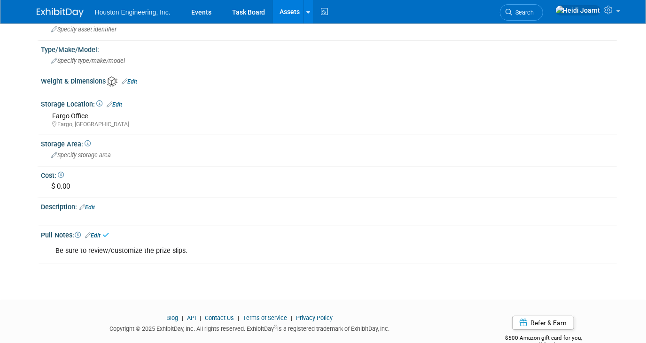
click at [94, 204] on link "Edit" at bounding box center [87, 207] width 15 height 7
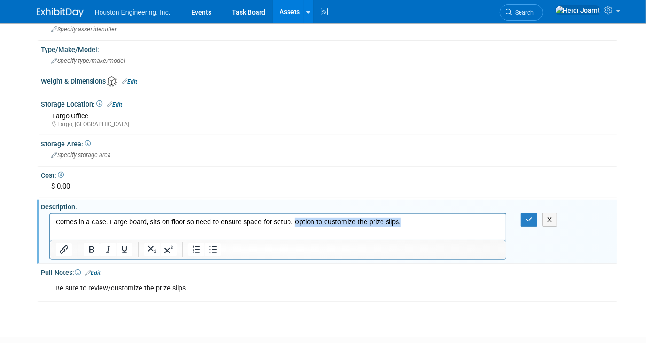
drag, startPoint x: 405, startPoint y: 224, endPoint x: 291, endPoint y: 216, distance: 113.9
click at [291, 216] on html "Comes in a case. Large board, sits on floor so need to ensure space for setup. …" at bounding box center [277, 220] width 455 height 13
click at [527, 217] on button "button" at bounding box center [528, 220] width 17 height 14
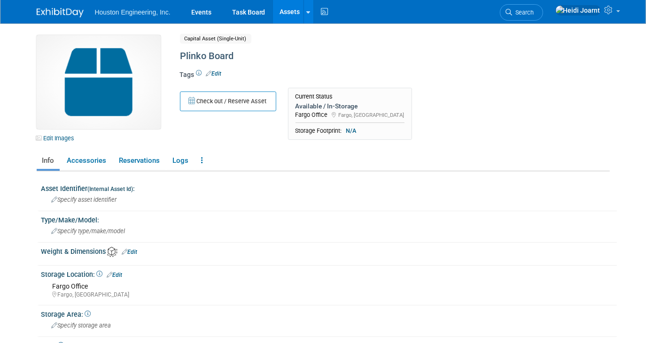
click at [101, 272] on icon at bounding box center [100, 274] width 6 height 6
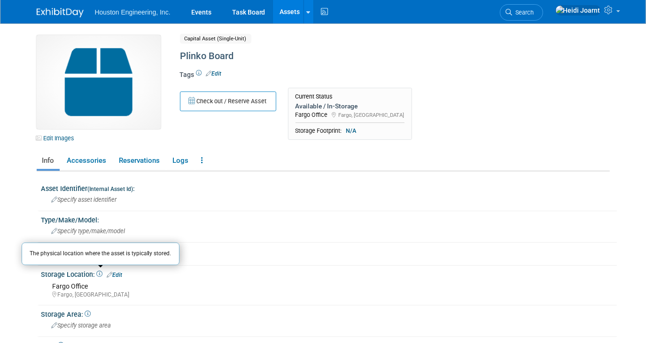
click at [117, 273] on link "Edit" at bounding box center [114, 275] width 15 height 7
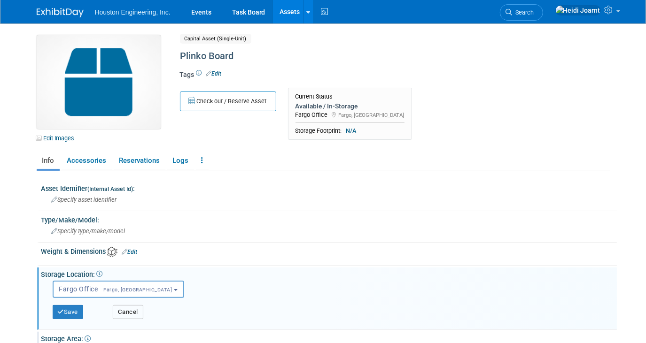
click at [128, 307] on button "Cancel" at bounding box center [128, 312] width 31 height 14
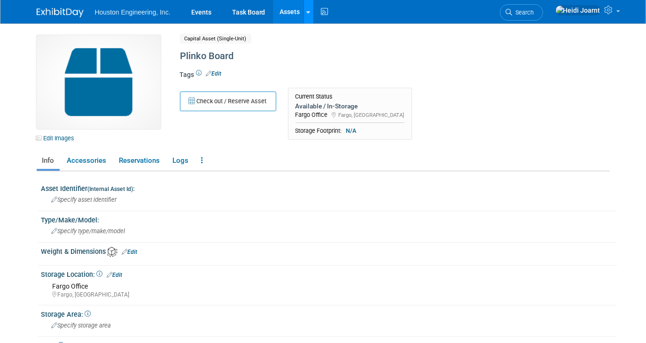
click at [307, 15] on div at bounding box center [309, 11] width 4 height 9
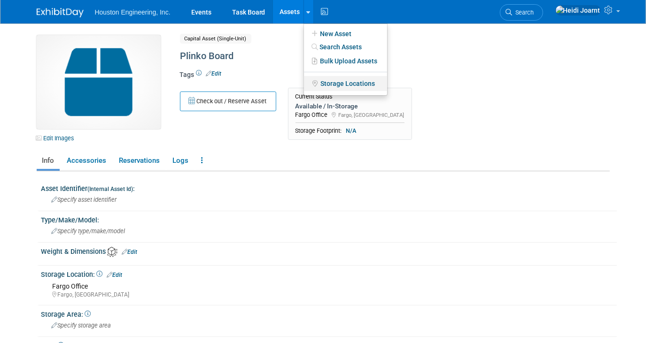
click at [349, 83] on link "Storage Locations" at bounding box center [345, 83] width 83 height 15
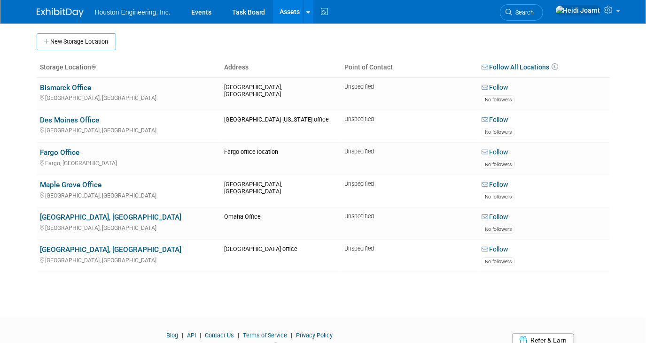
click at [546, 66] on link "Follow All Locations" at bounding box center [515, 67] width 68 height 8
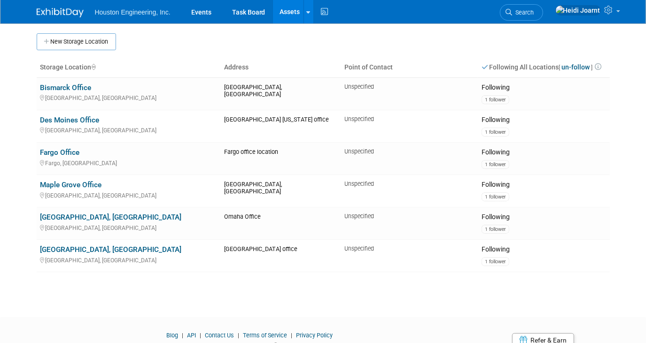
click at [601, 65] on icon "\a Follow All Locations\a \a Following All Locations [ un-follow ]\a \a \a" at bounding box center [598, 66] width 8 height 7
